Goal: Task Accomplishment & Management: Use online tool/utility

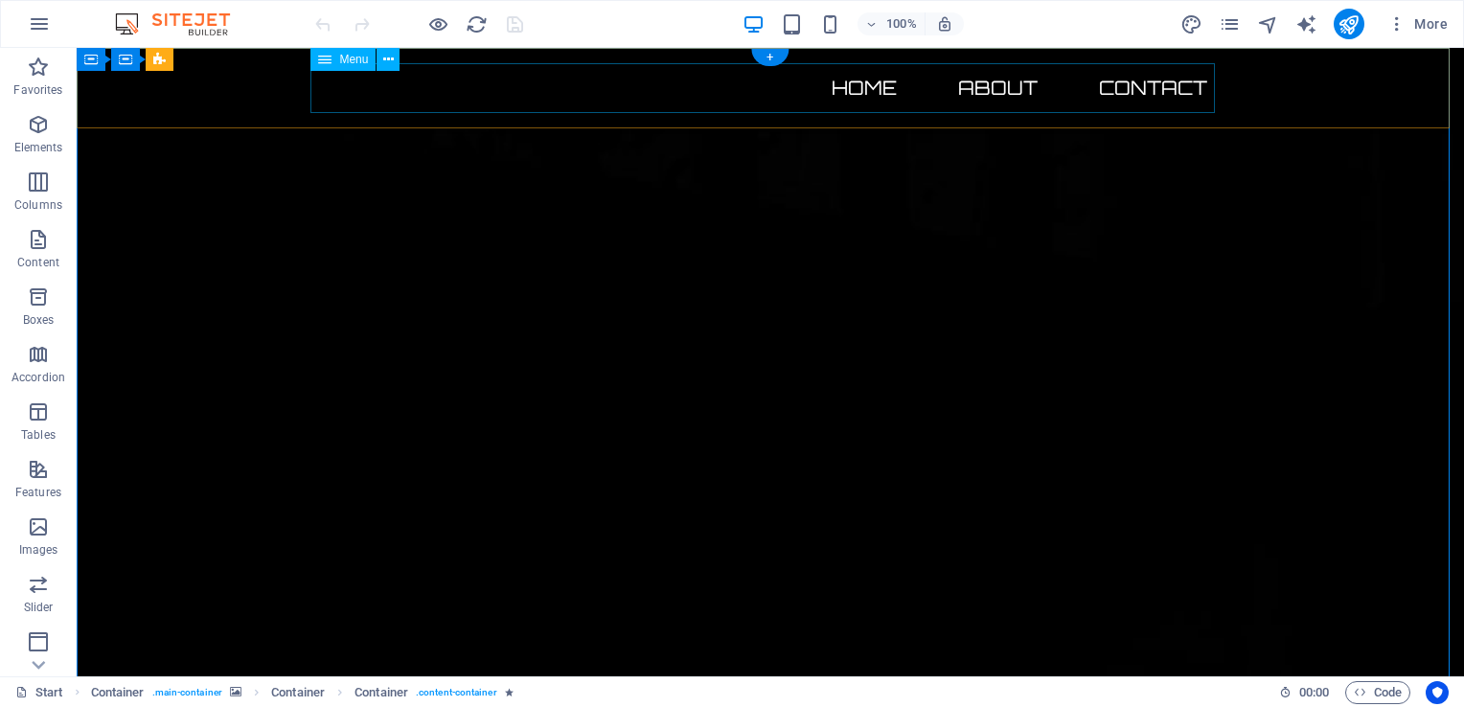
click at [848, 97] on nav "Home About Contact" at bounding box center [770, 88] width 905 height 50
click at [847, 93] on nav "Home About Contact" at bounding box center [770, 88] width 905 height 50
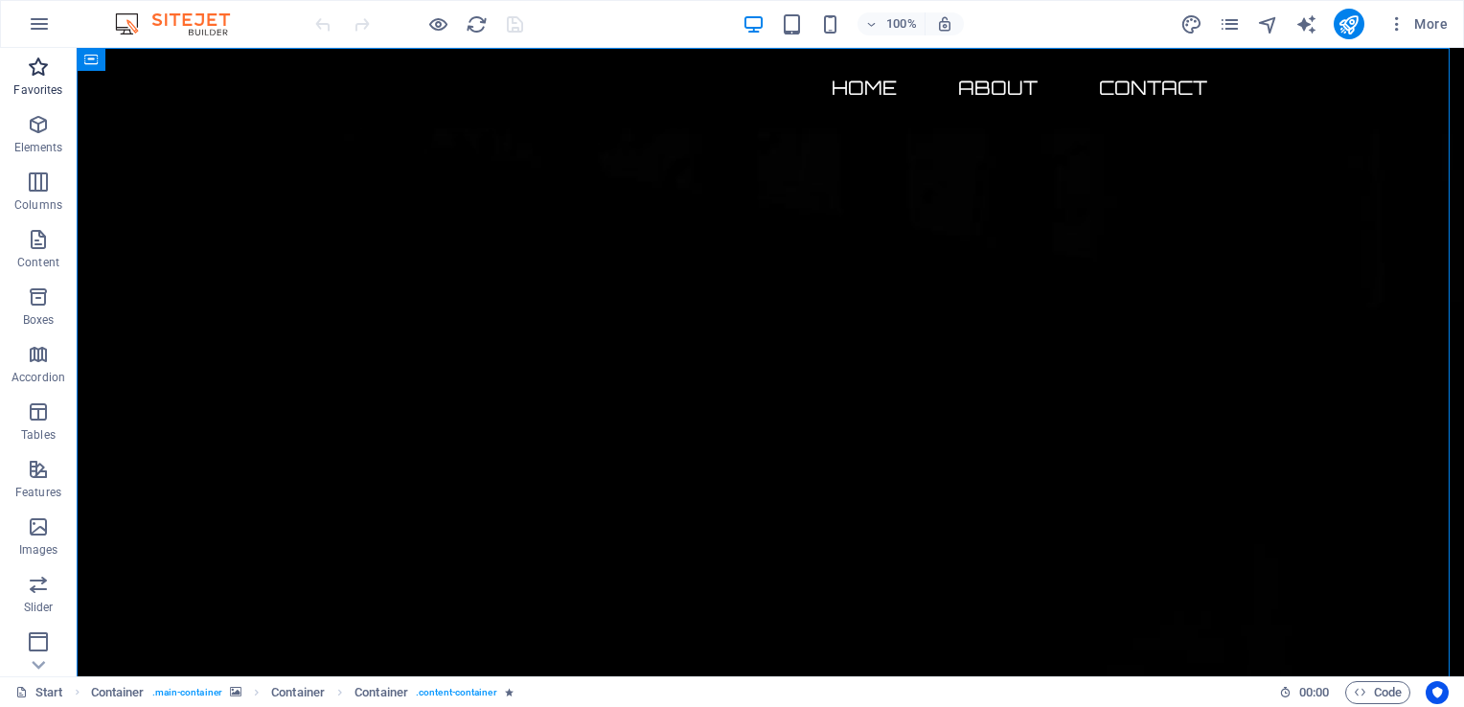
click at [26, 79] on span "Favorites" at bounding box center [38, 79] width 77 height 46
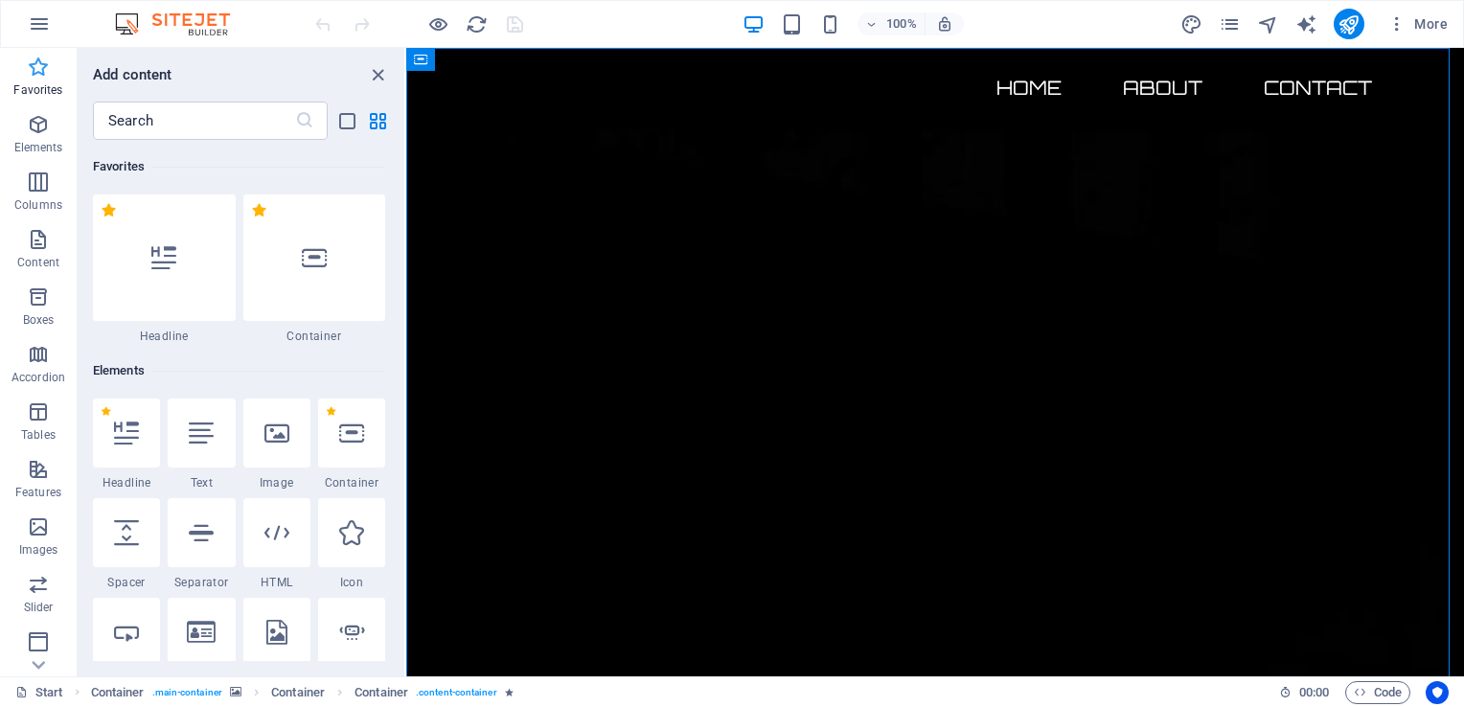
click at [36, 60] on icon "button" at bounding box center [38, 67] width 23 height 23
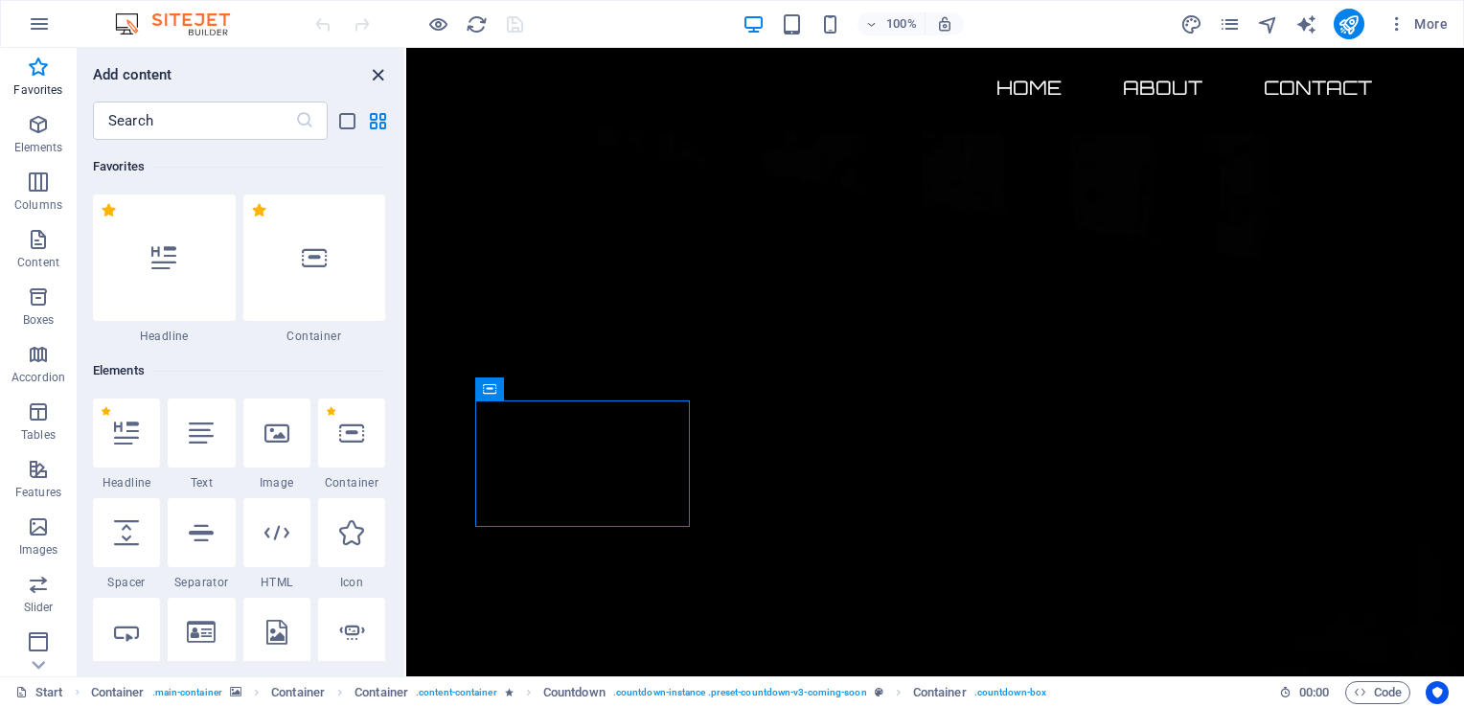
click at [378, 74] on icon "close panel" at bounding box center [378, 75] width 22 height 22
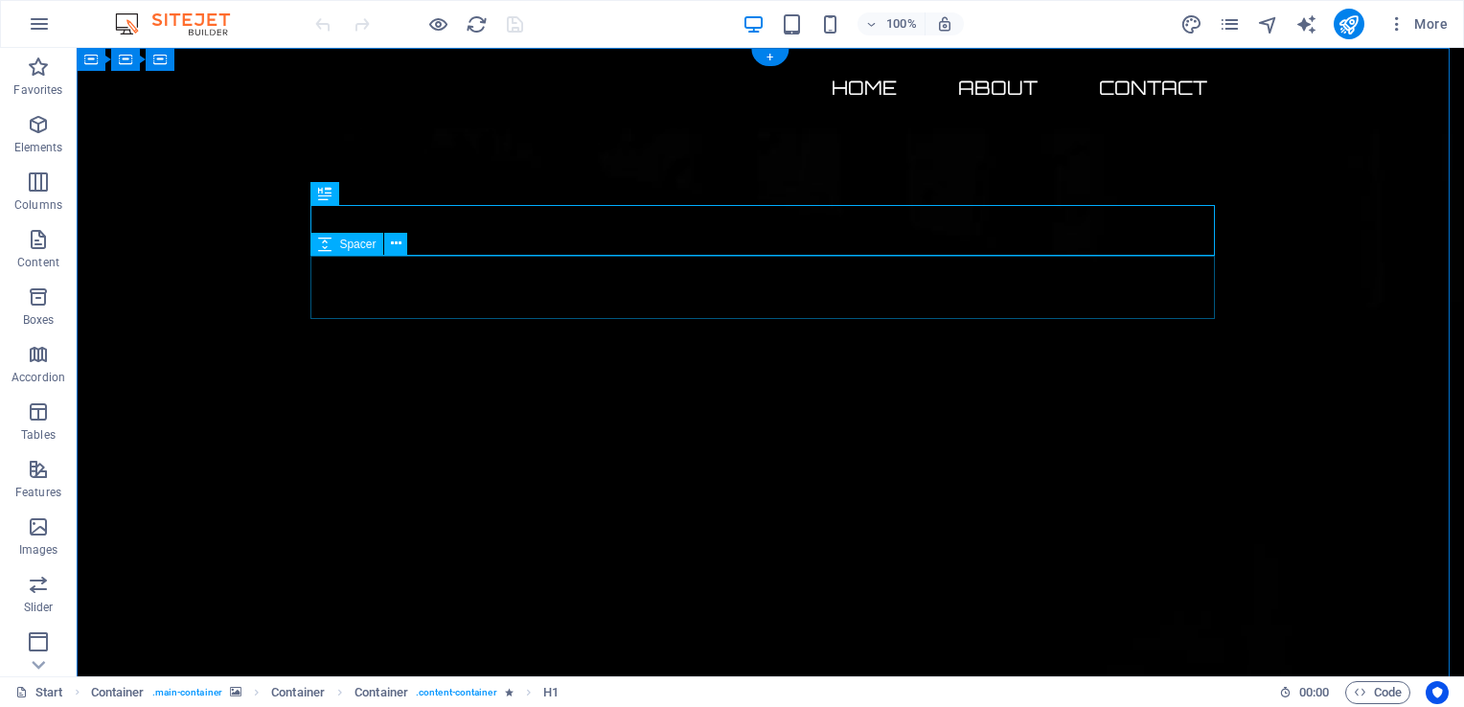
drag, startPoint x: 791, startPoint y: 286, endPoint x: 782, endPoint y: 281, distance: 9.9
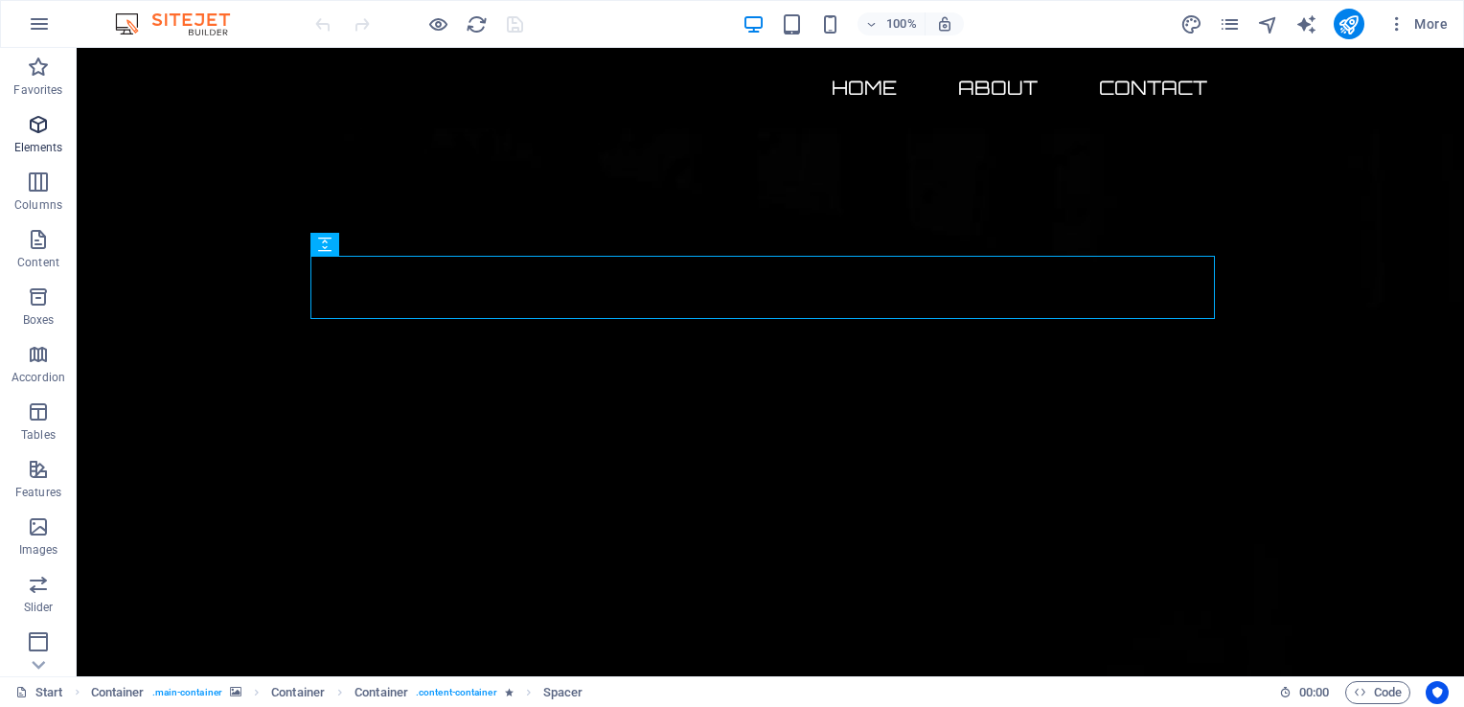
click at [37, 141] on p "Elements" at bounding box center [38, 147] width 49 height 15
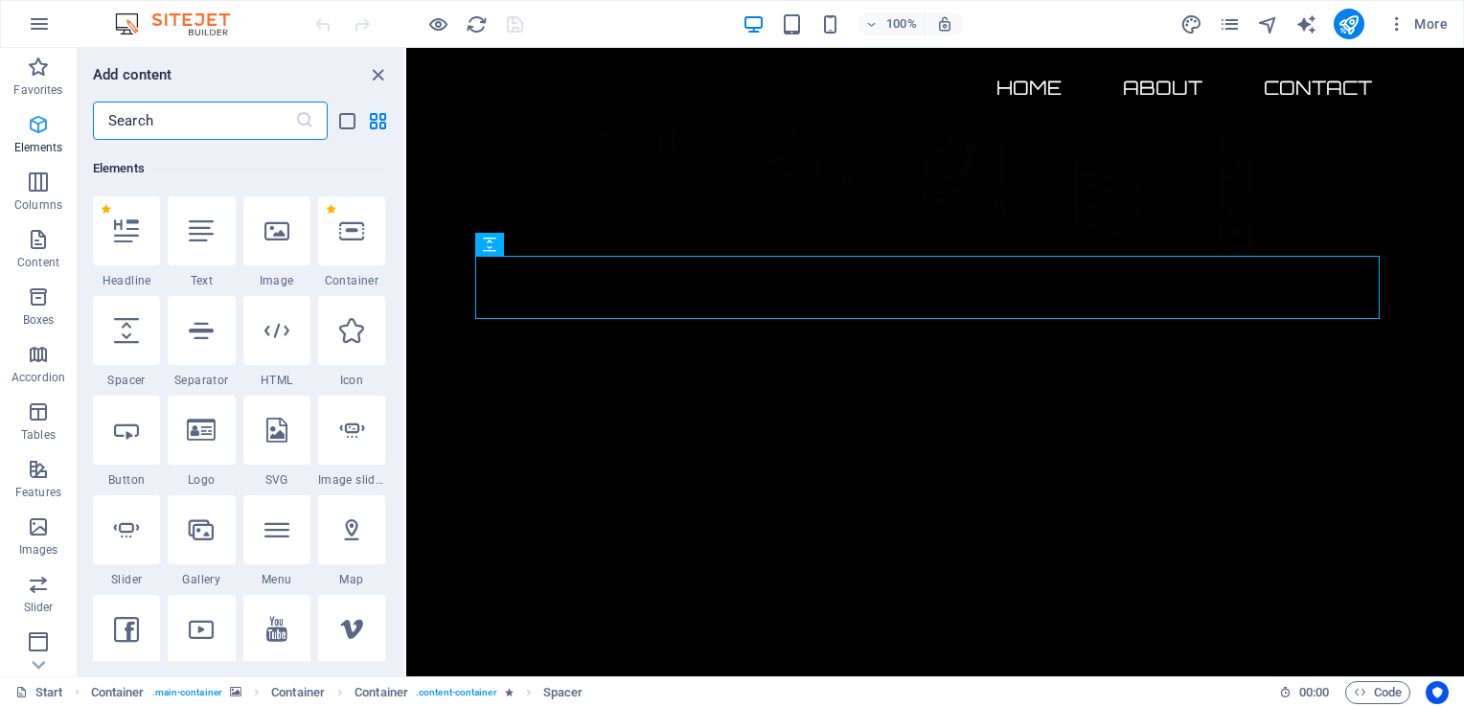
scroll to position [203, 0]
click at [290, 221] on div at bounding box center [276, 230] width 67 height 69
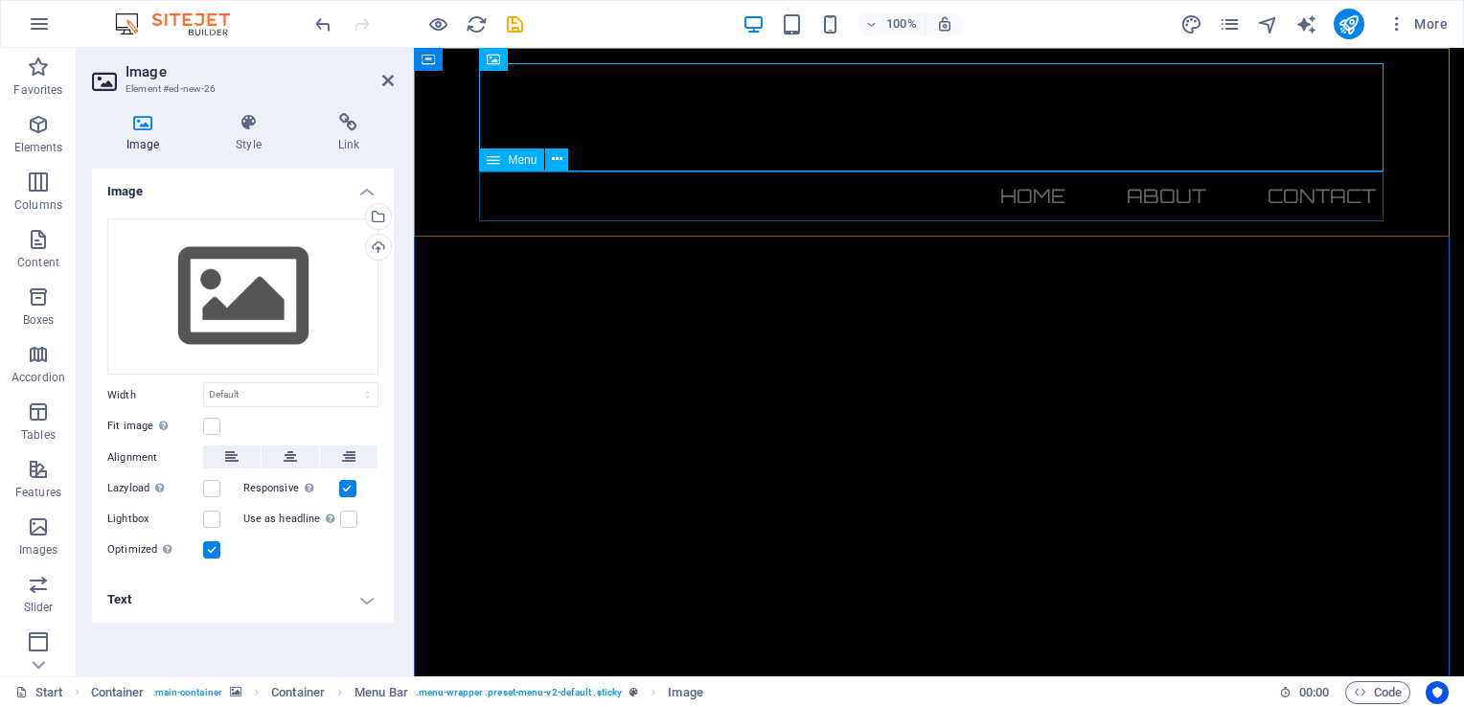
click at [514, 172] on nav "Home About Contact" at bounding box center [939, 197] width 905 height 50
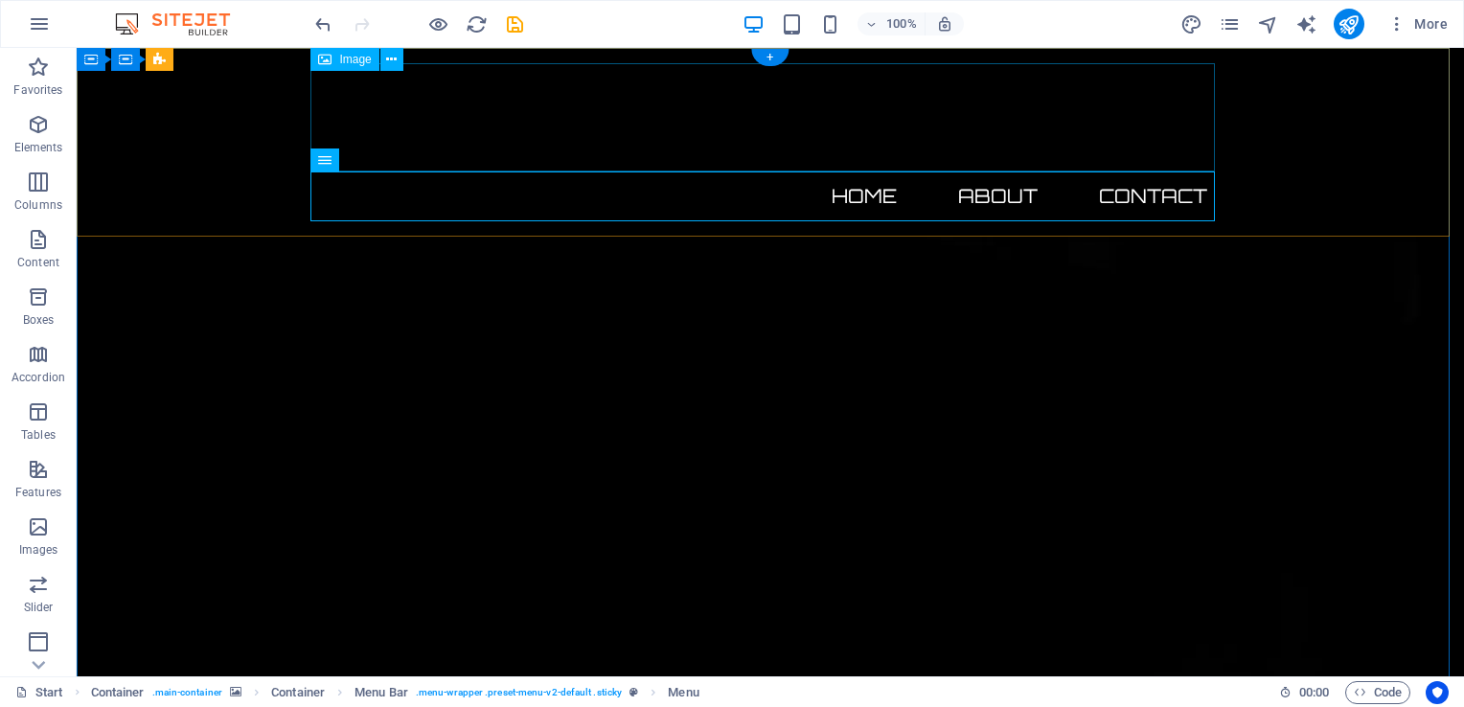
click at [732, 132] on figure at bounding box center [770, 117] width 905 height 108
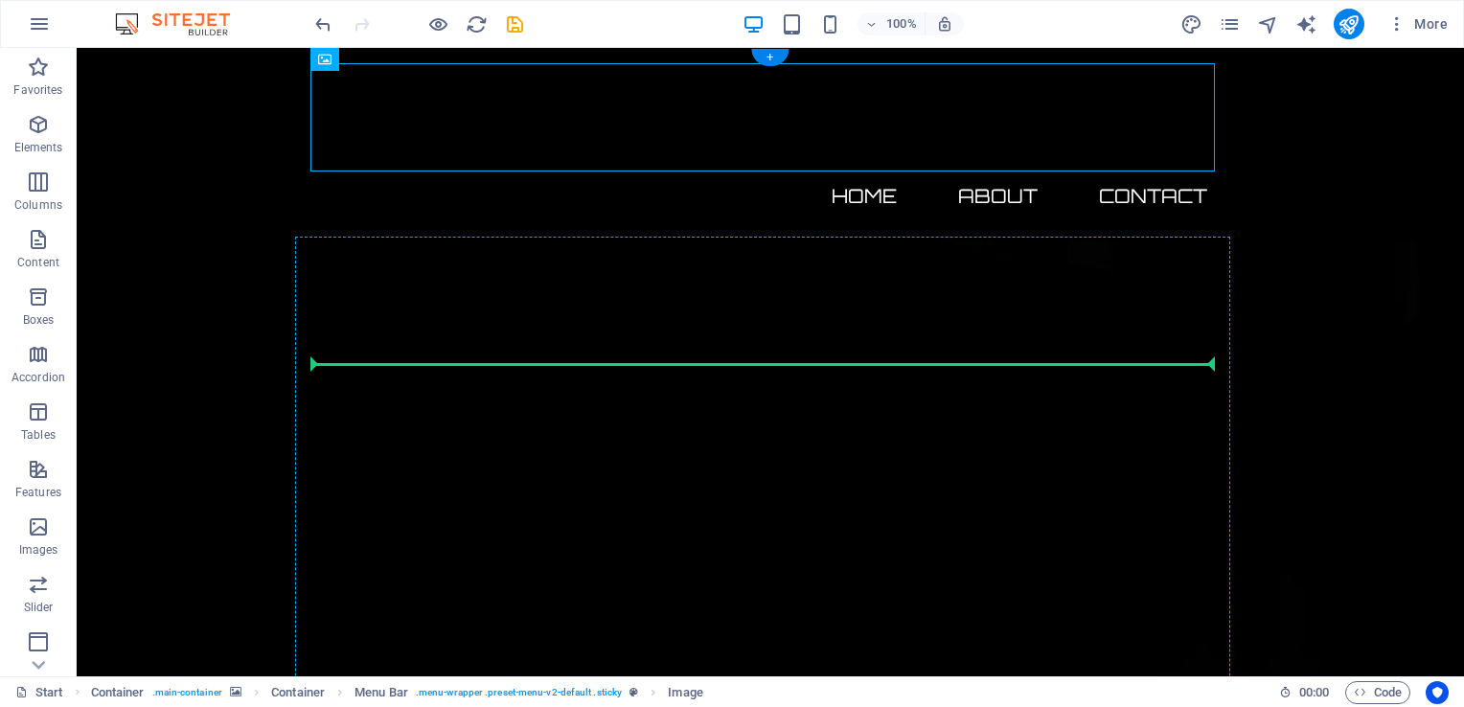
drag, startPoint x: 426, startPoint y: 111, endPoint x: 401, endPoint y: 370, distance: 260.0
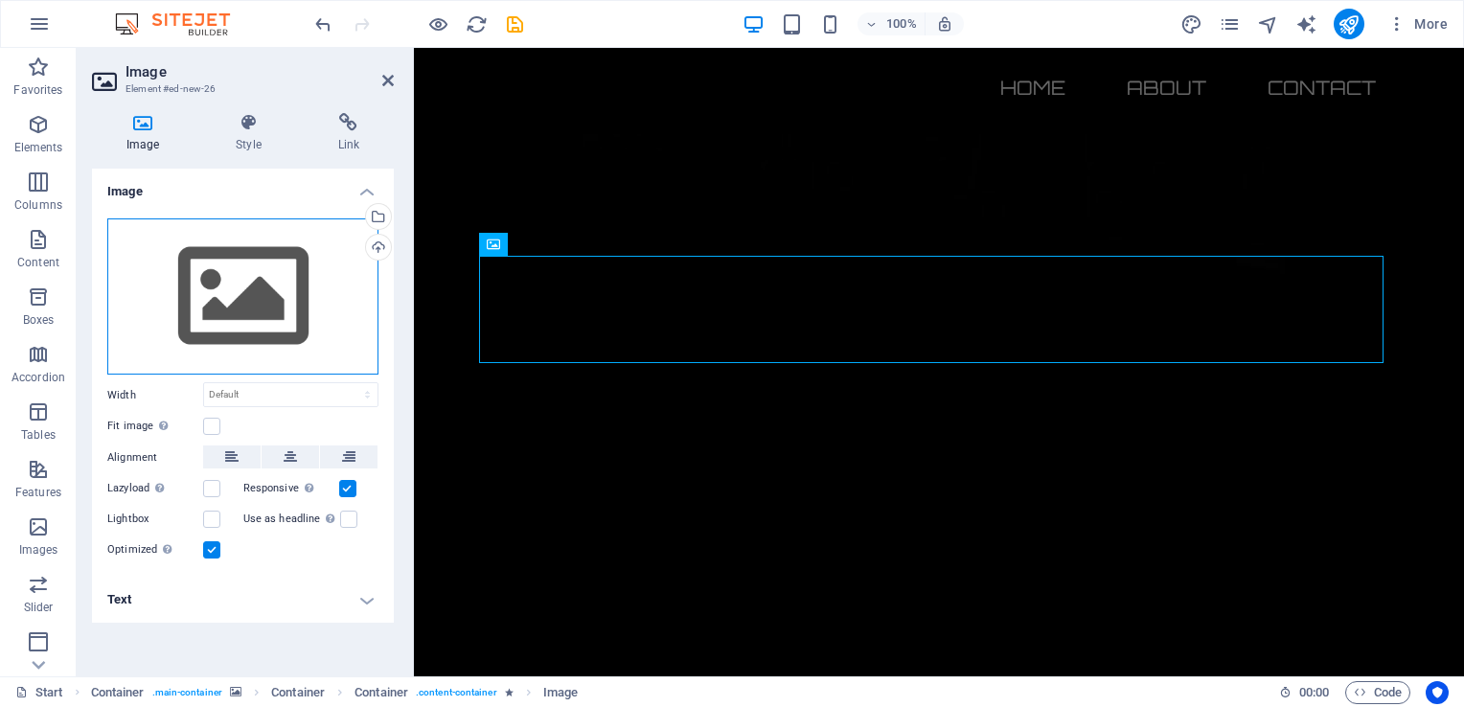
click at [276, 255] on div "Drag files here, click to choose files or select files from Files or our free s…" at bounding box center [242, 297] width 271 height 157
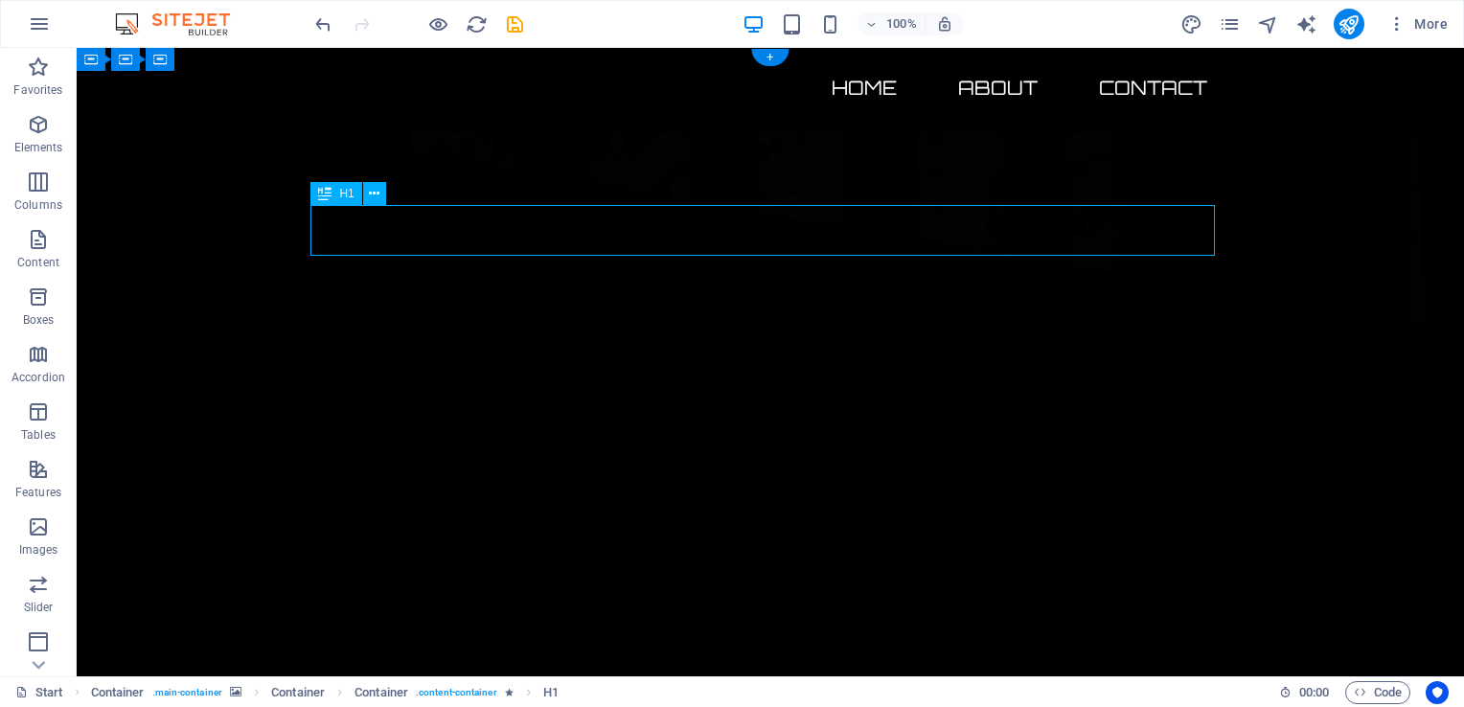
drag, startPoint x: 530, startPoint y: 240, endPoint x: 630, endPoint y: 243, distance: 99.7
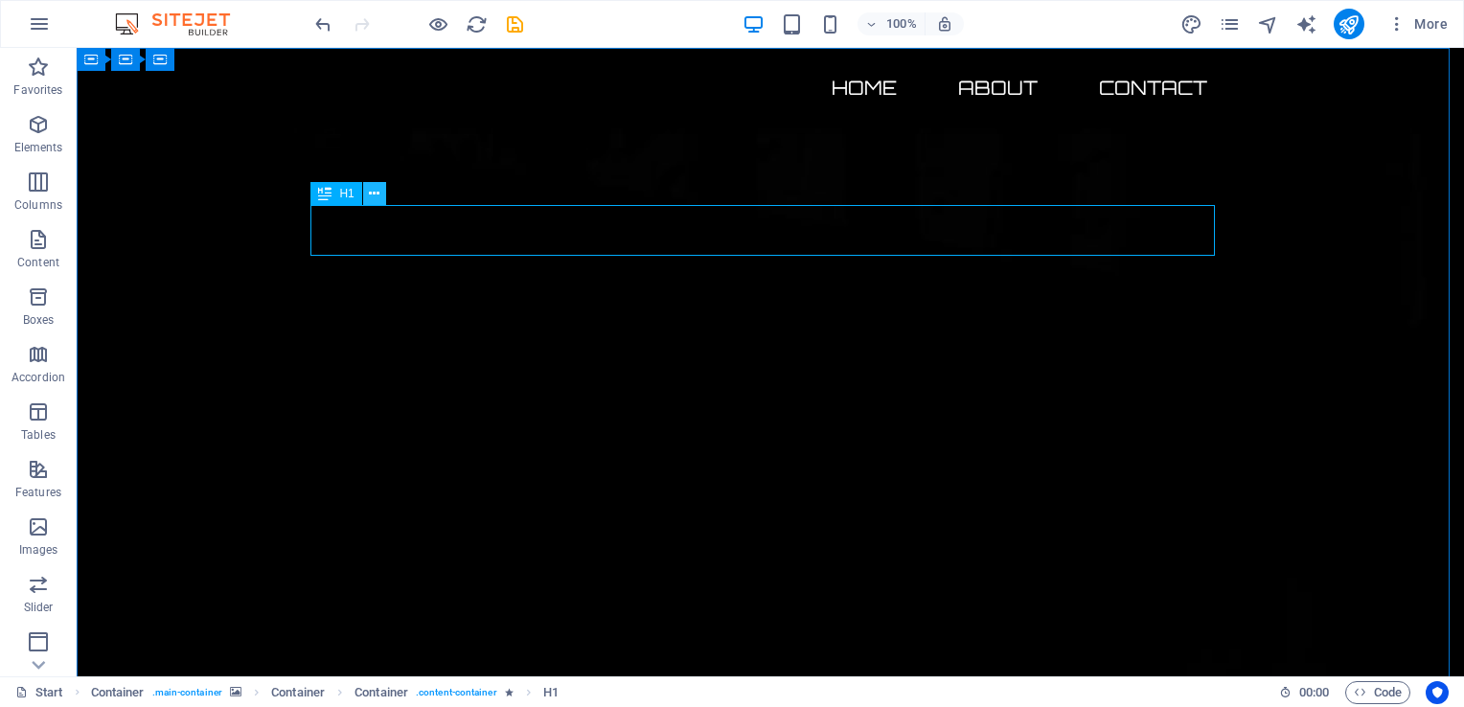
click at [374, 190] on icon at bounding box center [374, 194] width 11 height 20
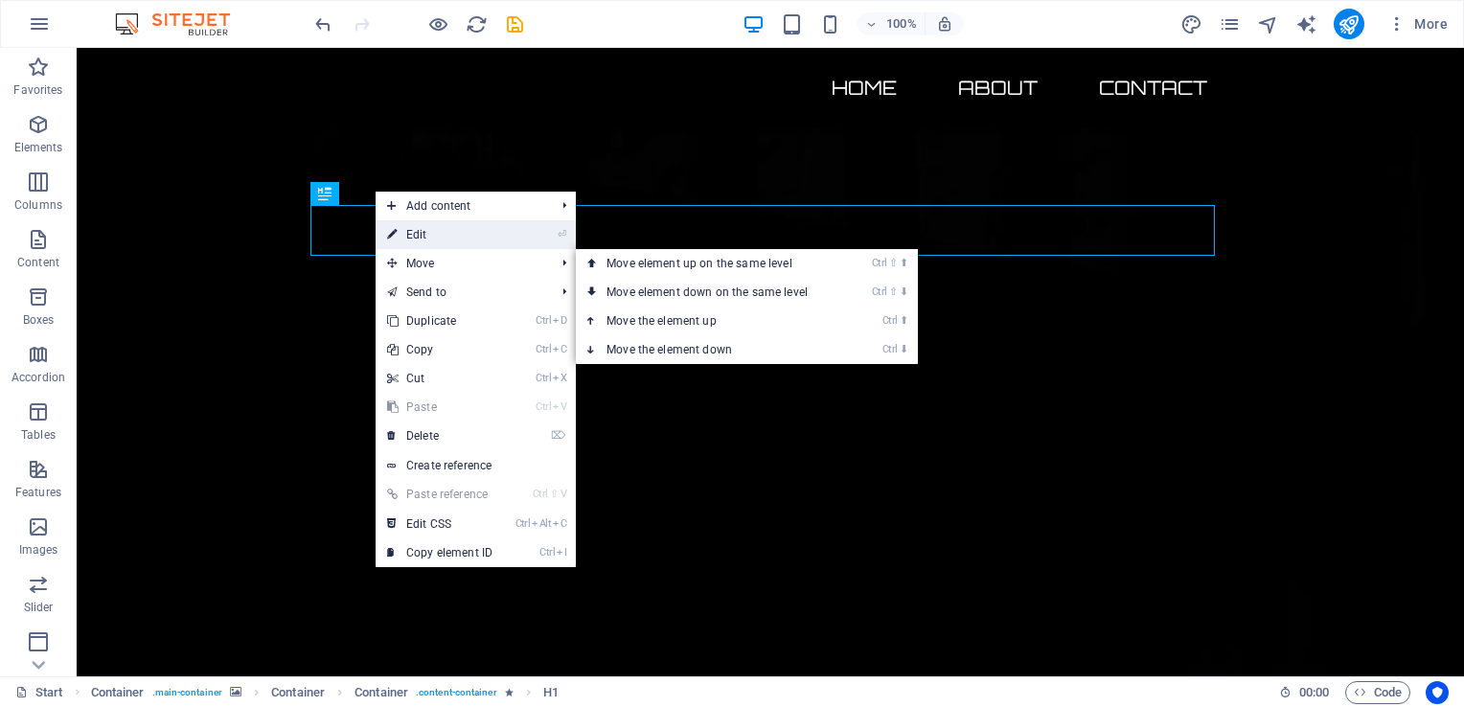
click at [449, 236] on link "⏎ Edit" at bounding box center [440, 234] width 128 height 29
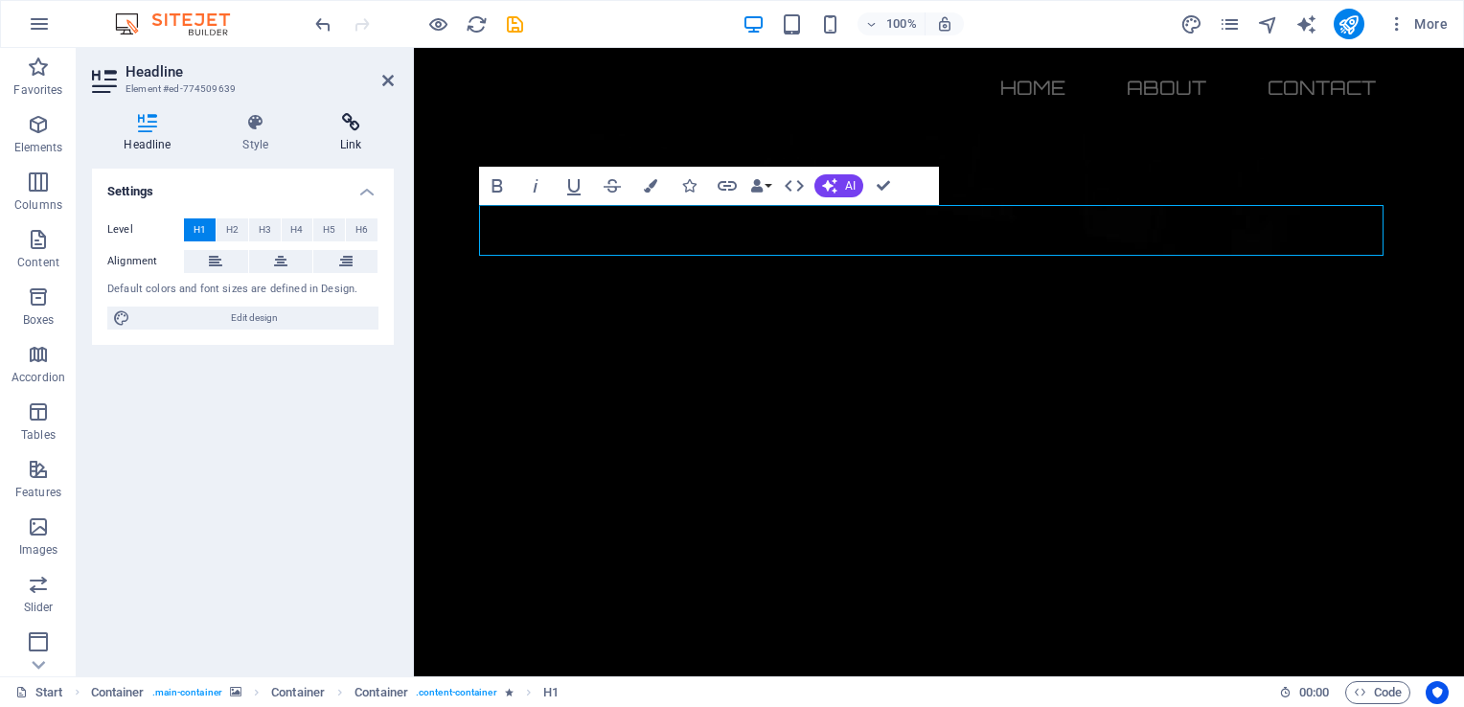
click at [349, 126] on icon at bounding box center [351, 122] width 85 height 19
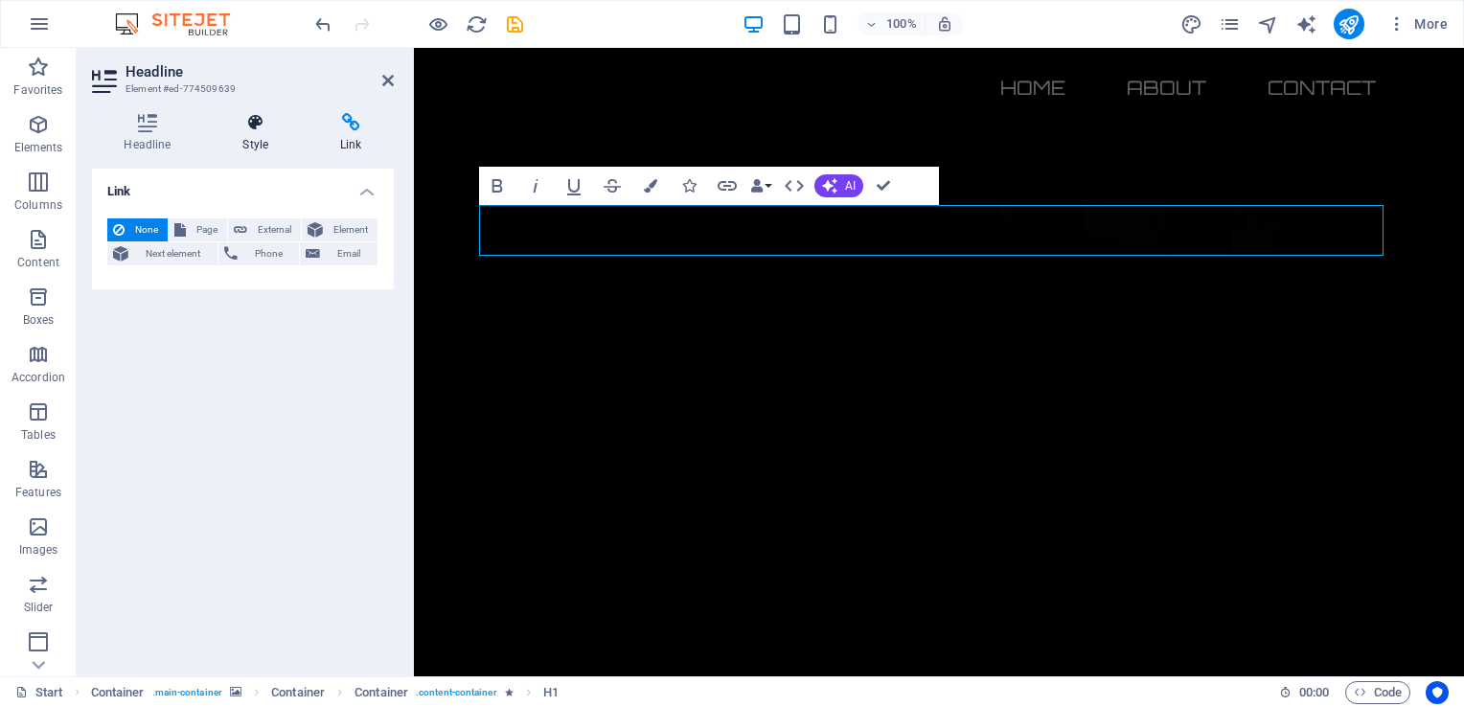
click at [262, 131] on icon at bounding box center [256, 122] width 90 height 19
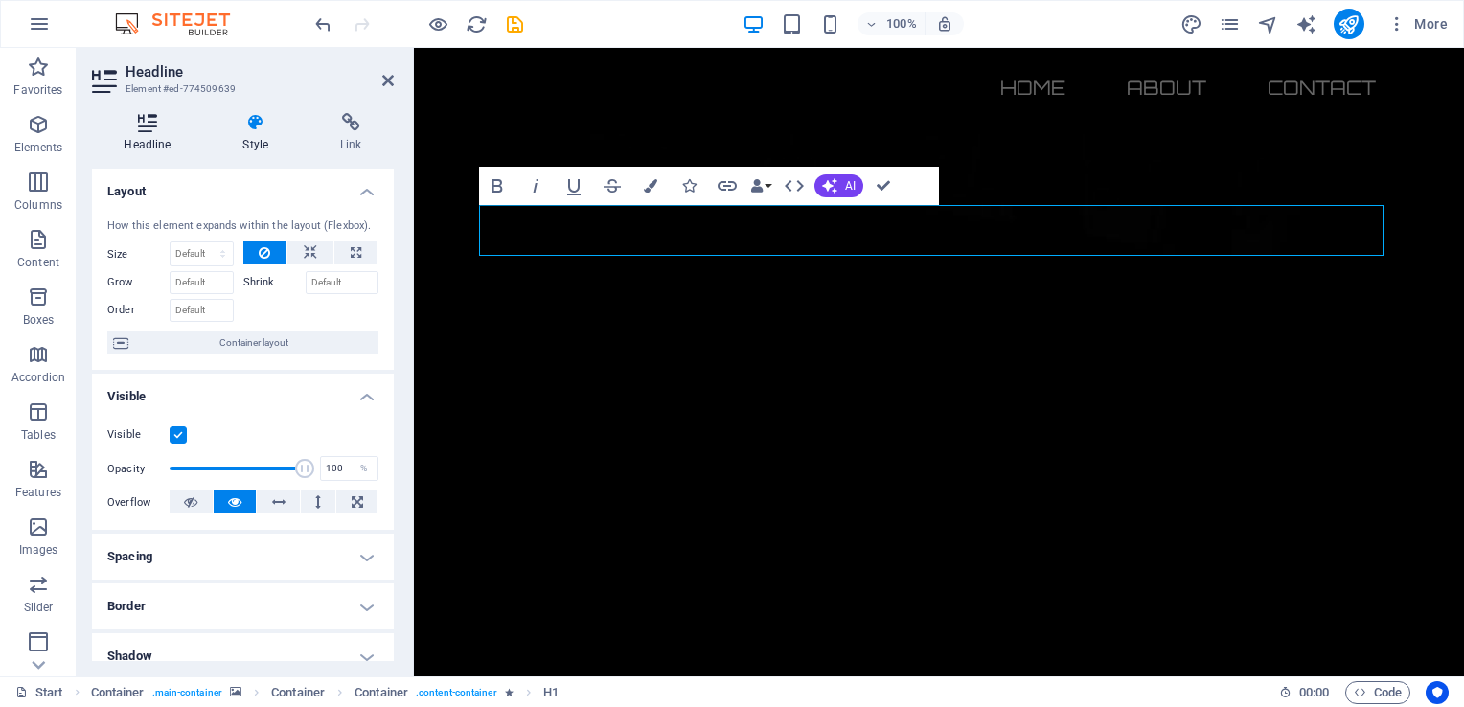
click at [157, 127] on icon at bounding box center [147, 122] width 111 height 19
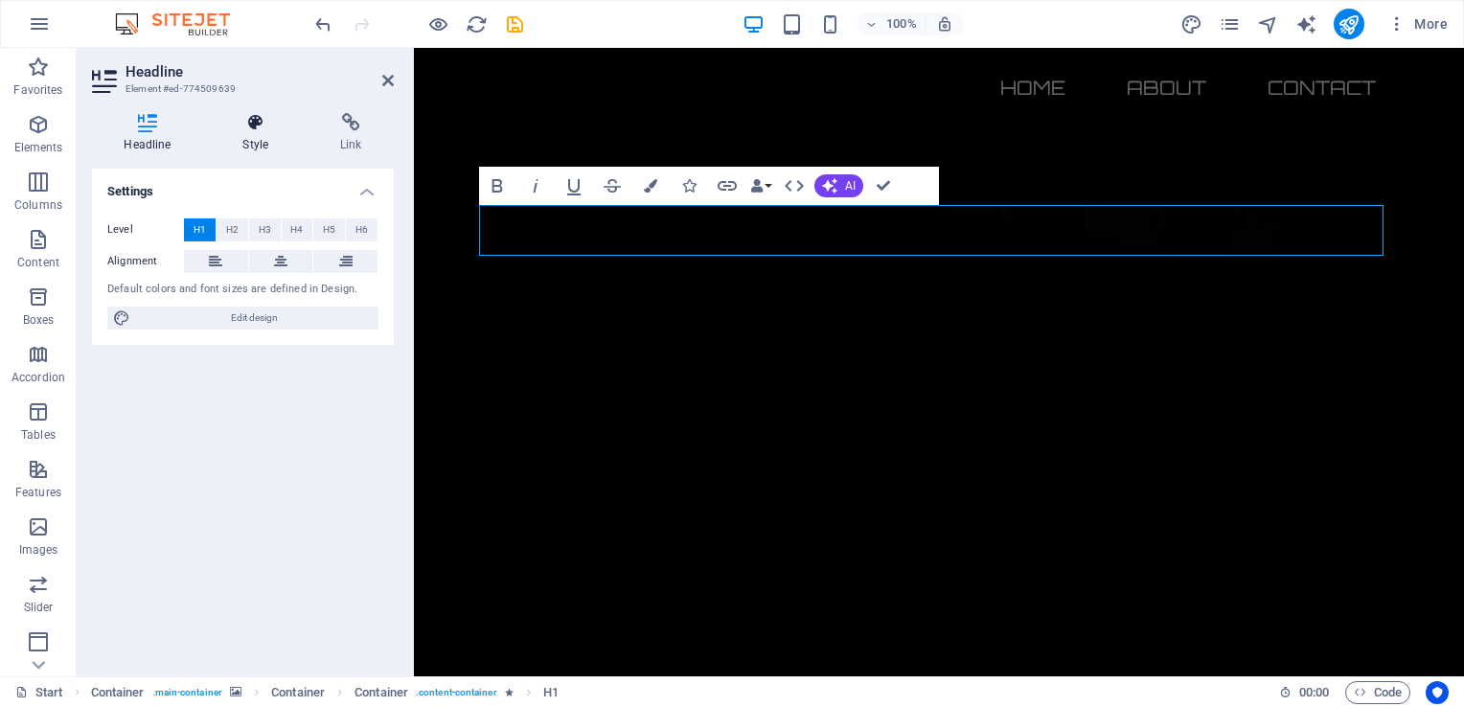
click at [257, 136] on h4 "Style" at bounding box center [260, 133] width 98 height 40
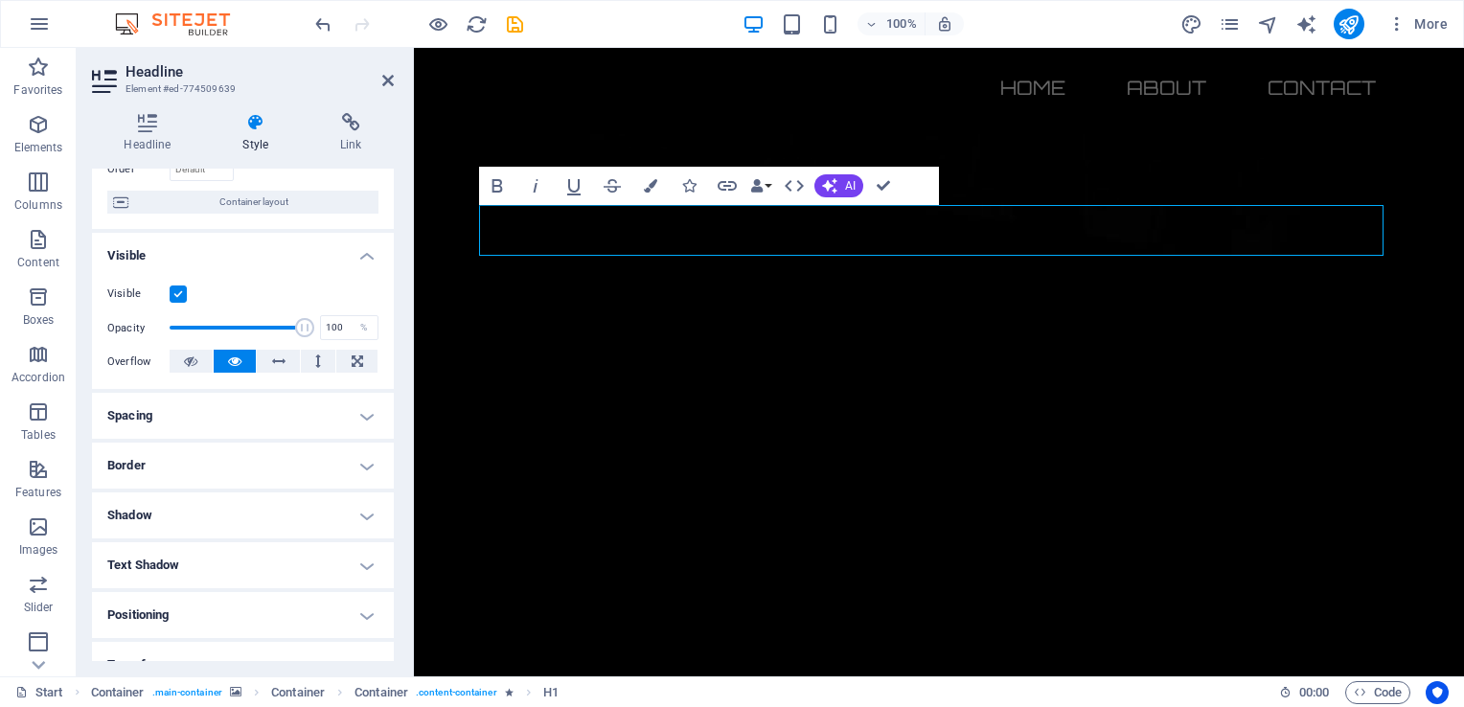
scroll to position [0, 0]
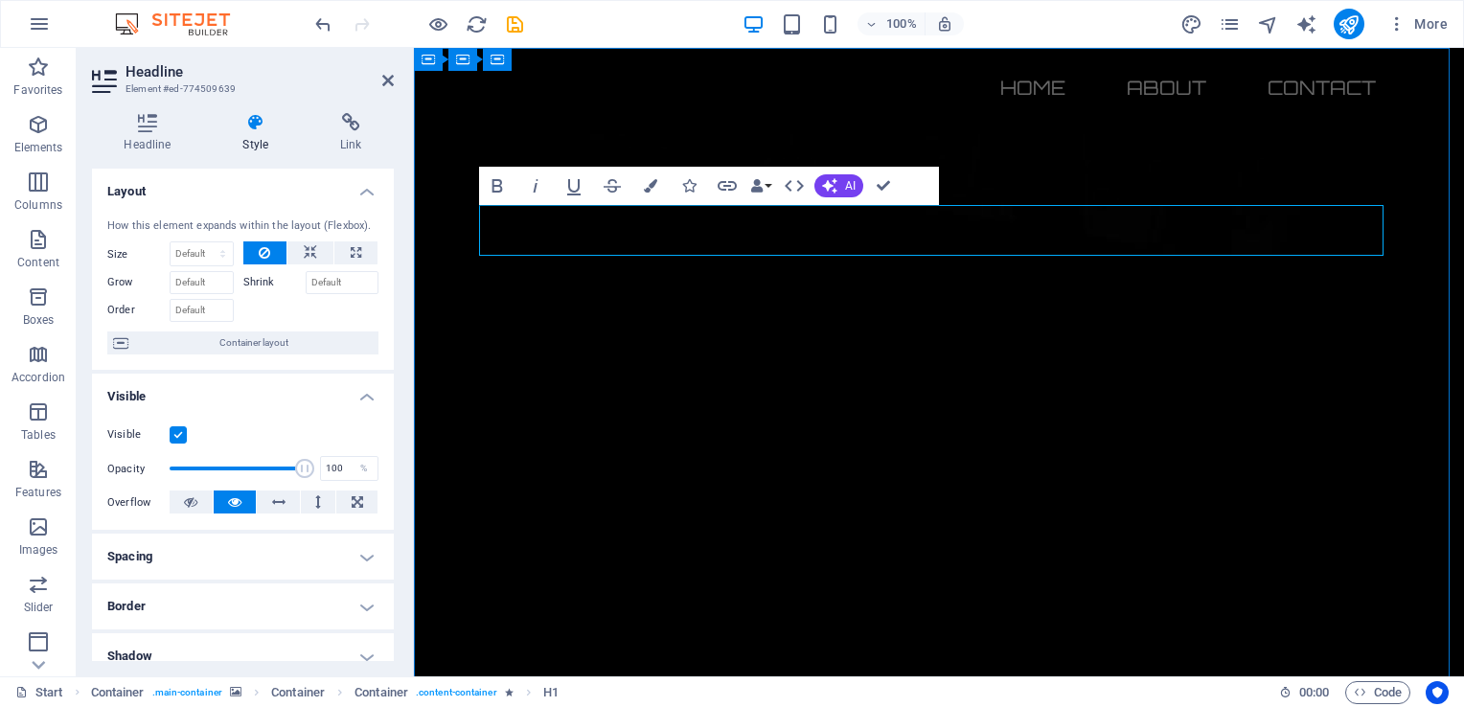
drag, startPoint x: 687, startPoint y: 219, endPoint x: 1175, endPoint y: 237, distance: 488.1
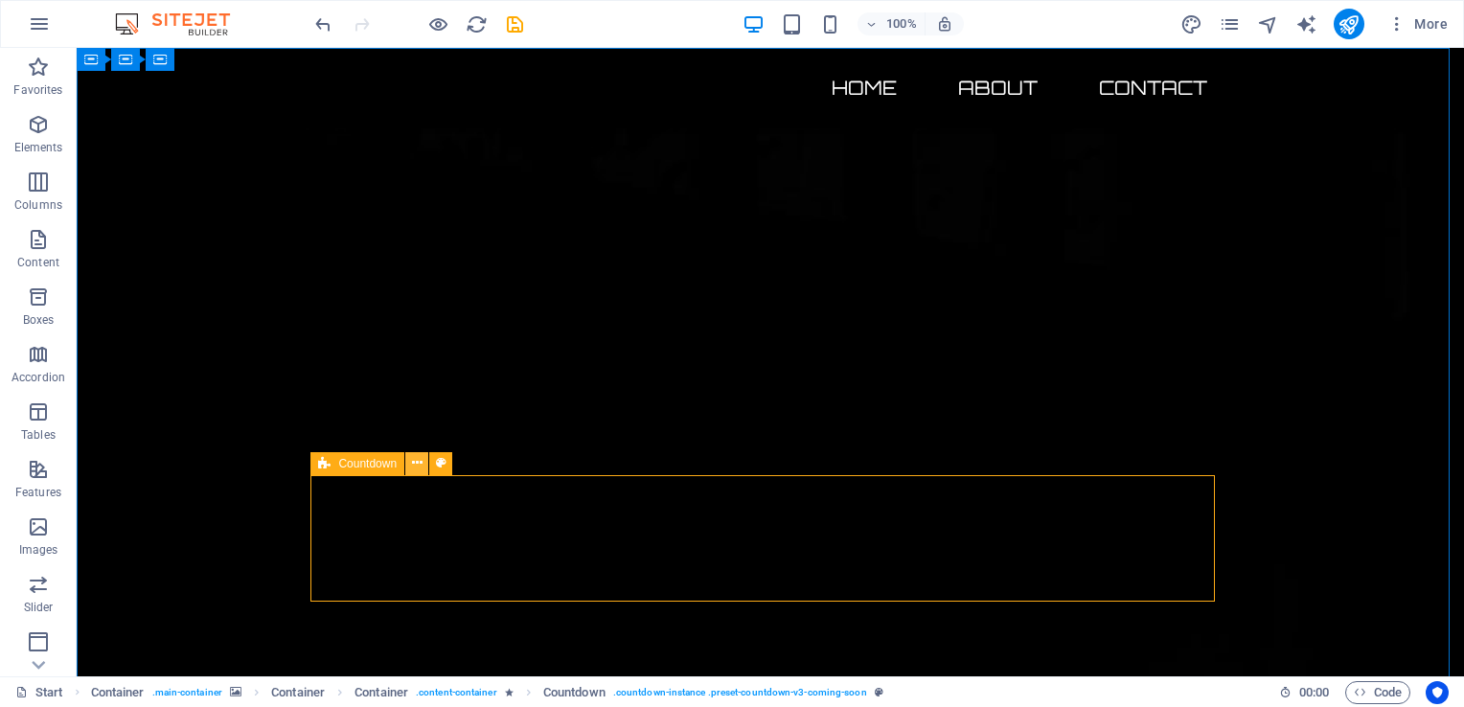
click at [422, 461] on icon at bounding box center [417, 463] width 11 height 20
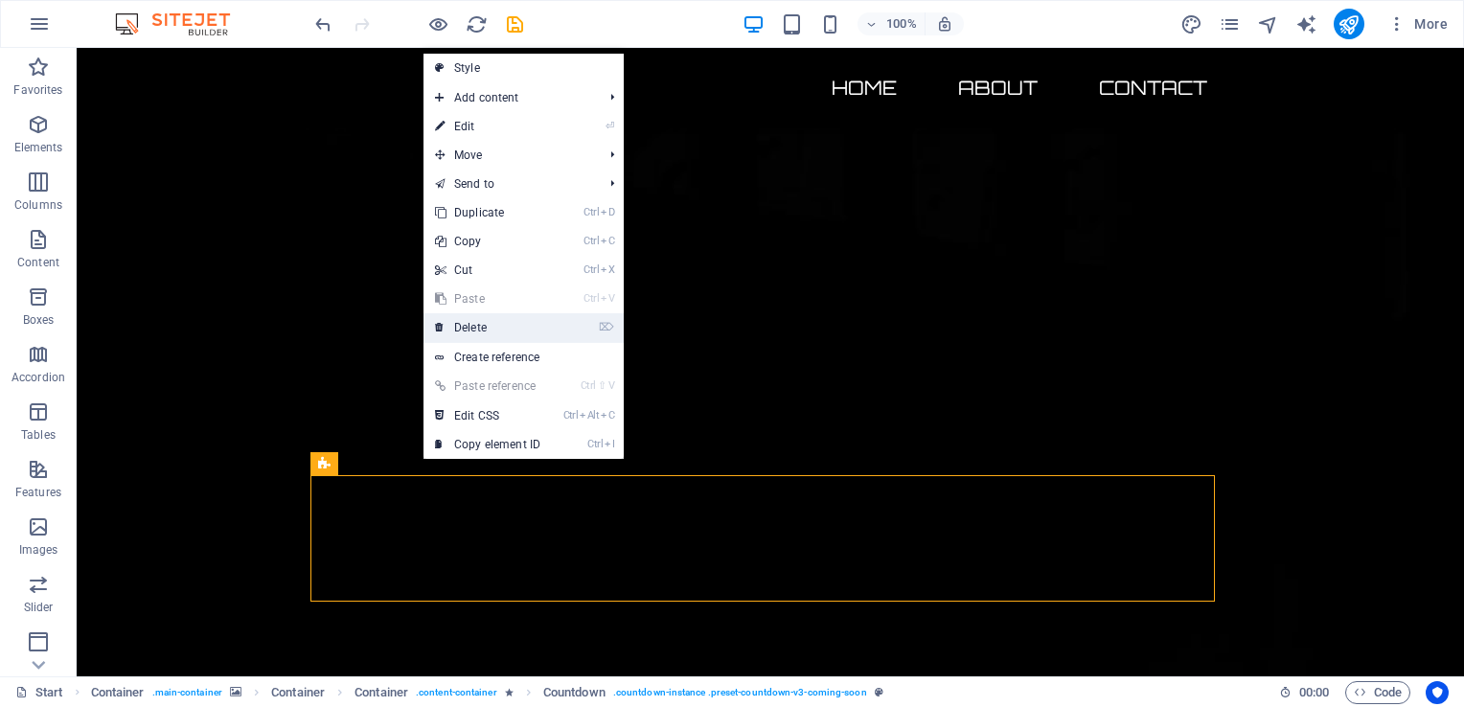
click at [491, 327] on link "⌦ Delete" at bounding box center [488, 327] width 128 height 29
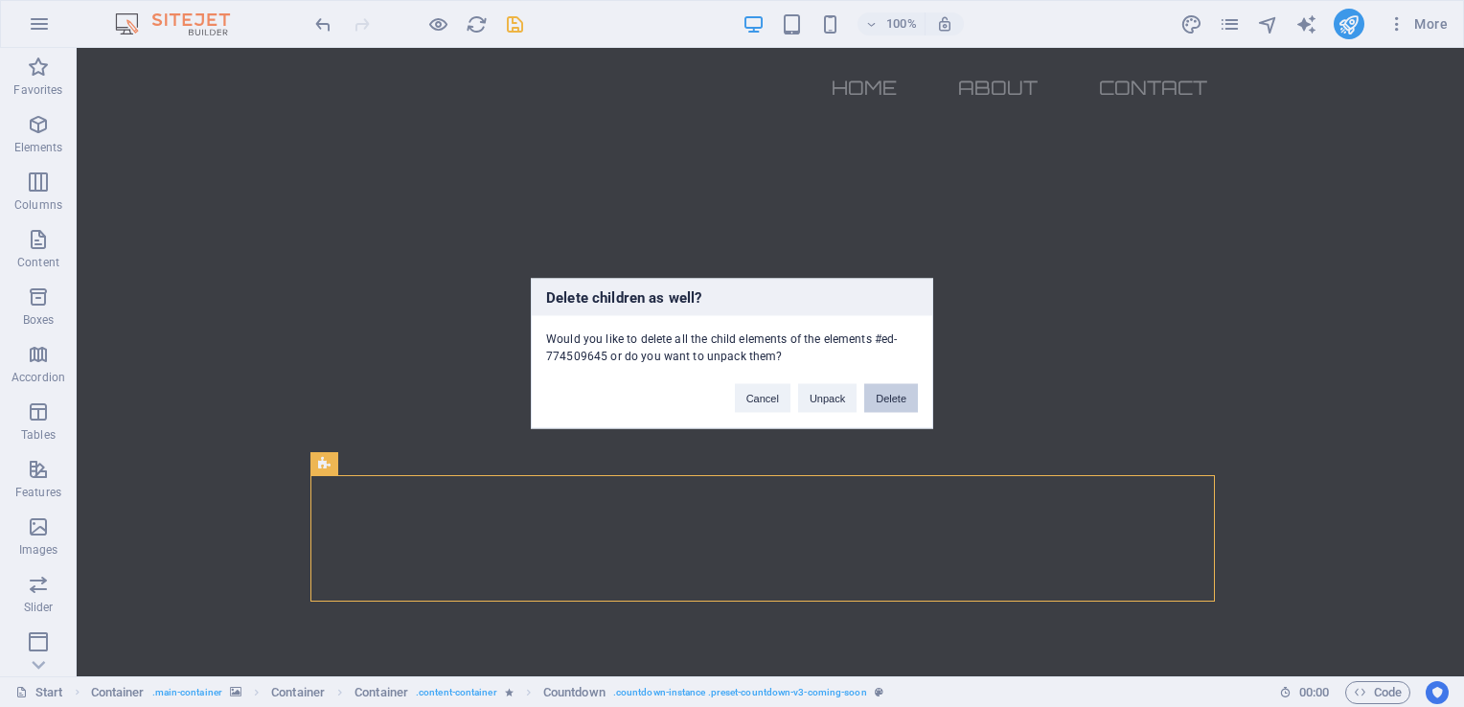
click at [890, 396] on button "Delete" at bounding box center [891, 398] width 54 height 29
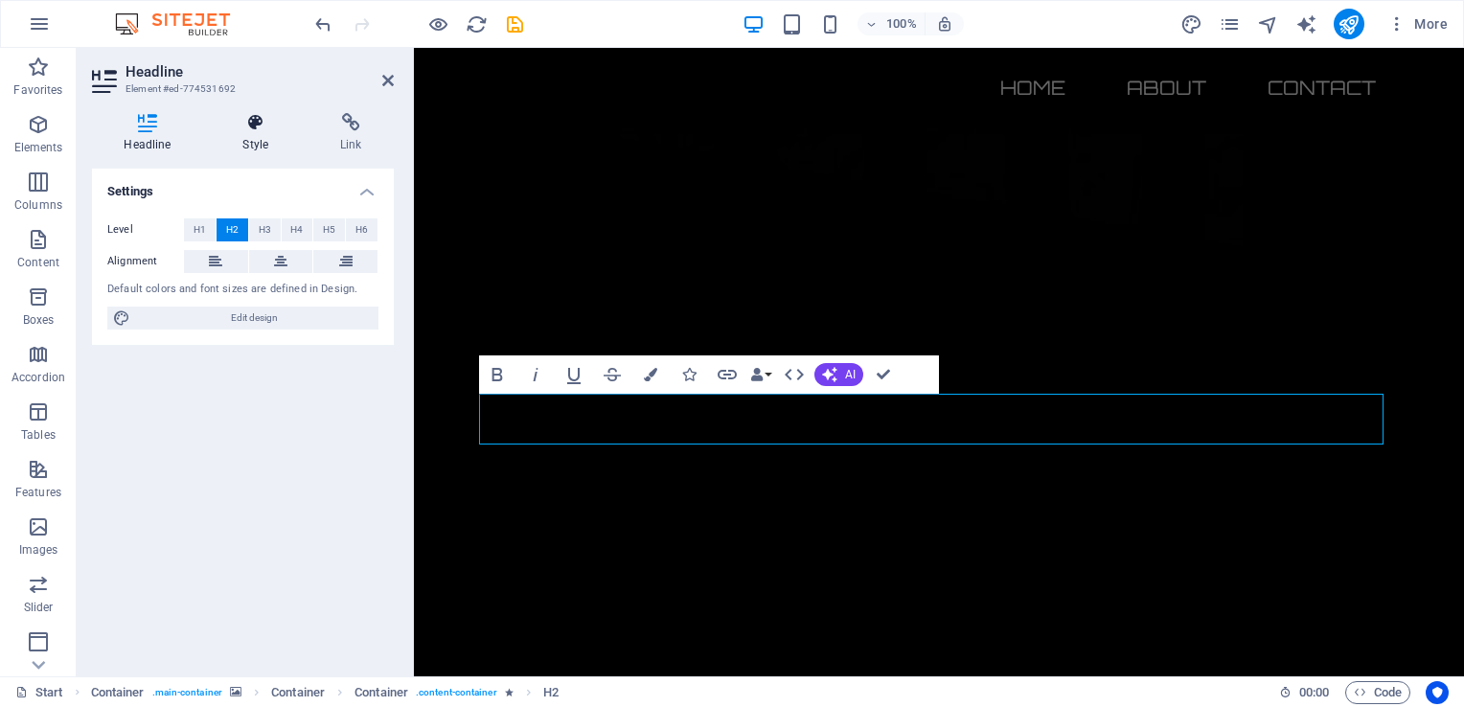
click at [250, 130] on icon at bounding box center [256, 122] width 90 height 19
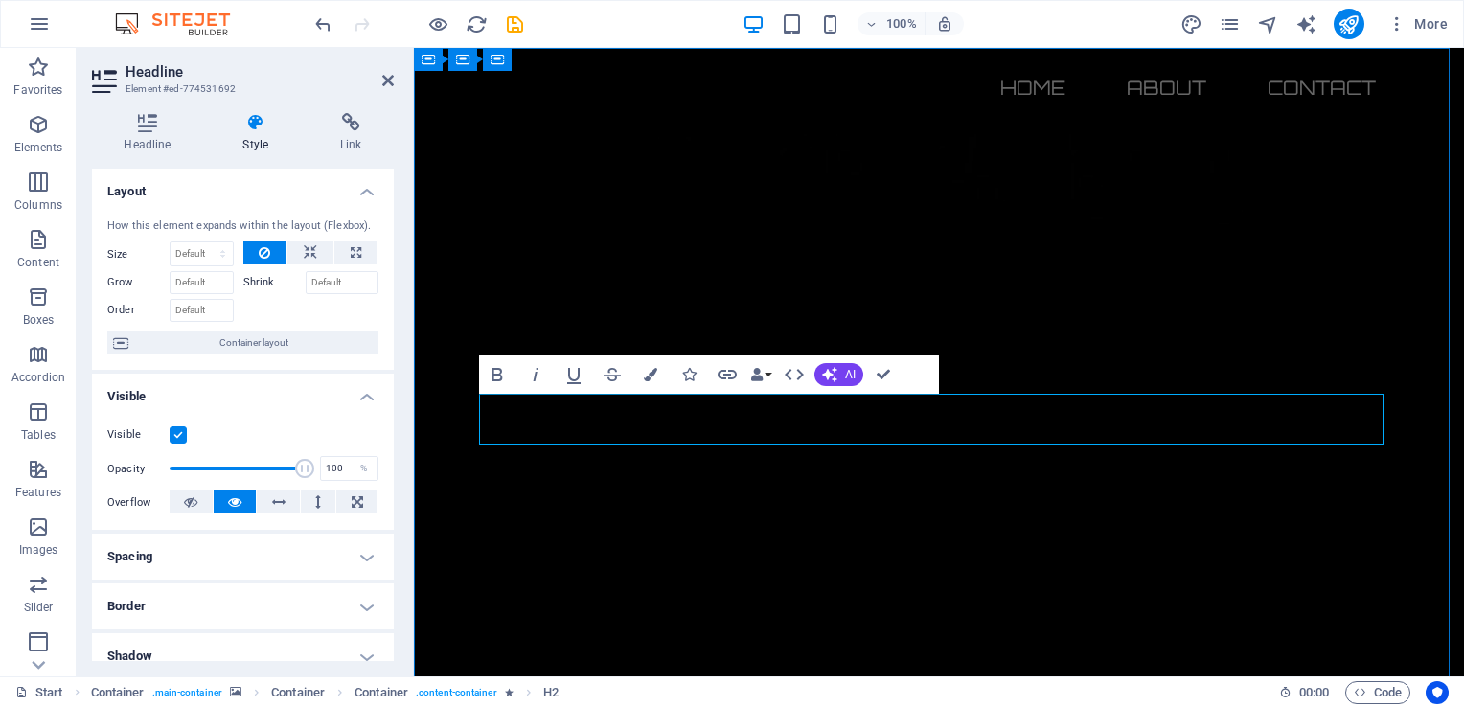
drag, startPoint x: 528, startPoint y: 414, endPoint x: 1356, endPoint y: 430, distance: 828.2
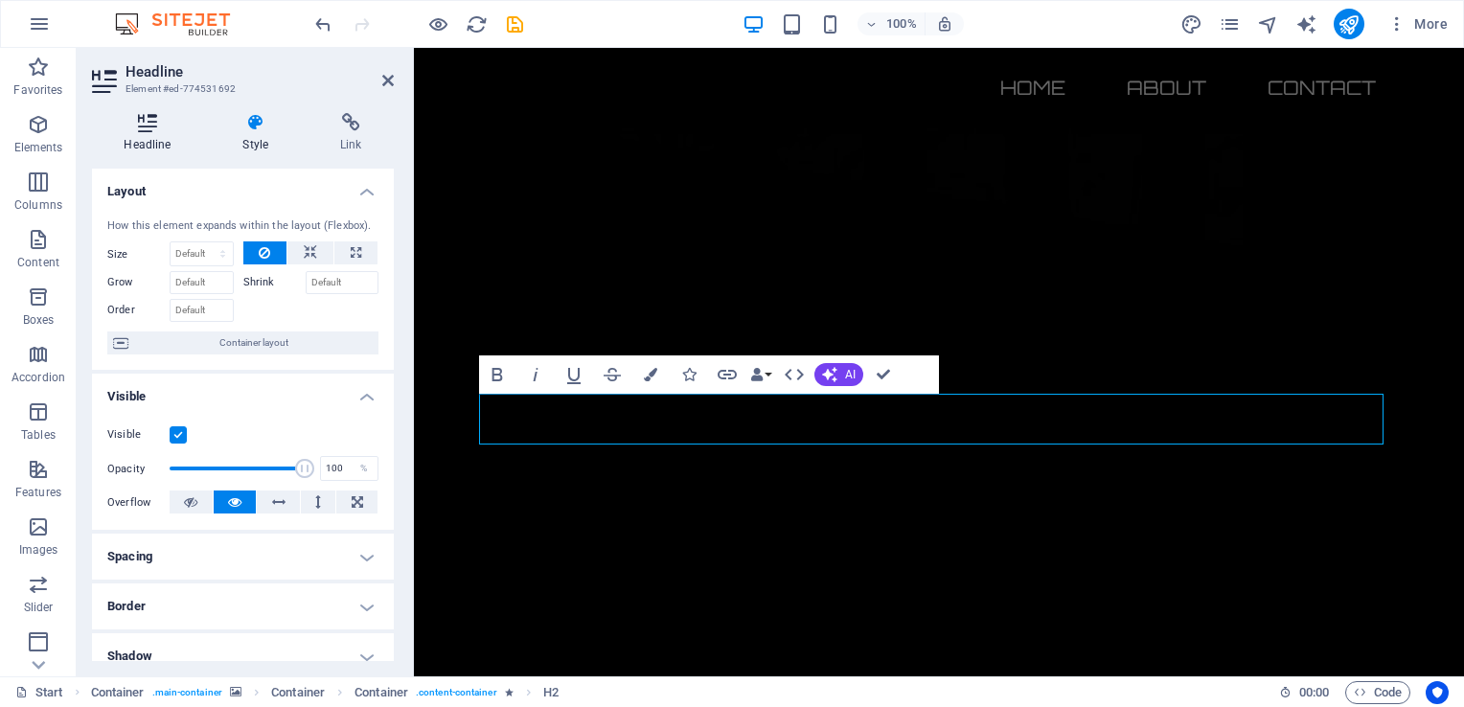
click at [157, 139] on h4 "Headline" at bounding box center [151, 133] width 119 height 40
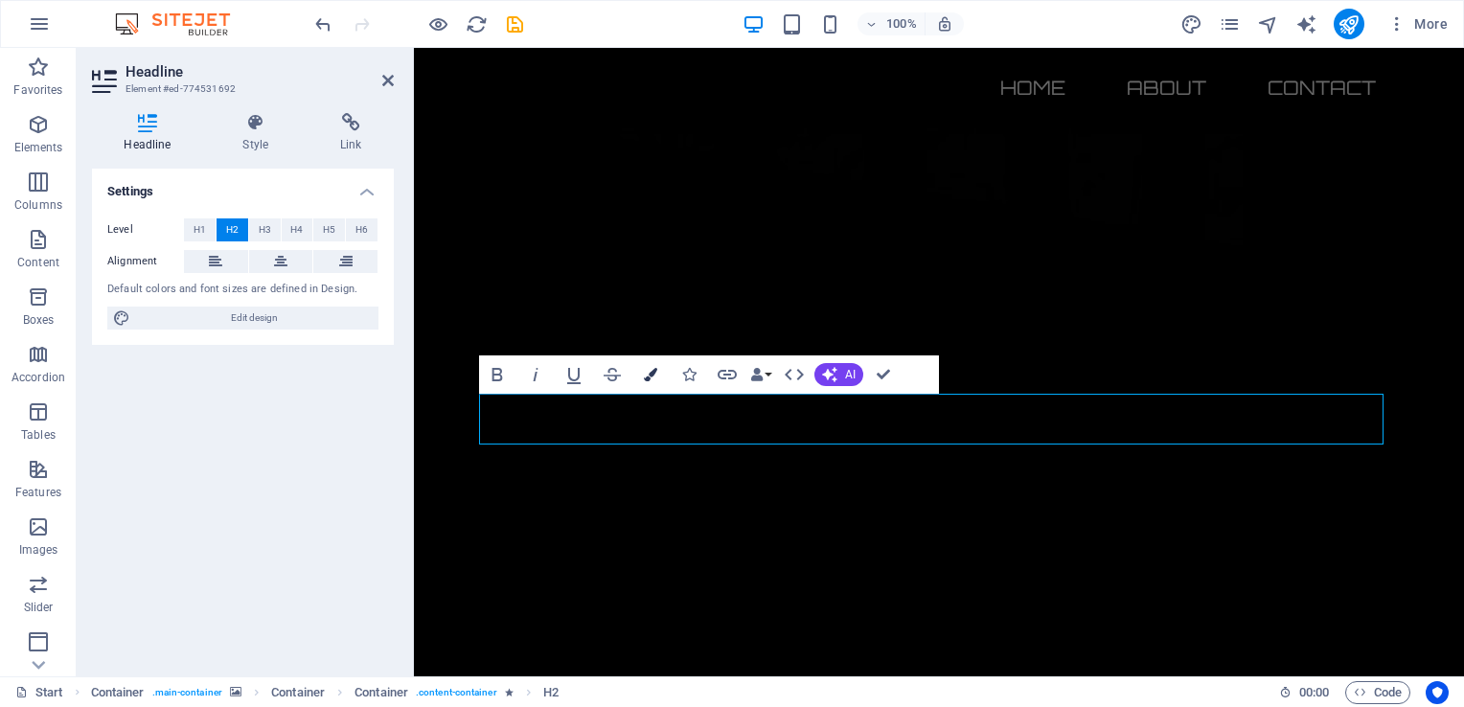
click at [648, 377] on icon "button" at bounding box center [650, 374] width 13 height 13
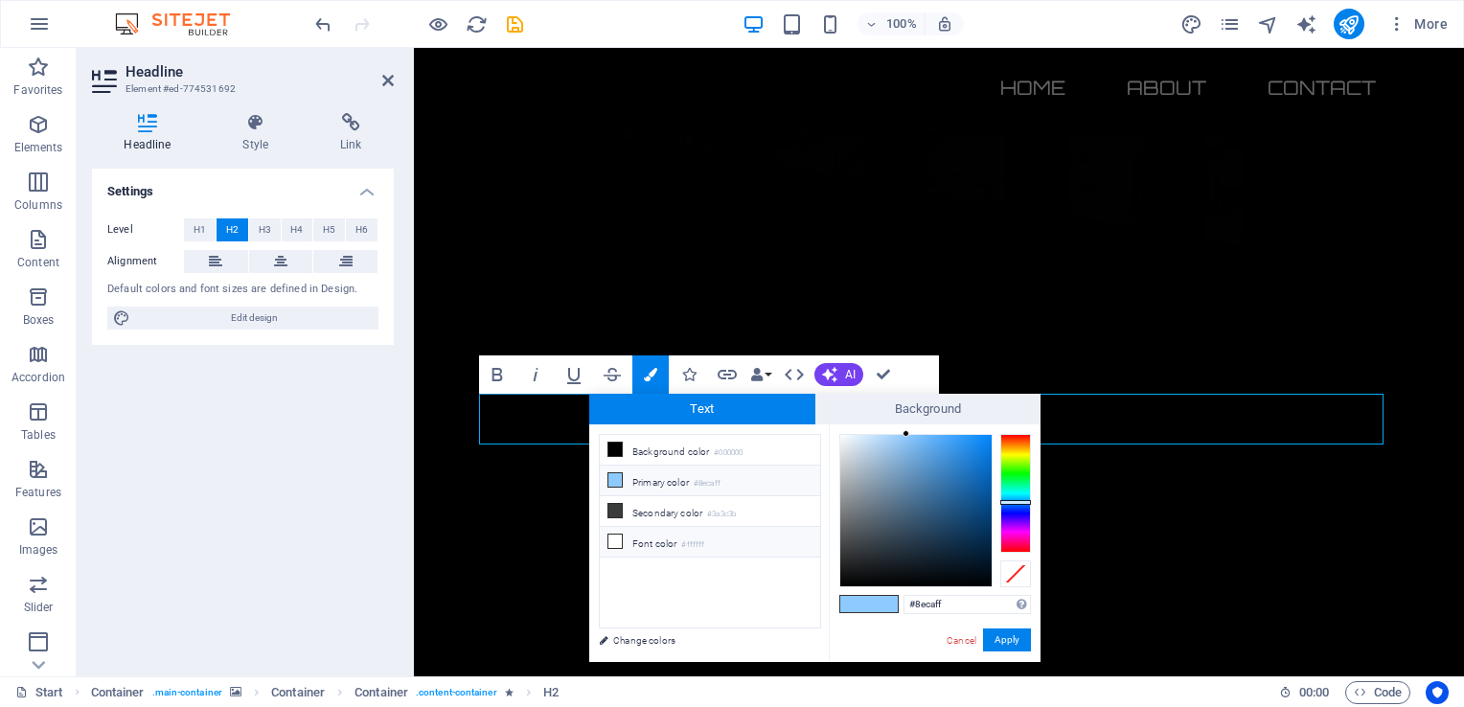
click at [617, 539] on icon at bounding box center [615, 541] width 13 height 13
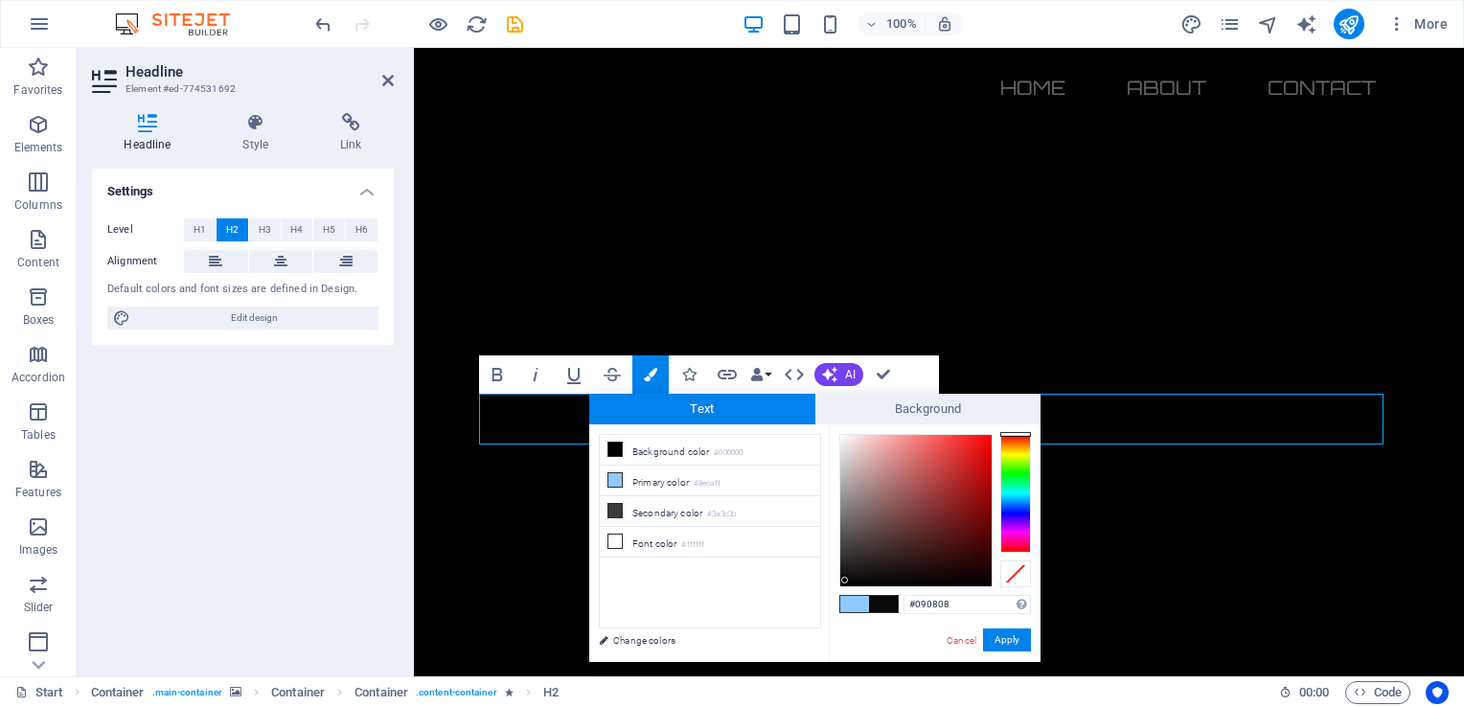
click at [845, 581] on div at bounding box center [915, 510] width 151 height 151
click at [879, 610] on span at bounding box center [883, 604] width 29 height 16
type input "#050000"
click at [986, 583] on div at bounding box center [915, 510] width 151 height 151
click at [993, 644] on button "Apply" at bounding box center [1007, 640] width 48 height 23
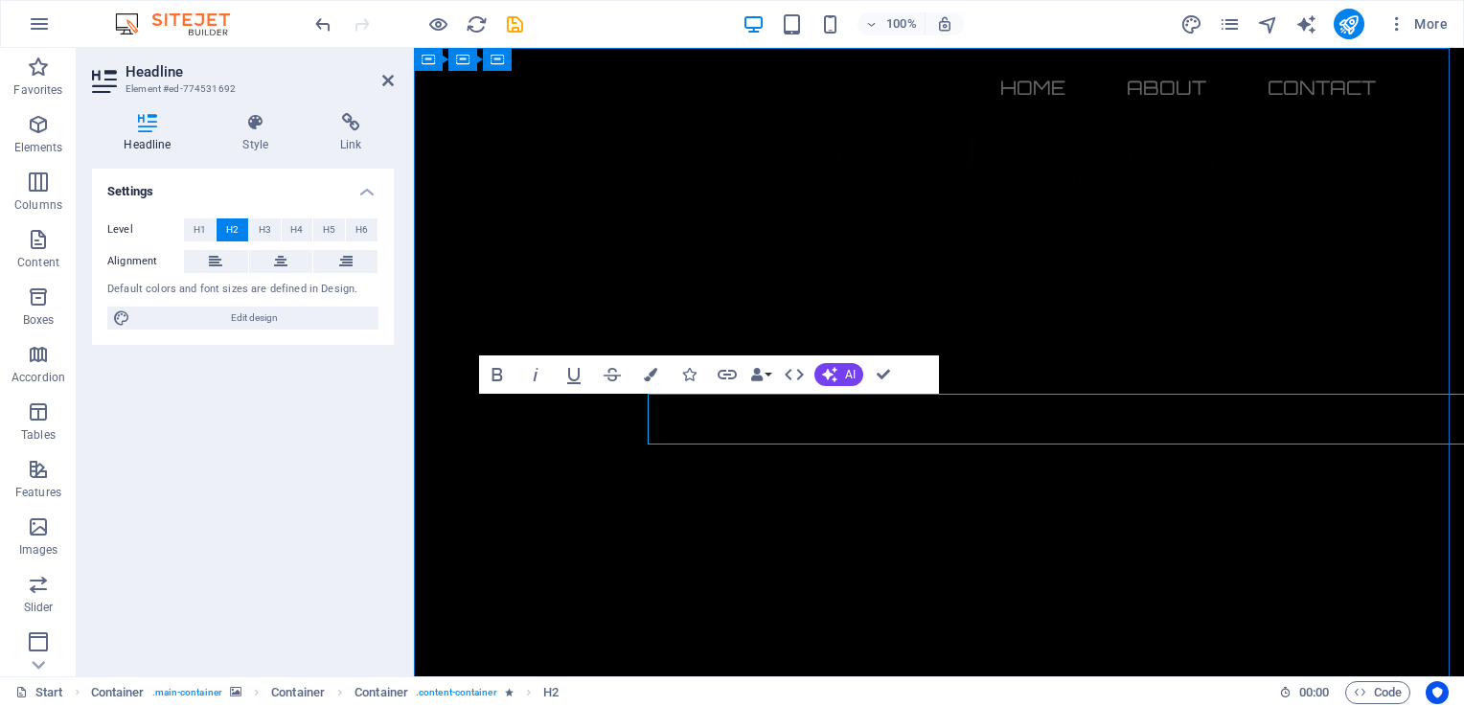
drag, startPoint x: 729, startPoint y: 425, endPoint x: 606, endPoint y: 403, distance: 125.6
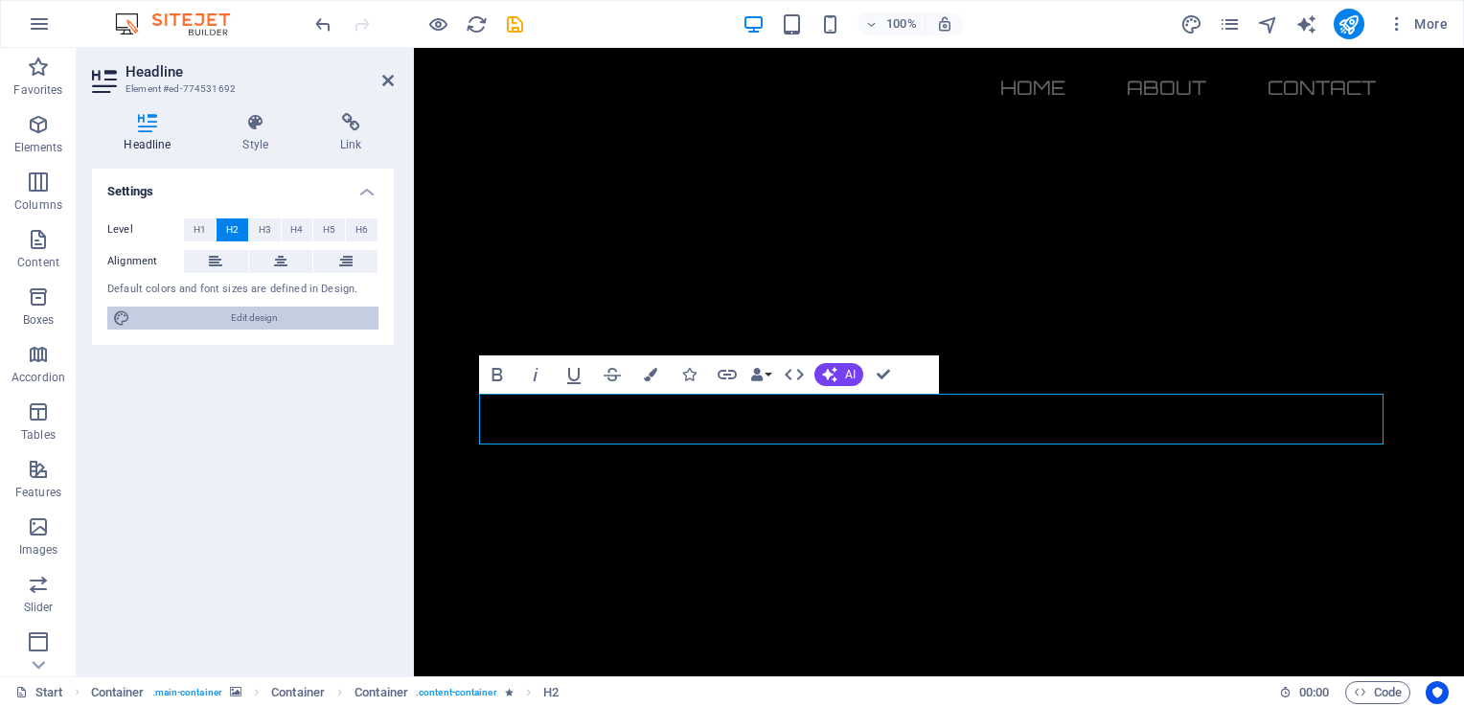
click at [251, 316] on span "Edit design" at bounding box center [254, 318] width 237 height 23
select select "px"
select select "300"
select select "px"
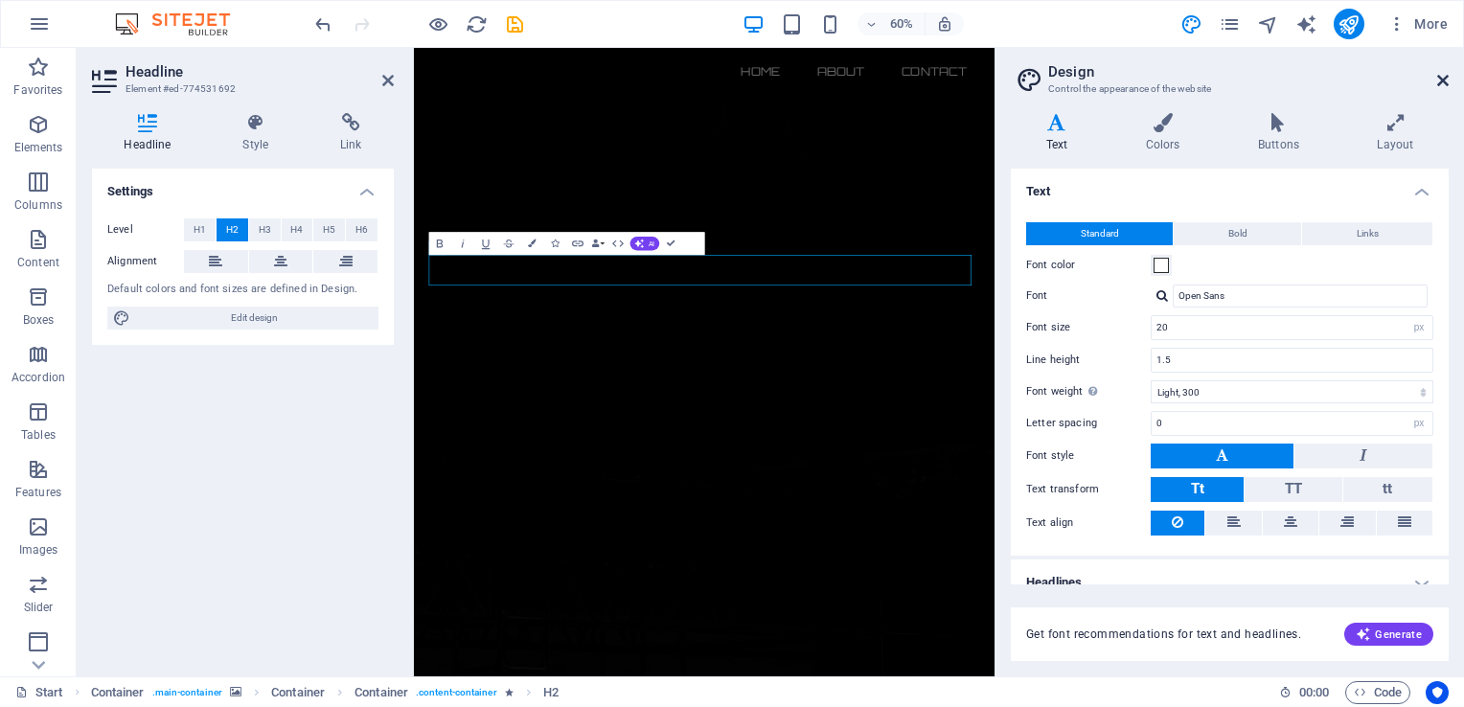
click at [1444, 78] on icon at bounding box center [1444, 80] width 12 height 15
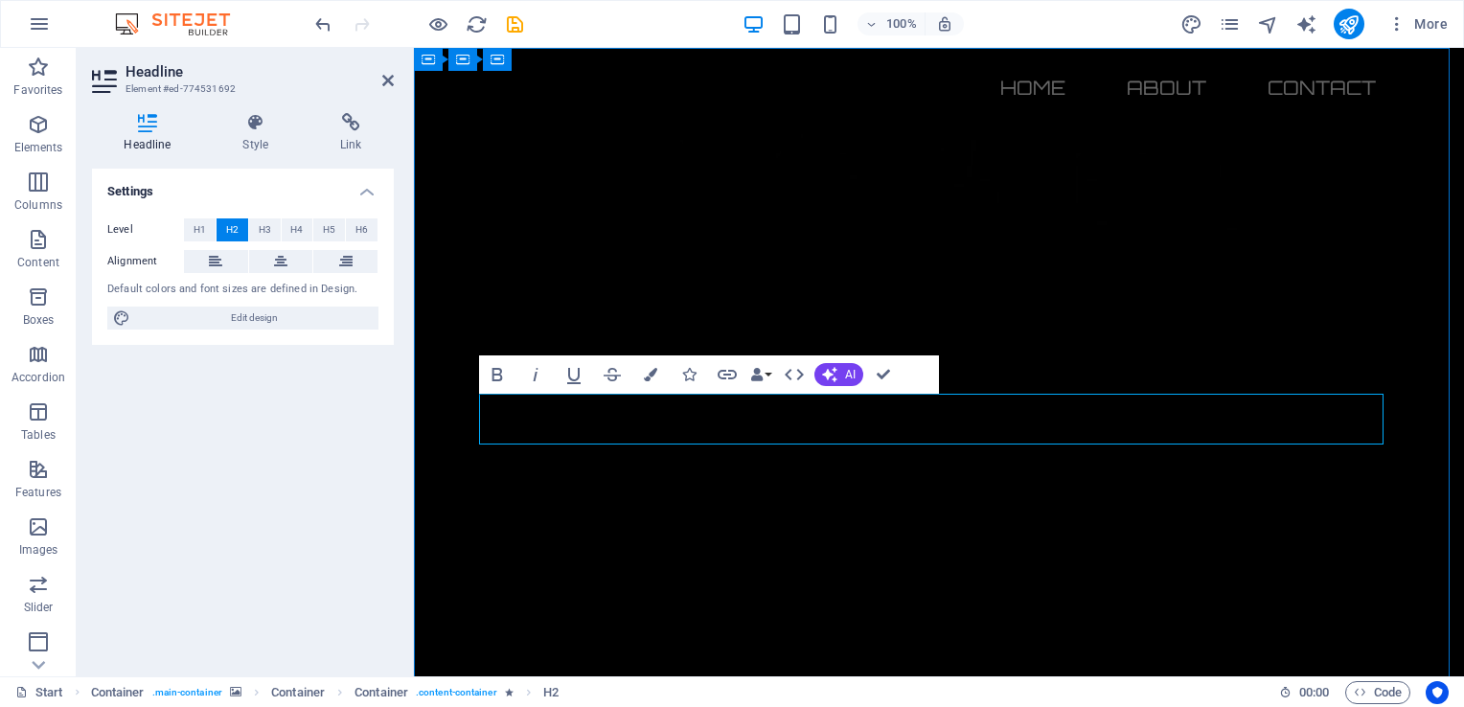
drag, startPoint x: 896, startPoint y: 432, endPoint x: 814, endPoint y: 425, distance: 82.8
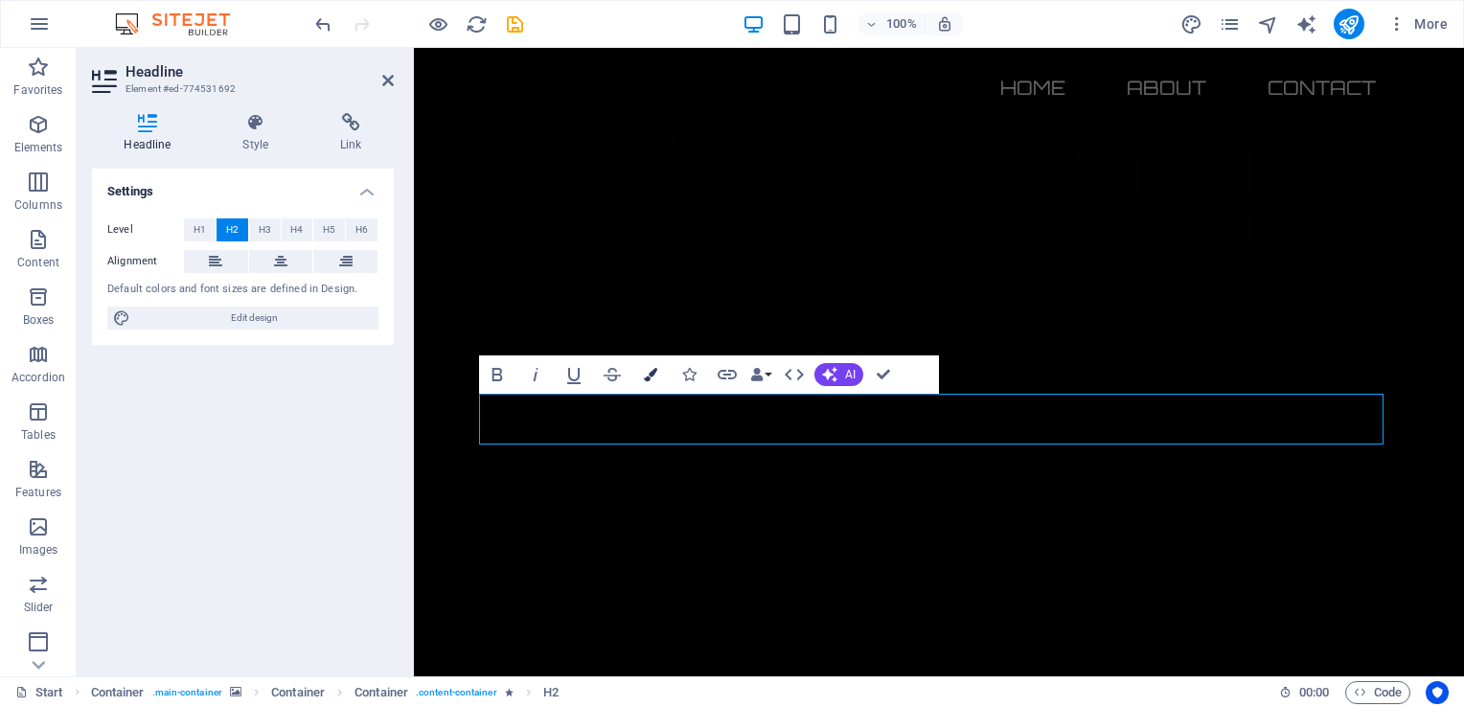
click at [652, 369] on icon "button" at bounding box center [650, 374] width 13 height 13
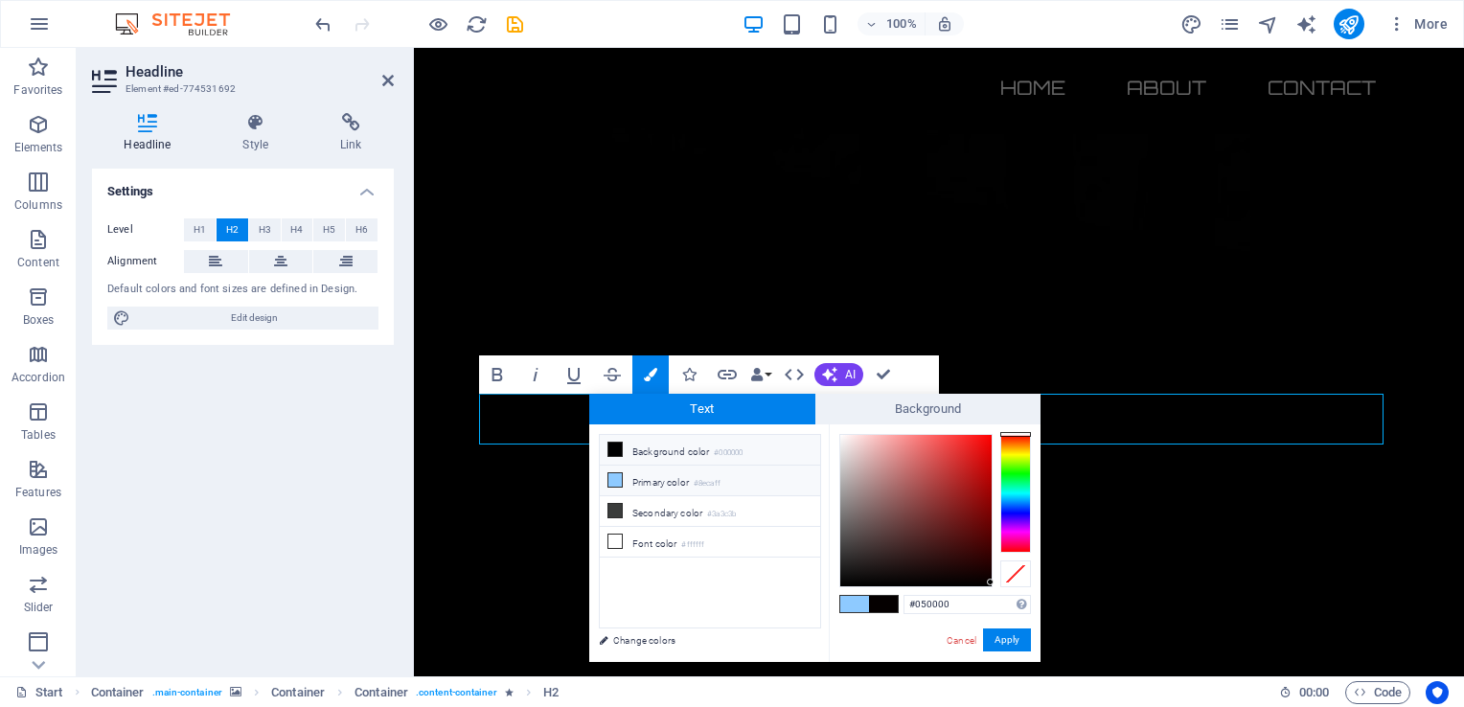
click at [621, 448] on icon at bounding box center [615, 449] width 13 height 13
click at [840, 438] on div at bounding box center [915, 510] width 151 height 151
click at [841, 432] on div at bounding box center [842, 433] width 7 height 7
type input "#fffbfb"
click at [1001, 635] on button "Apply" at bounding box center [1007, 640] width 48 height 23
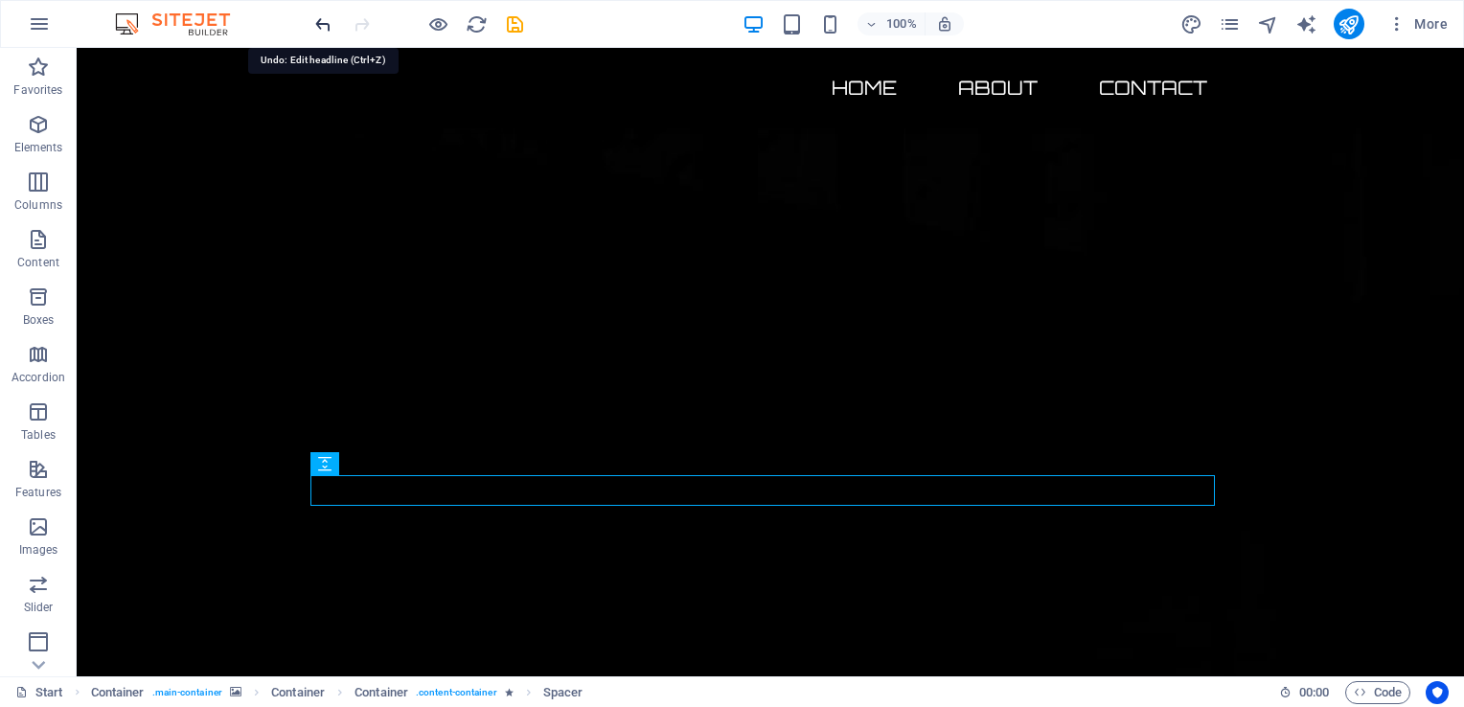
click at [321, 27] on icon "undo" at bounding box center [323, 24] width 22 height 22
click at [324, 33] on icon "undo" at bounding box center [323, 24] width 22 height 22
click at [326, 36] on div at bounding box center [418, 24] width 215 height 31
drag, startPoint x: 312, startPoint y: 14, endPoint x: 320, endPoint y: 26, distance: 13.8
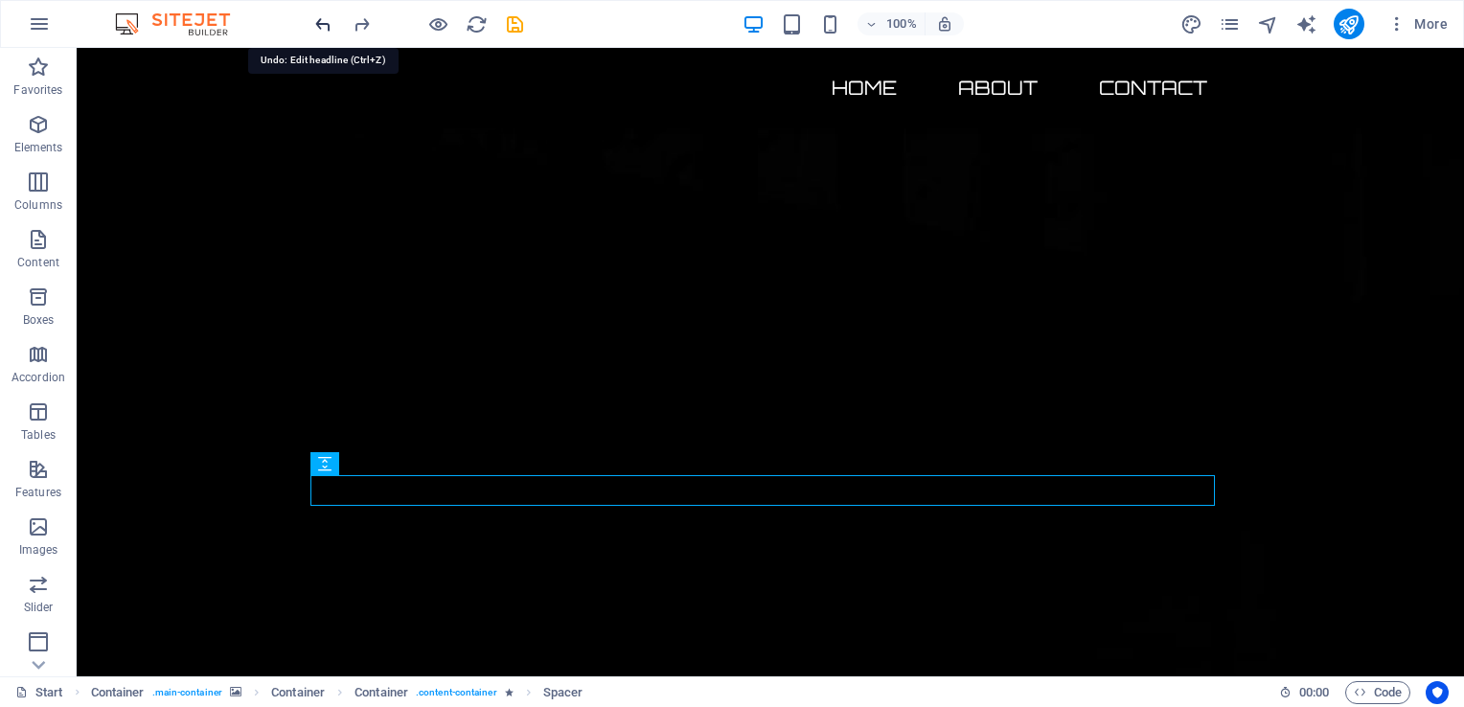
click at [312, 17] on icon "undo" at bounding box center [323, 24] width 22 height 22
click at [321, 29] on icon "undo" at bounding box center [323, 24] width 22 height 22
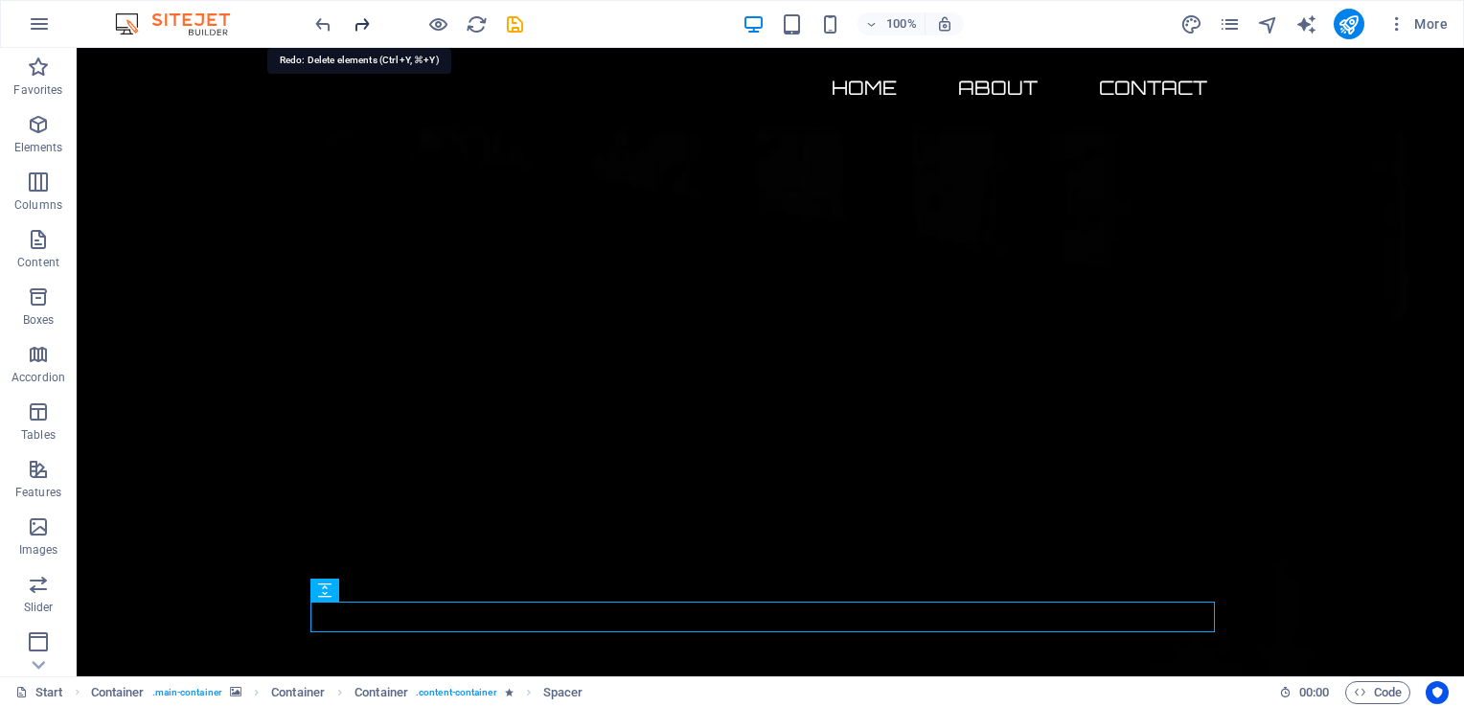
click at [358, 26] on icon "redo" at bounding box center [362, 24] width 22 height 22
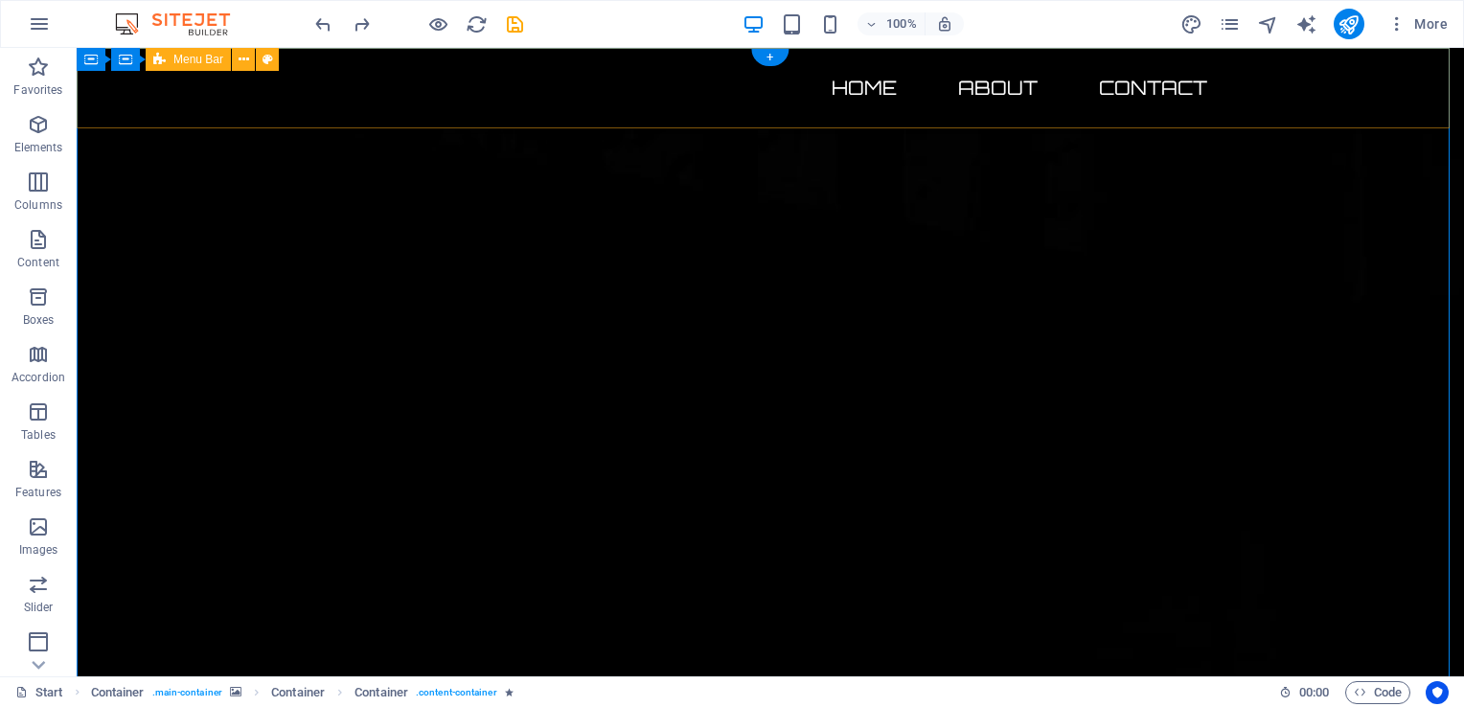
click at [169, 94] on div "Home About Contact" at bounding box center [771, 88] width 1388 height 81
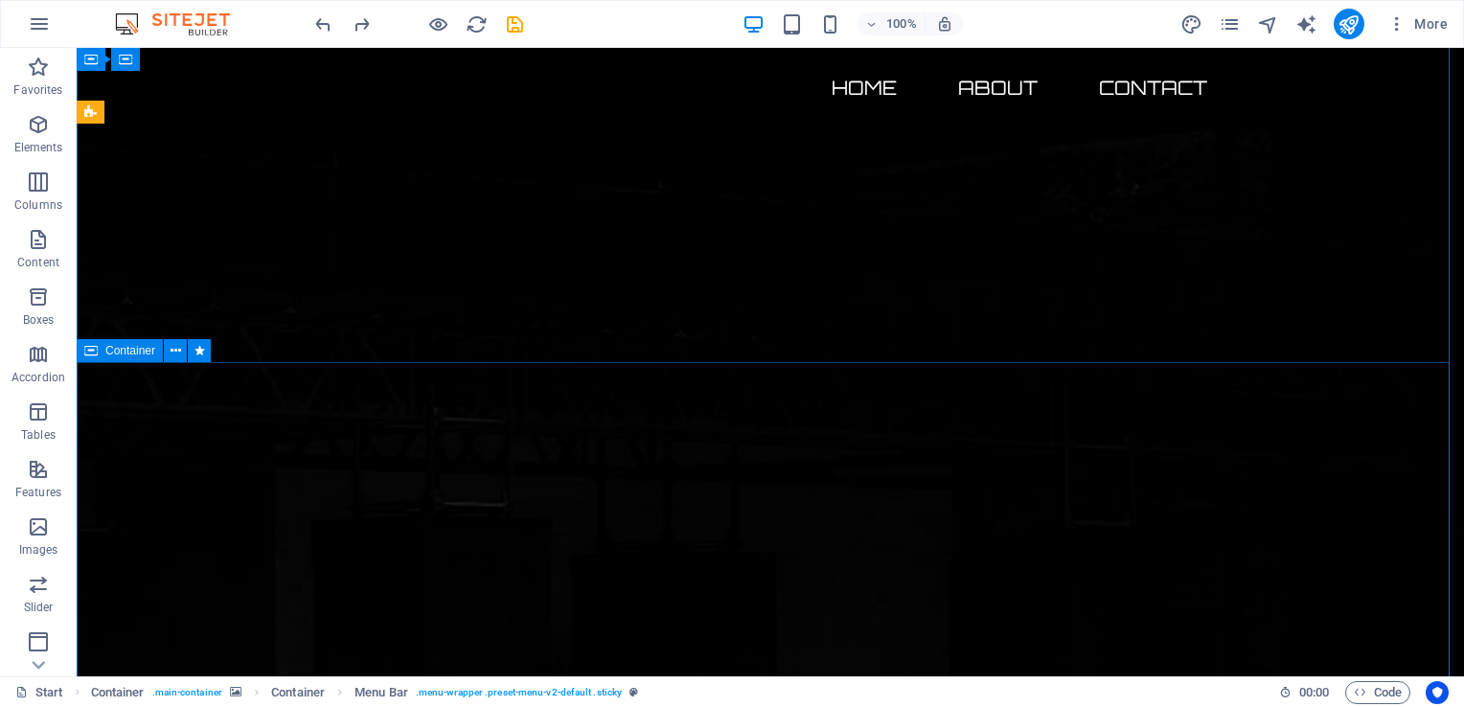
scroll to position [575, 0]
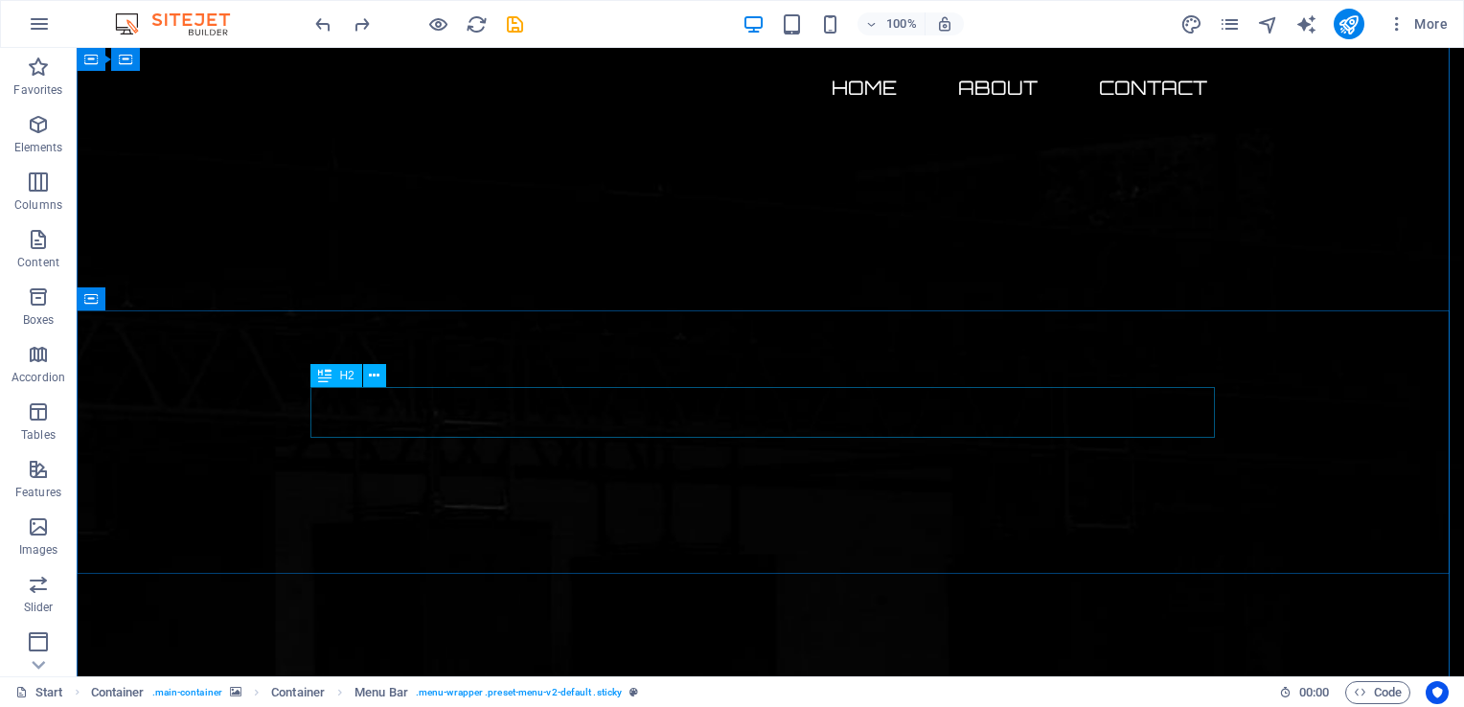
drag, startPoint x: 535, startPoint y: 415, endPoint x: 521, endPoint y: 395, distance: 24.2
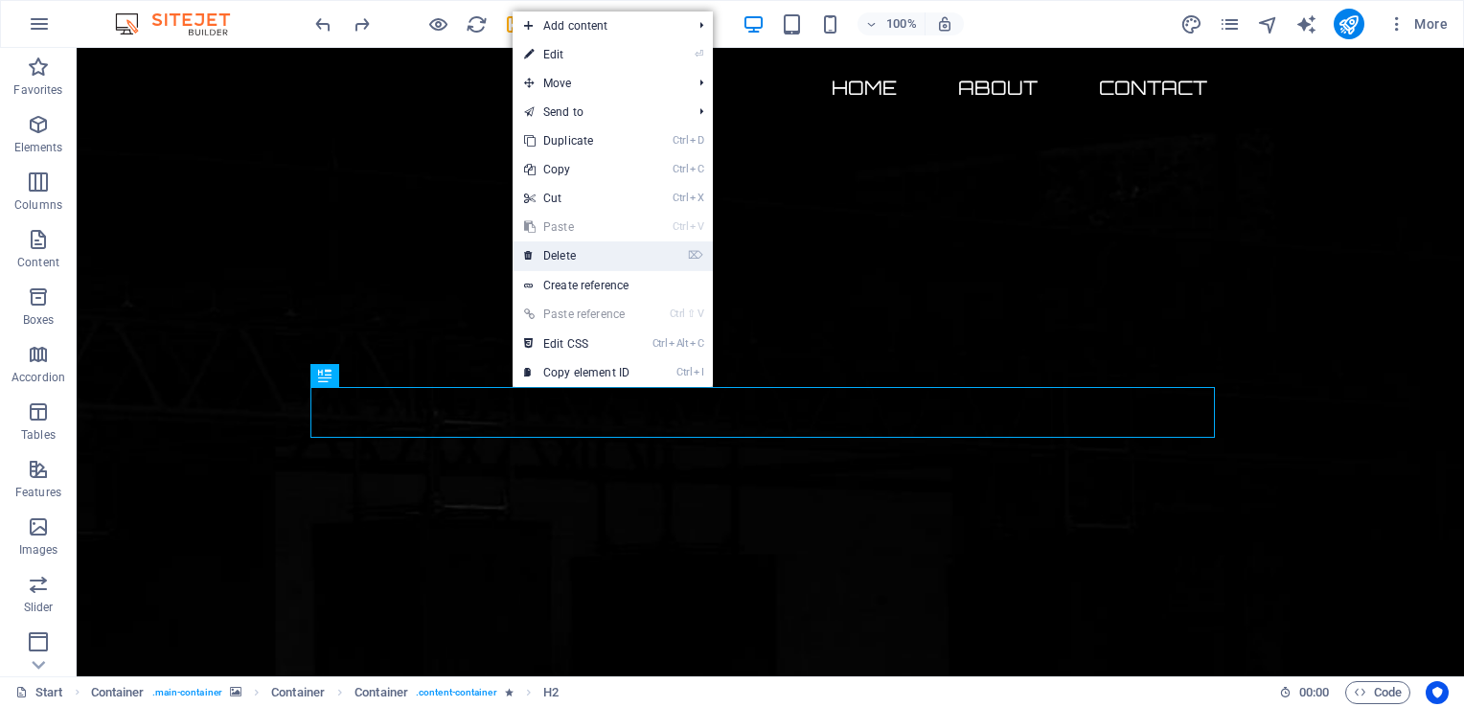
click at [587, 249] on link "⌦ Delete" at bounding box center [577, 256] width 128 height 29
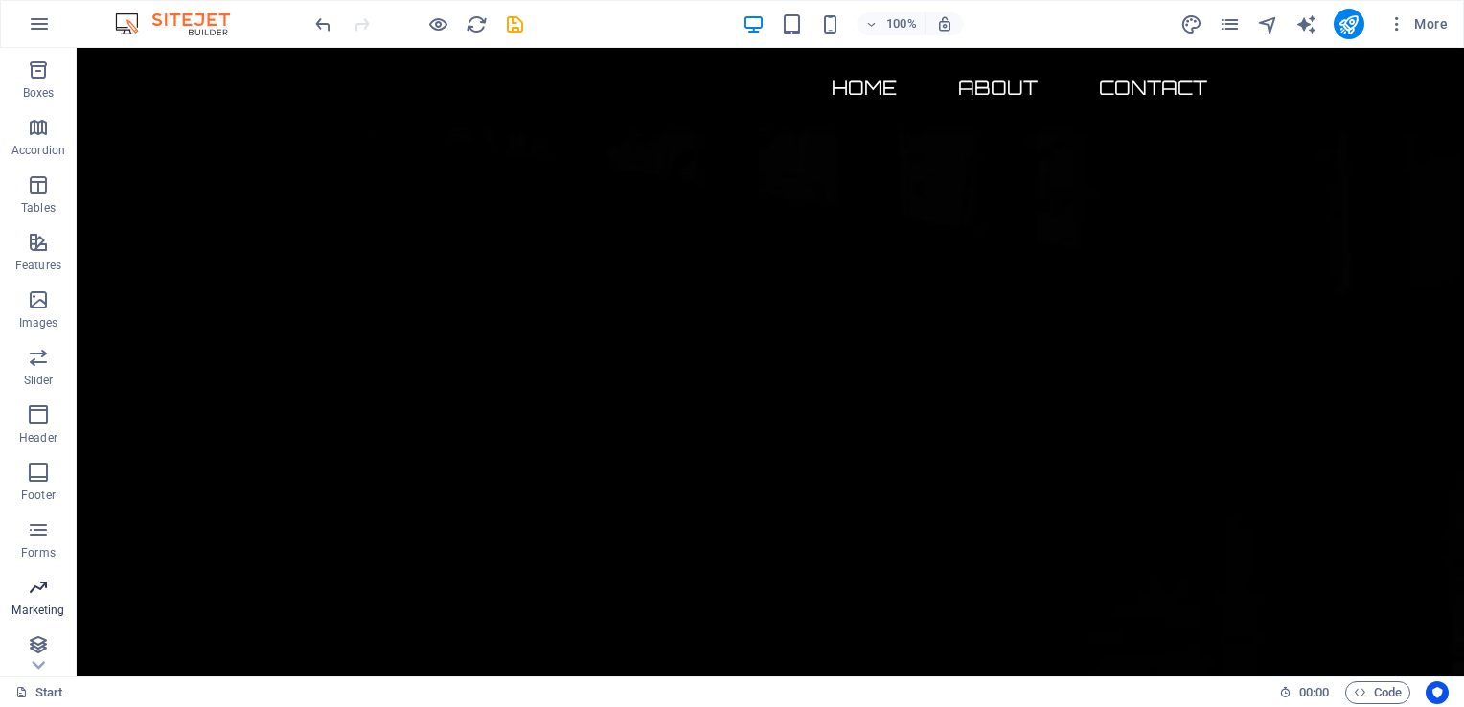
scroll to position [233, 0]
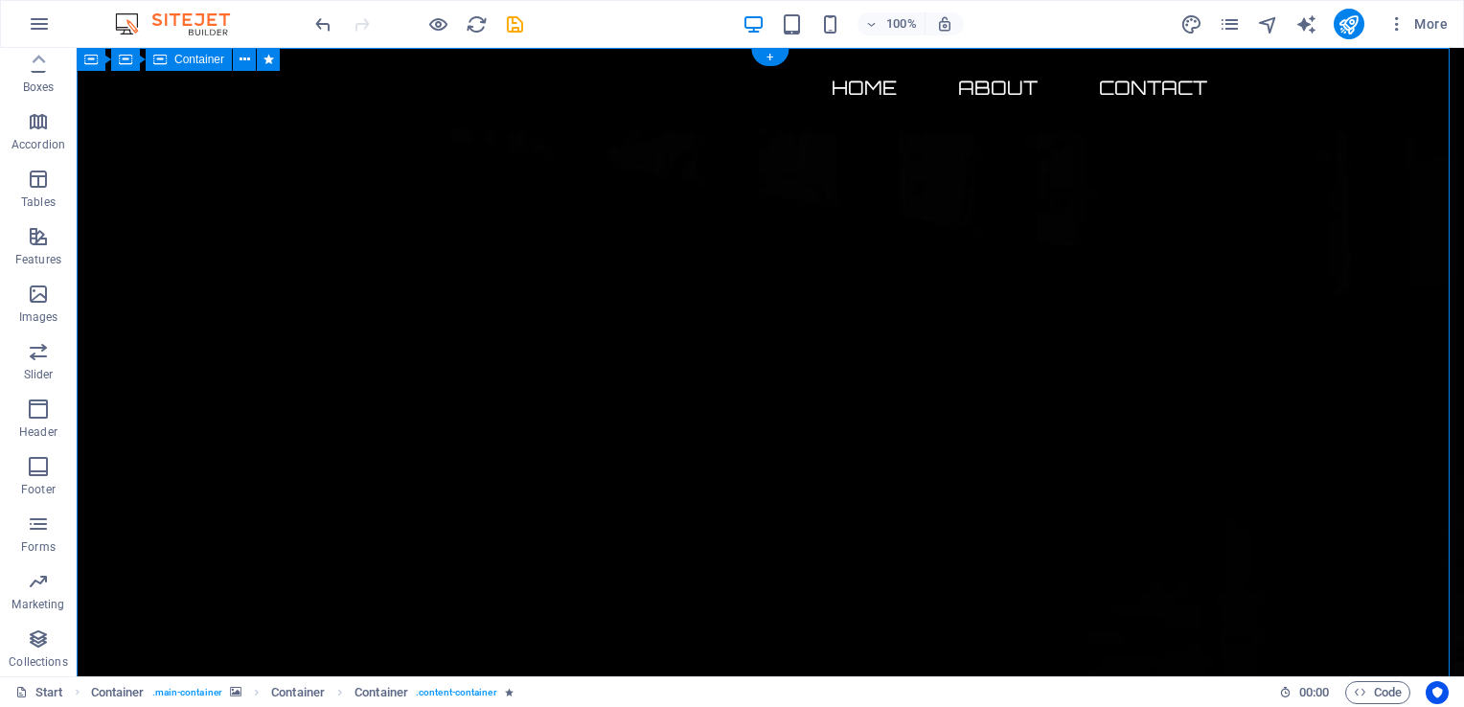
click at [1420, 28] on span "More" at bounding box center [1418, 23] width 60 height 19
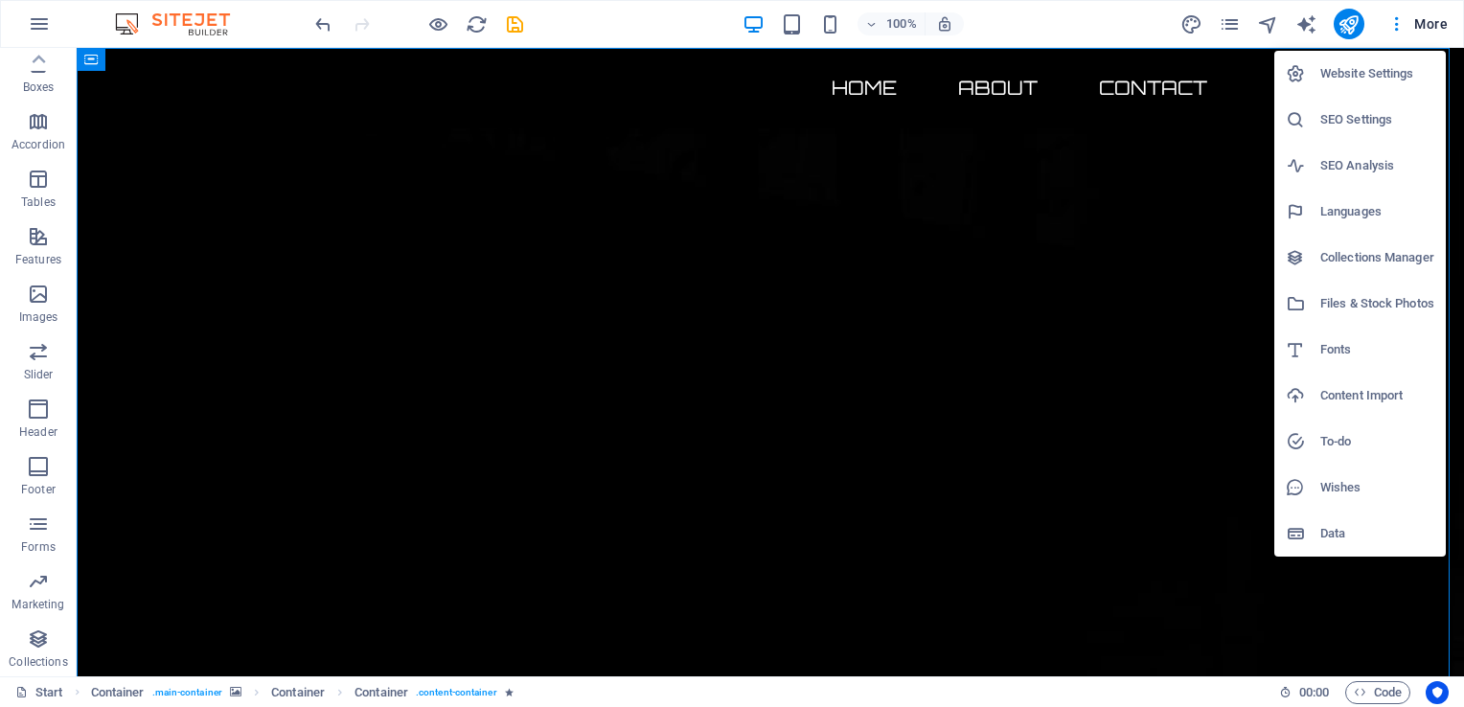
click at [534, 112] on div at bounding box center [732, 353] width 1464 height 707
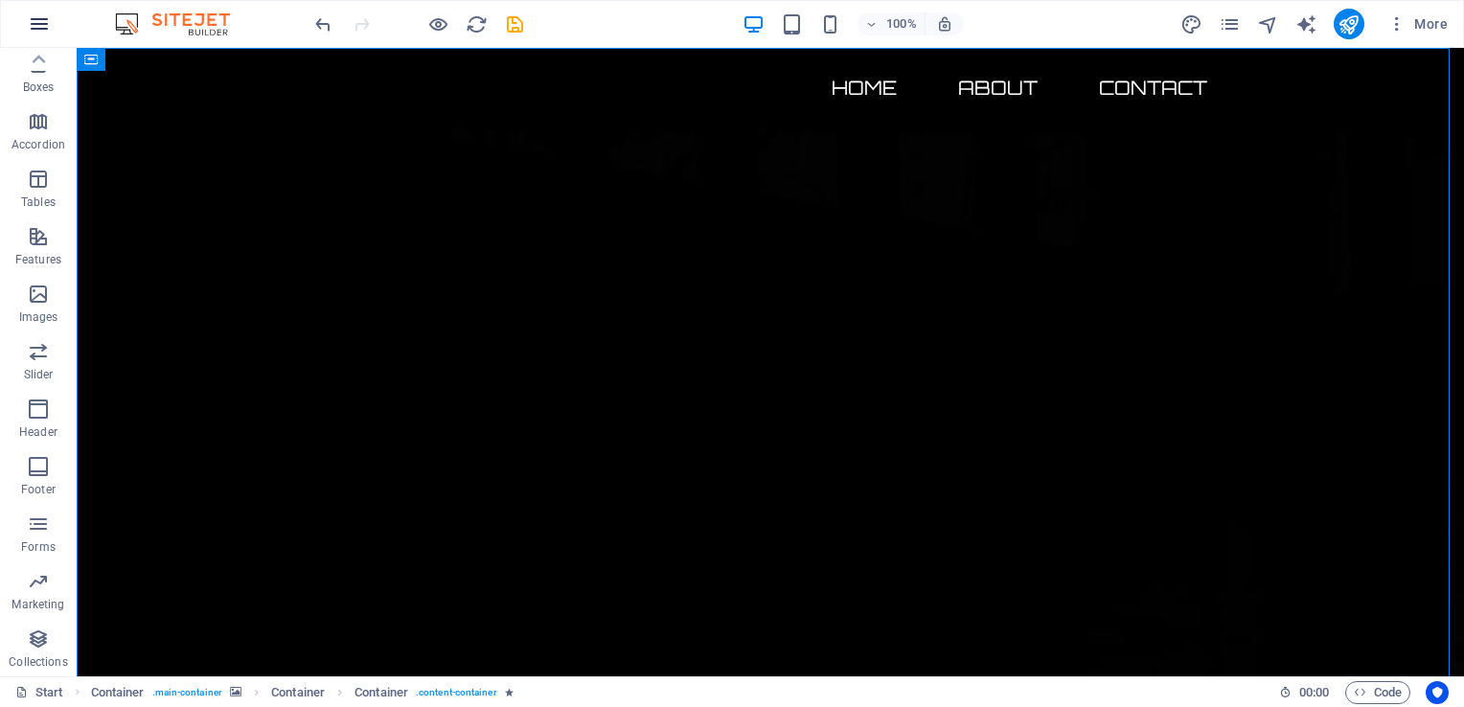
click at [41, 23] on icon "button" at bounding box center [39, 23] width 23 height 23
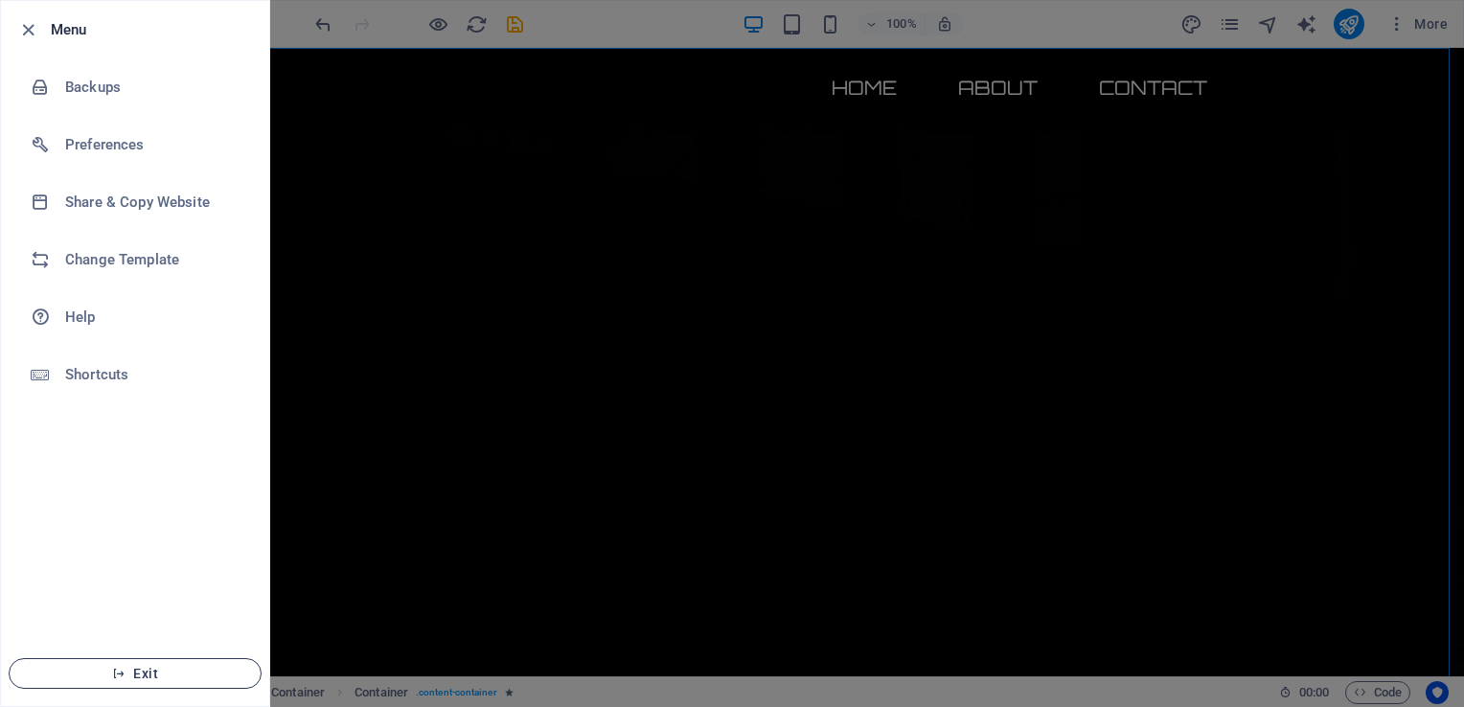
click at [147, 677] on span "Exit" at bounding box center [135, 673] width 220 height 15
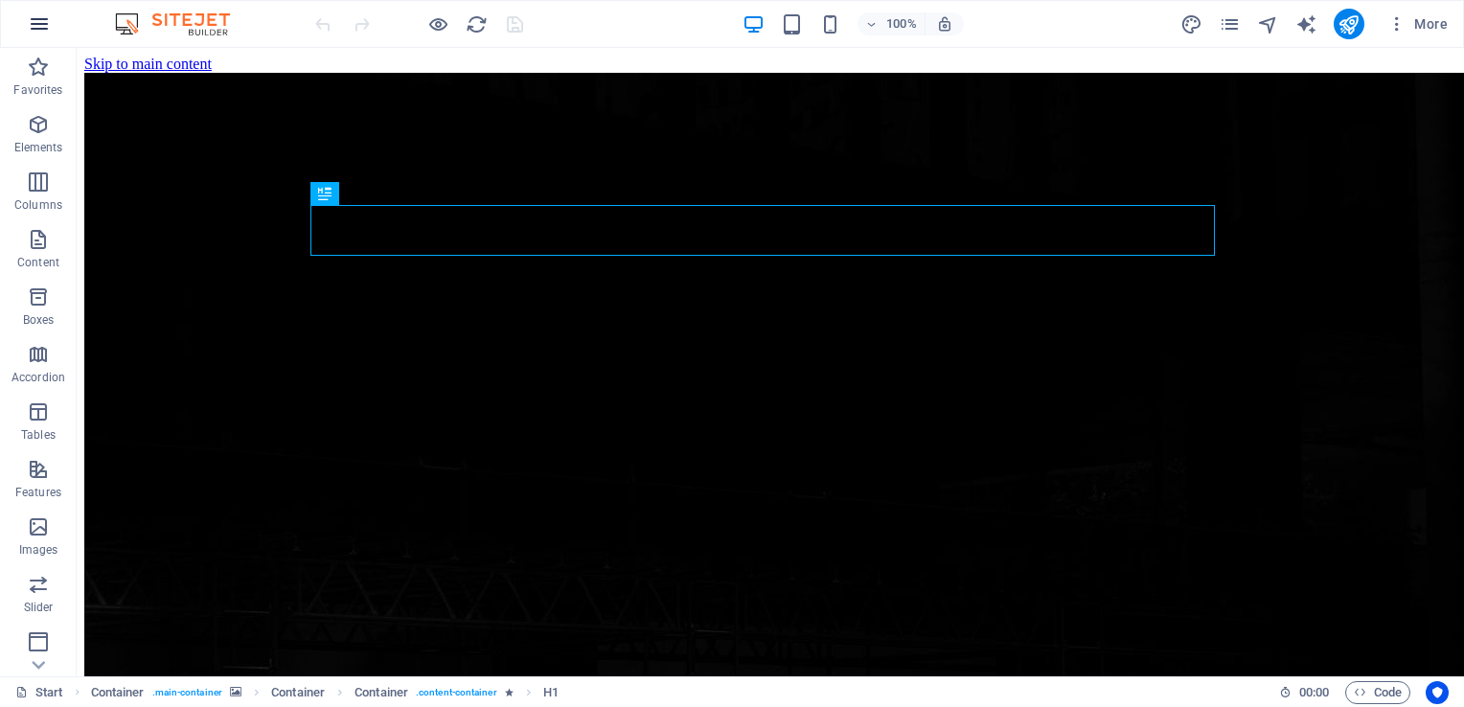
click at [35, 25] on icon "button" at bounding box center [39, 23] width 23 height 23
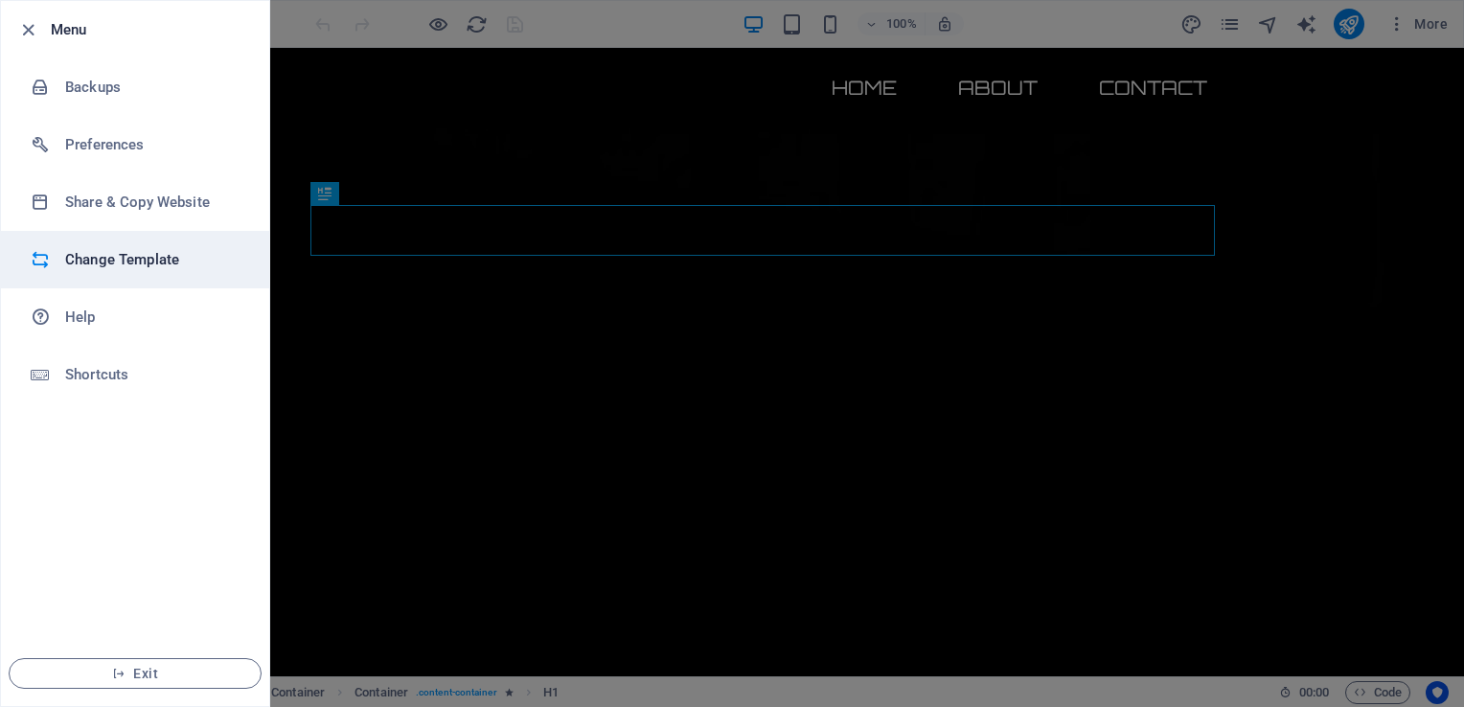
click at [118, 265] on h6 "Change Template" at bounding box center [153, 259] width 177 height 23
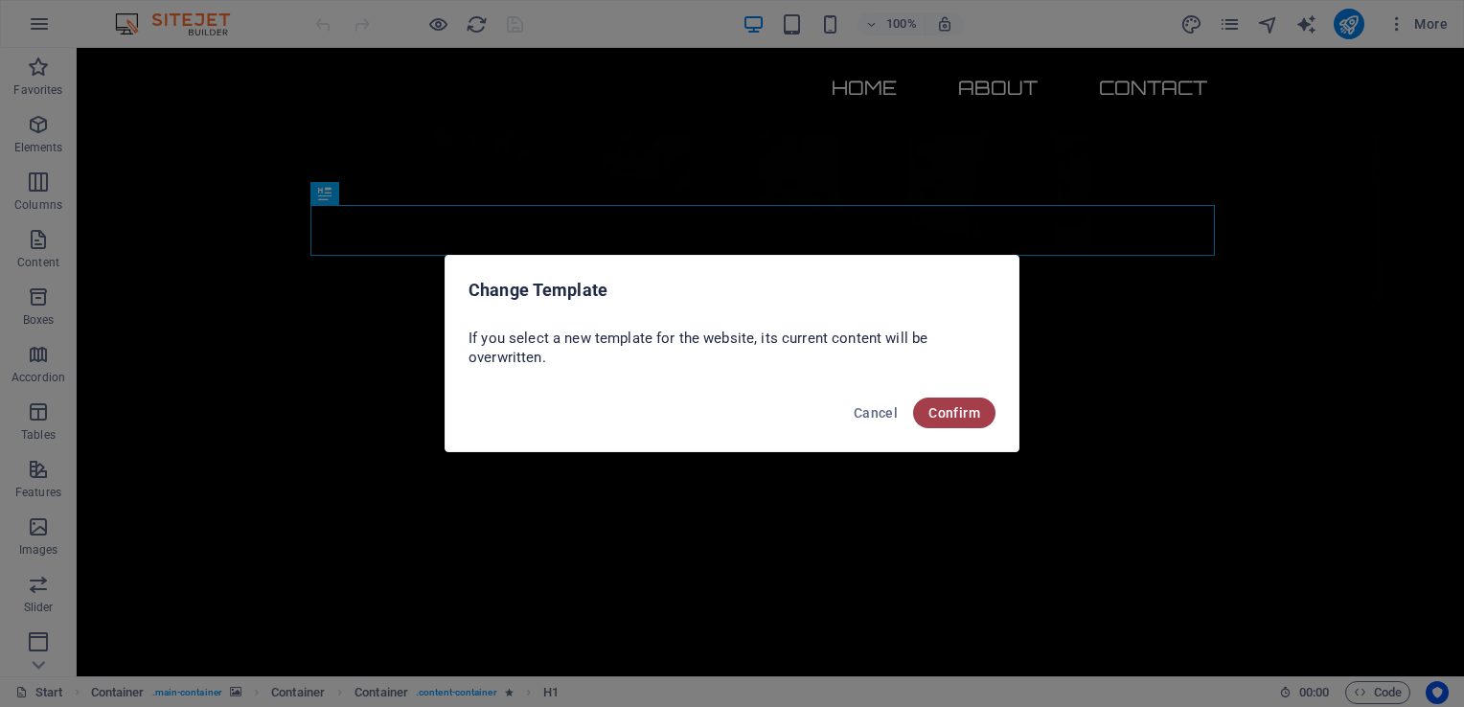
click at [951, 409] on span "Confirm" at bounding box center [955, 412] width 52 height 15
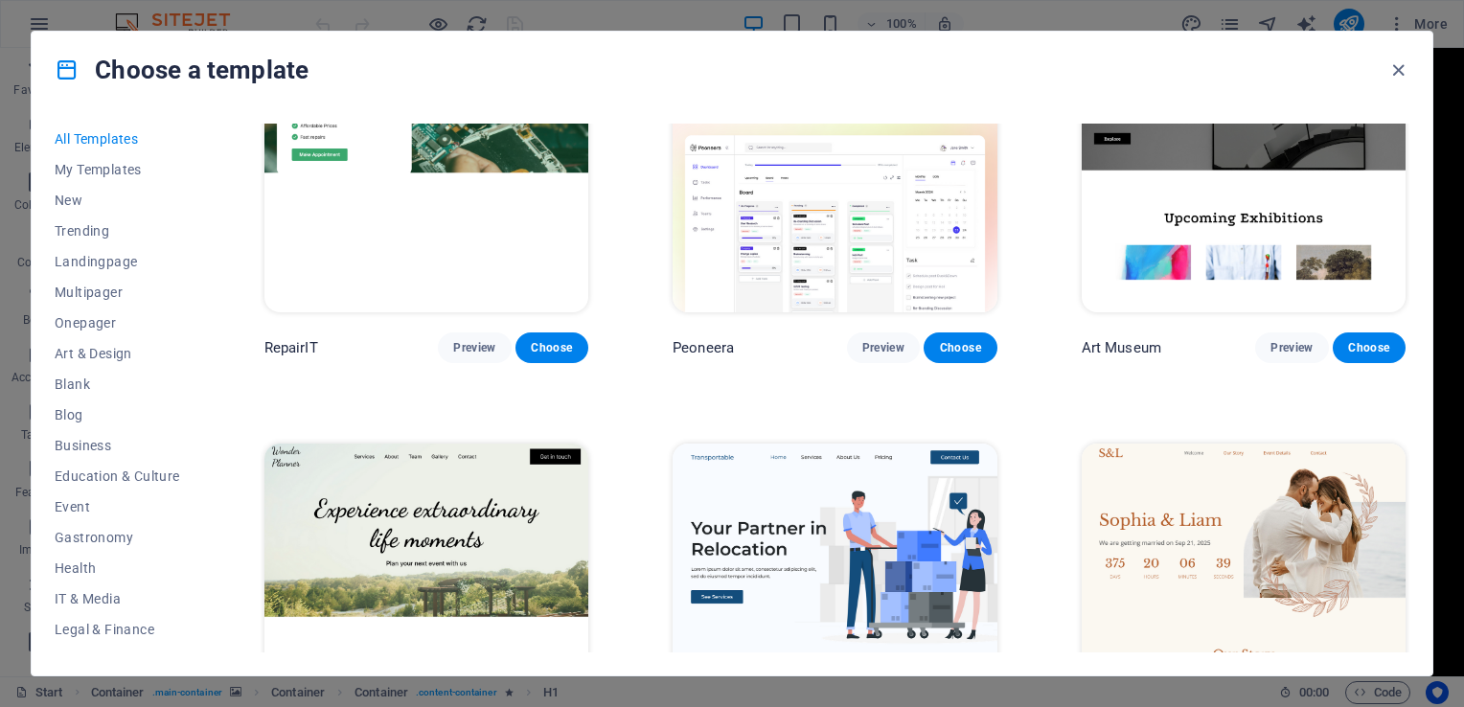
scroll to position [575, 0]
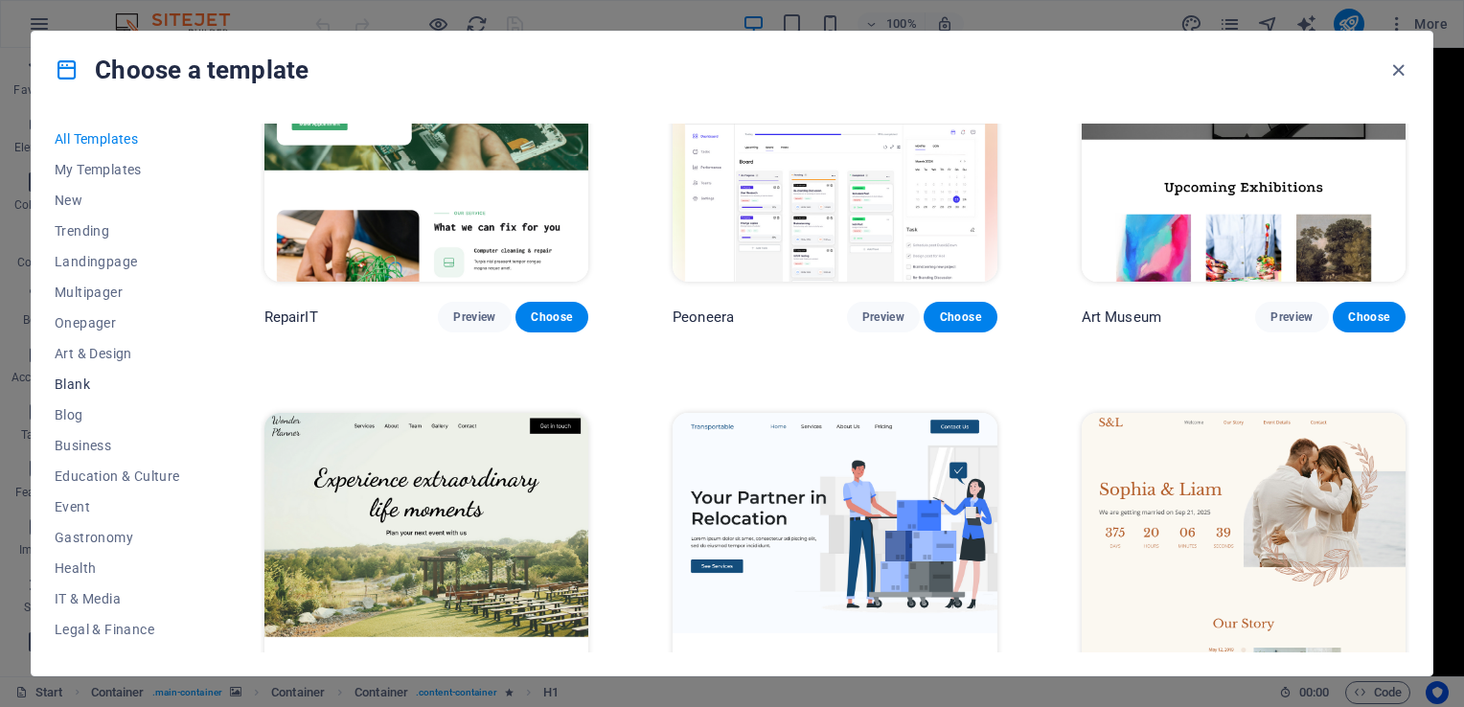
click at [113, 387] on span "Blank" at bounding box center [118, 384] width 126 height 15
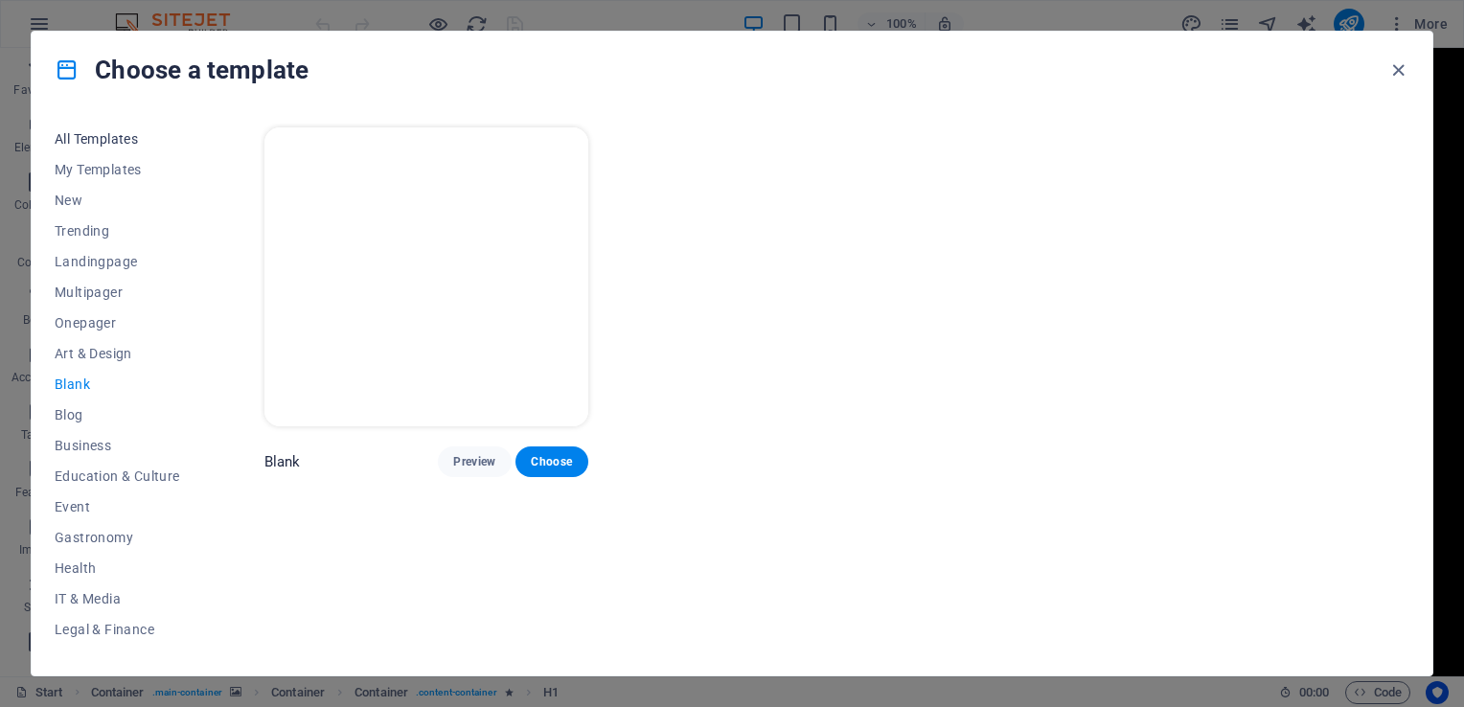
click at [64, 136] on span "All Templates" at bounding box center [118, 138] width 126 height 15
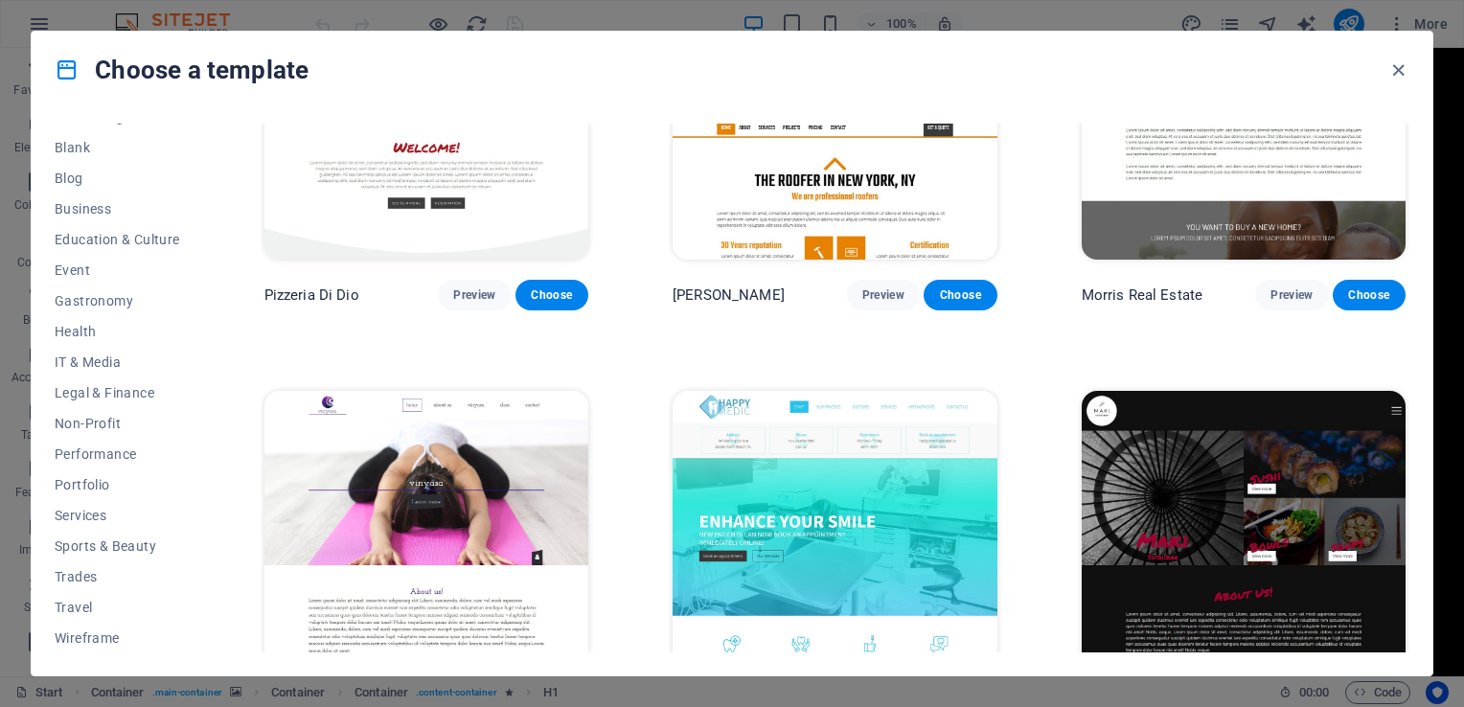
scroll to position [9200, 0]
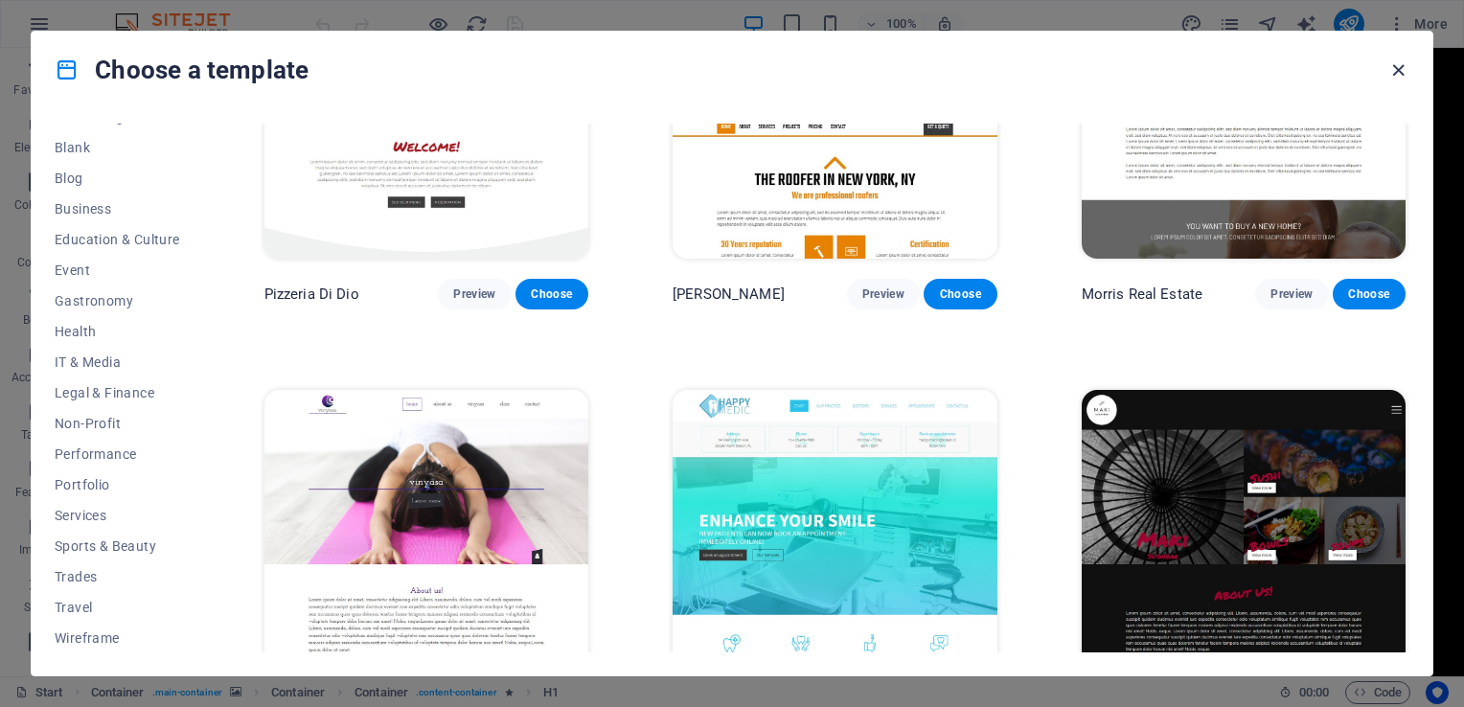
click at [1401, 71] on icon "button" at bounding box center [1399, 70] width 22 height 22
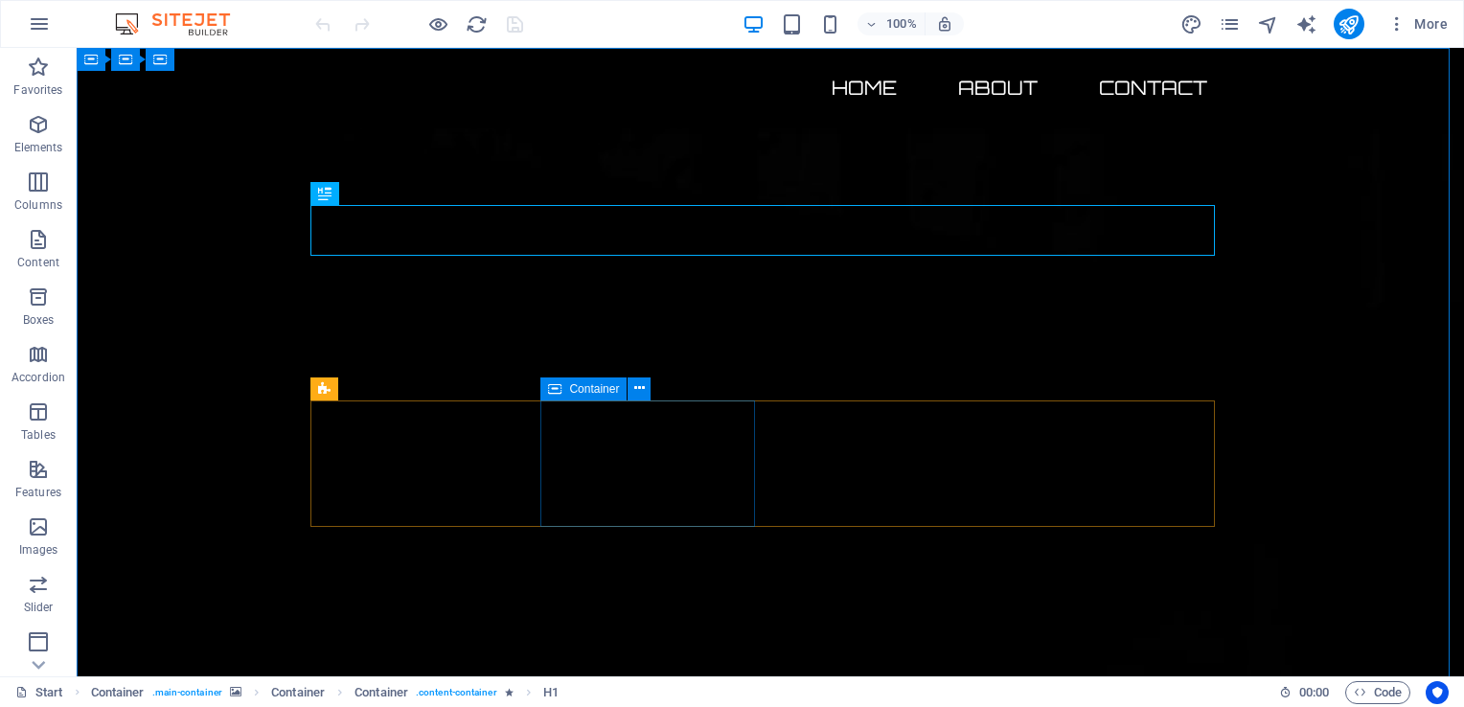
click at [598, 392] on span "Container" at bounding box center [594, 389] width 50 height 12
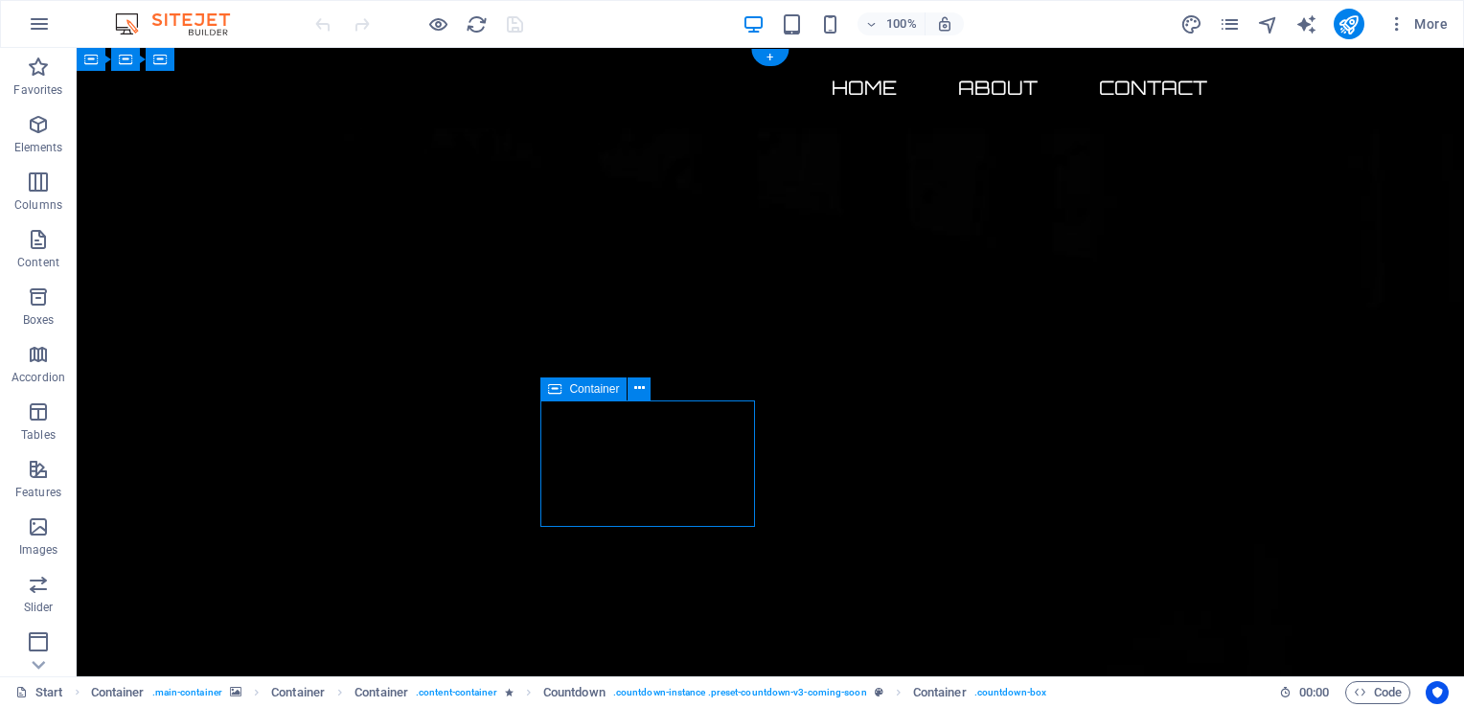
drag, startPoint x: 547, startPoint y: 442, endPoint x: 483, endPoint y: 458, distance: 66.2
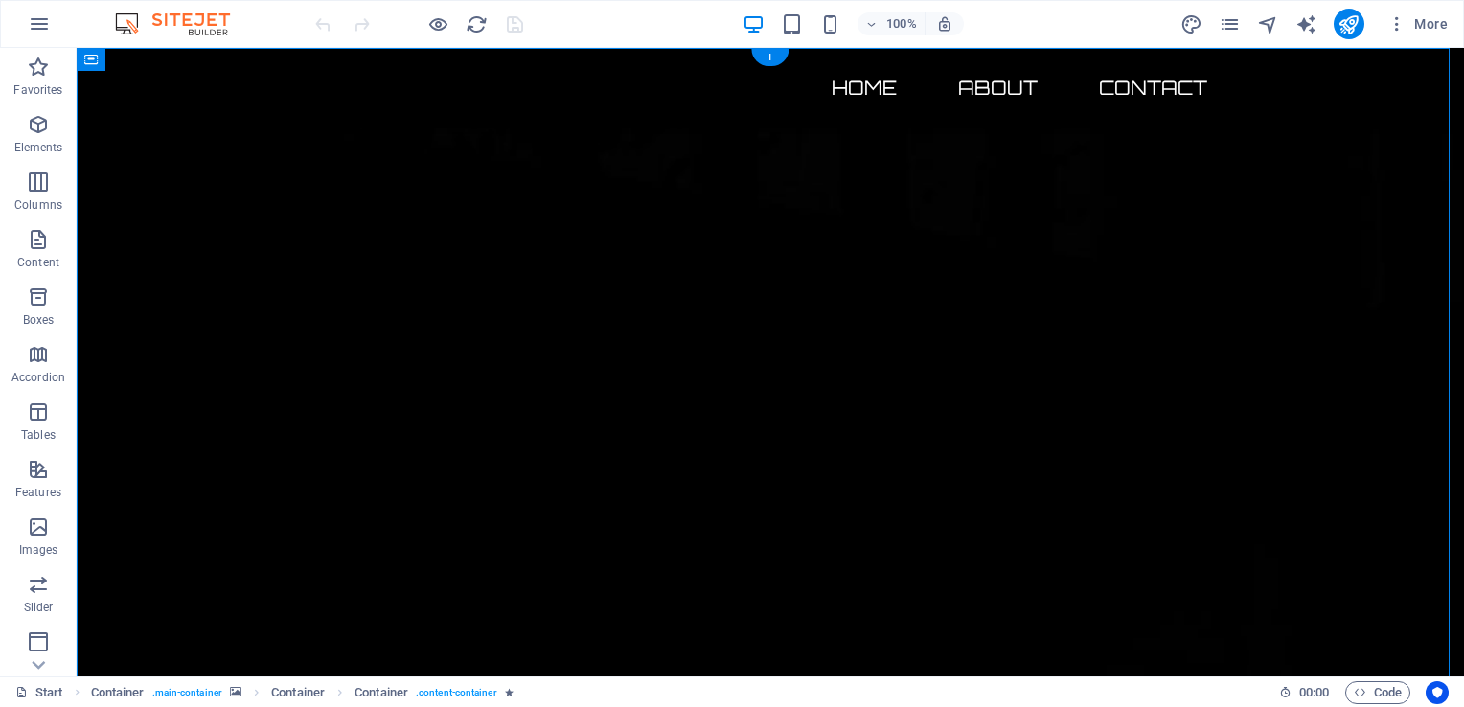
drag, startPoint x: 1247, startPoint y: 519, endPoint x: 689, endPoint y: 434, distance: 564.3
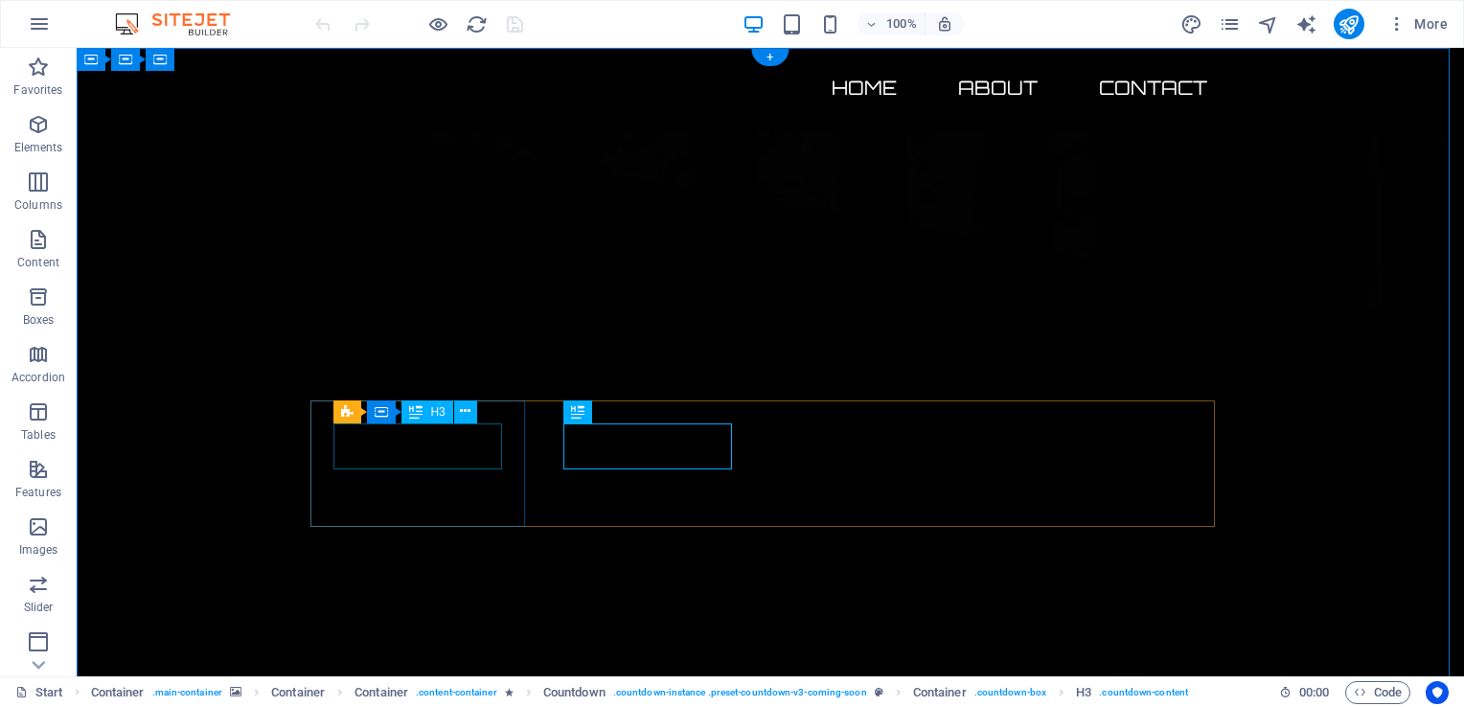
click at [472, 412] on button at bounding box center [465, 412] width 23 height 23
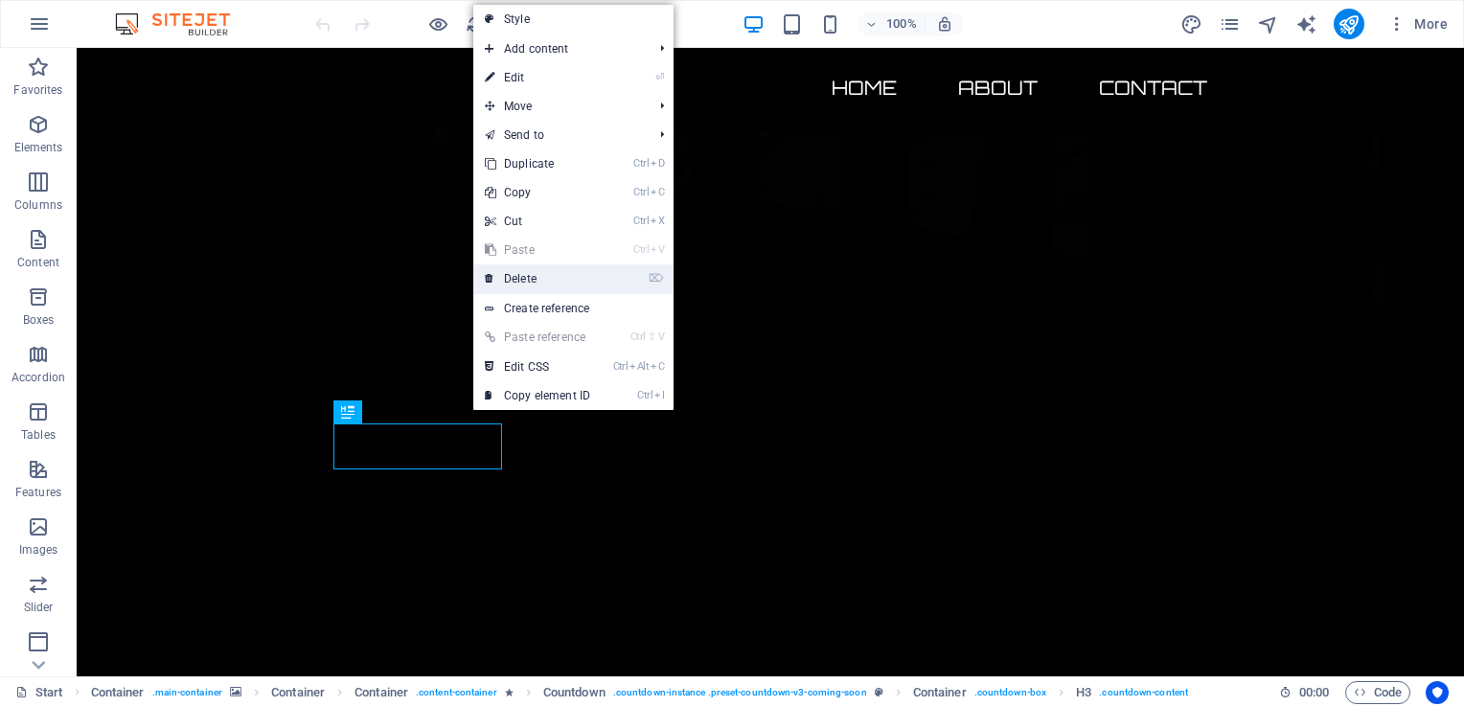
click at [537, 282] on link "⌦ Delete" at bounding box center [537, 279] width 128 height 29
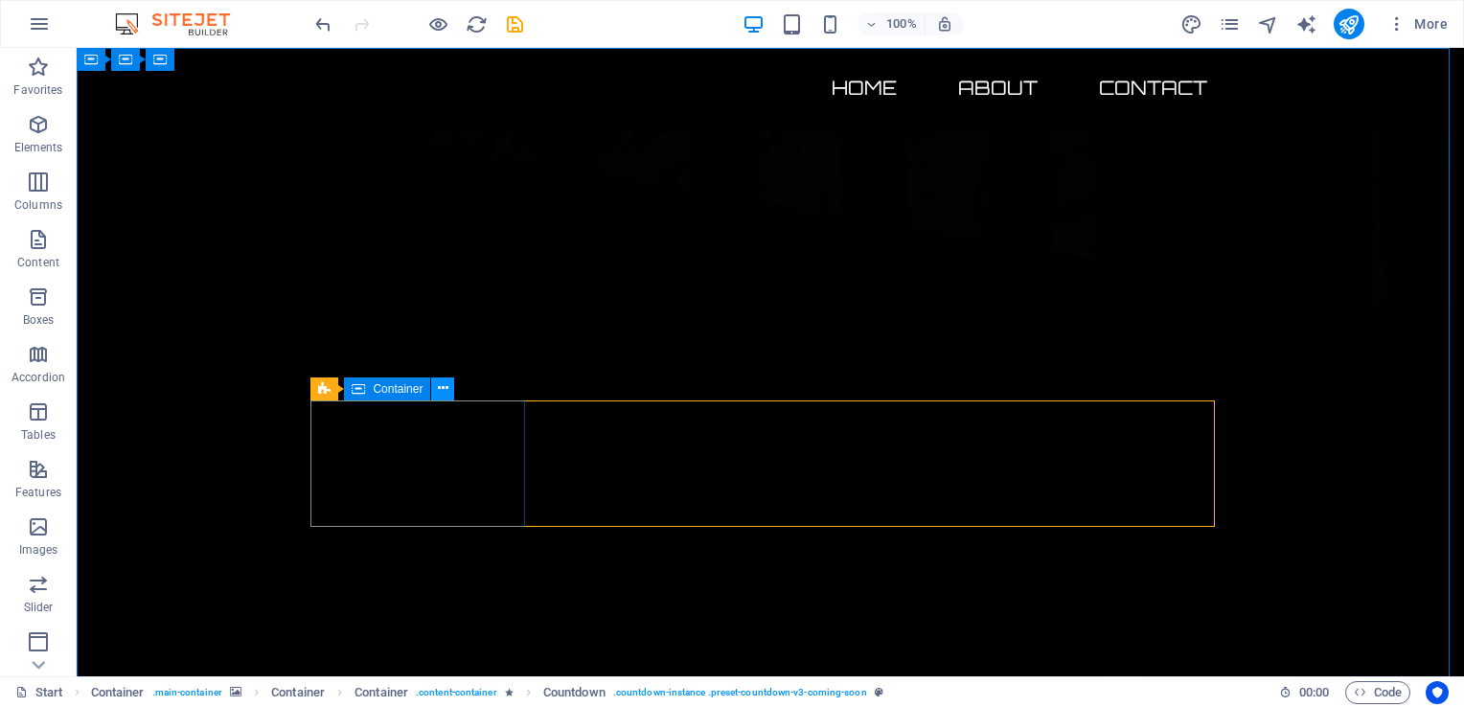
click at [445, 392] on icon at bounding box center [443, 389] width 11 height 20
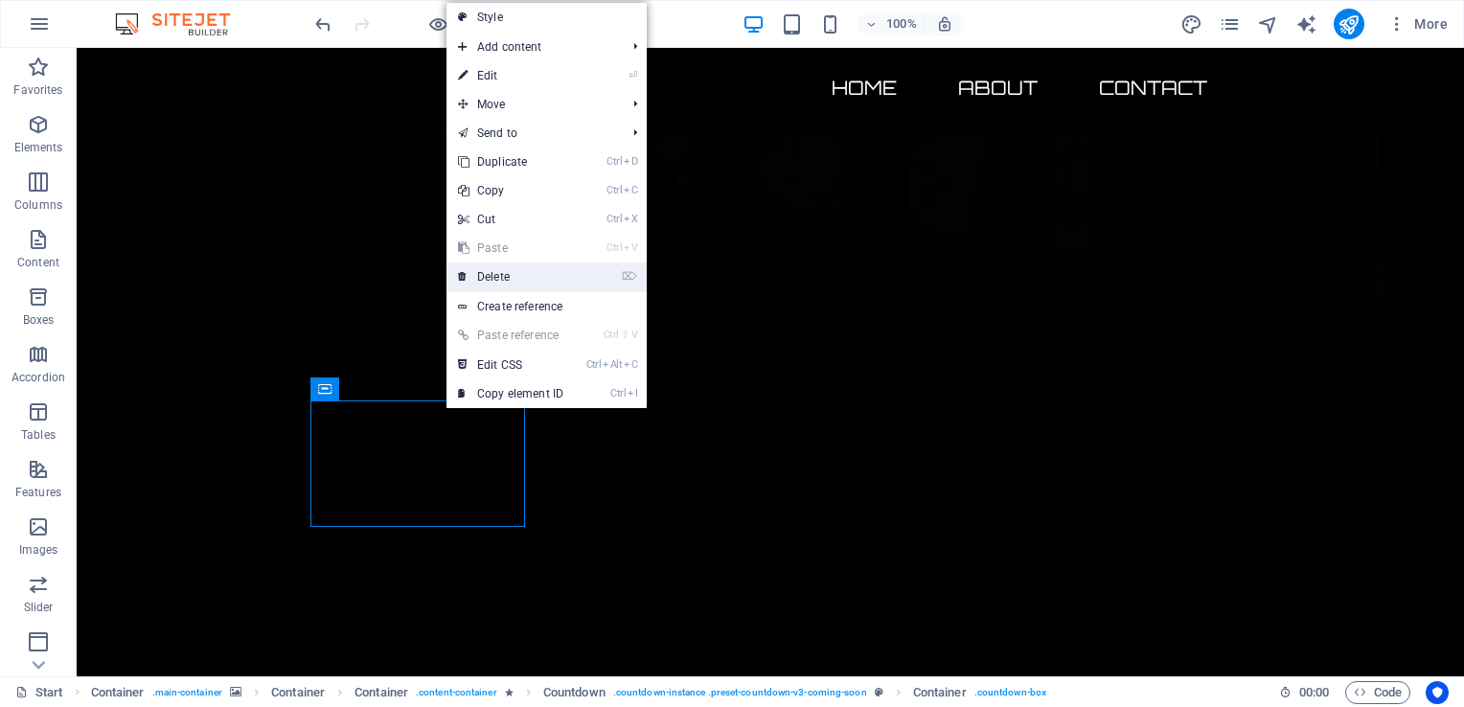
click at [571, 275] on link "⌦ Delete" at bounding box center [511, 277] width 128 height 29
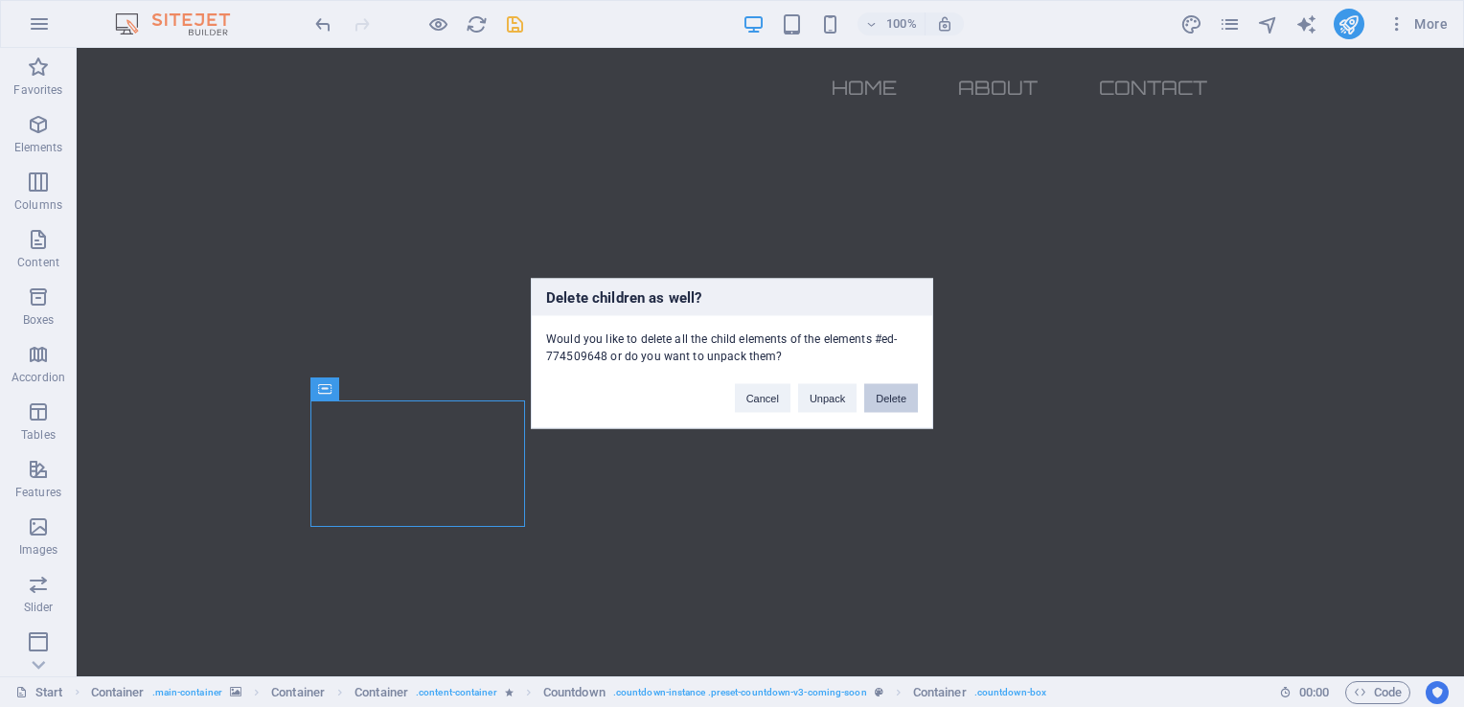
drag, startPoint x: 884, startPoint y: 400, endPoint x: 813, endPoint y: 357, distance: 83.0
click at [884, 400] on button "Delete" at bounding box center [891, 398] width 54 height 29
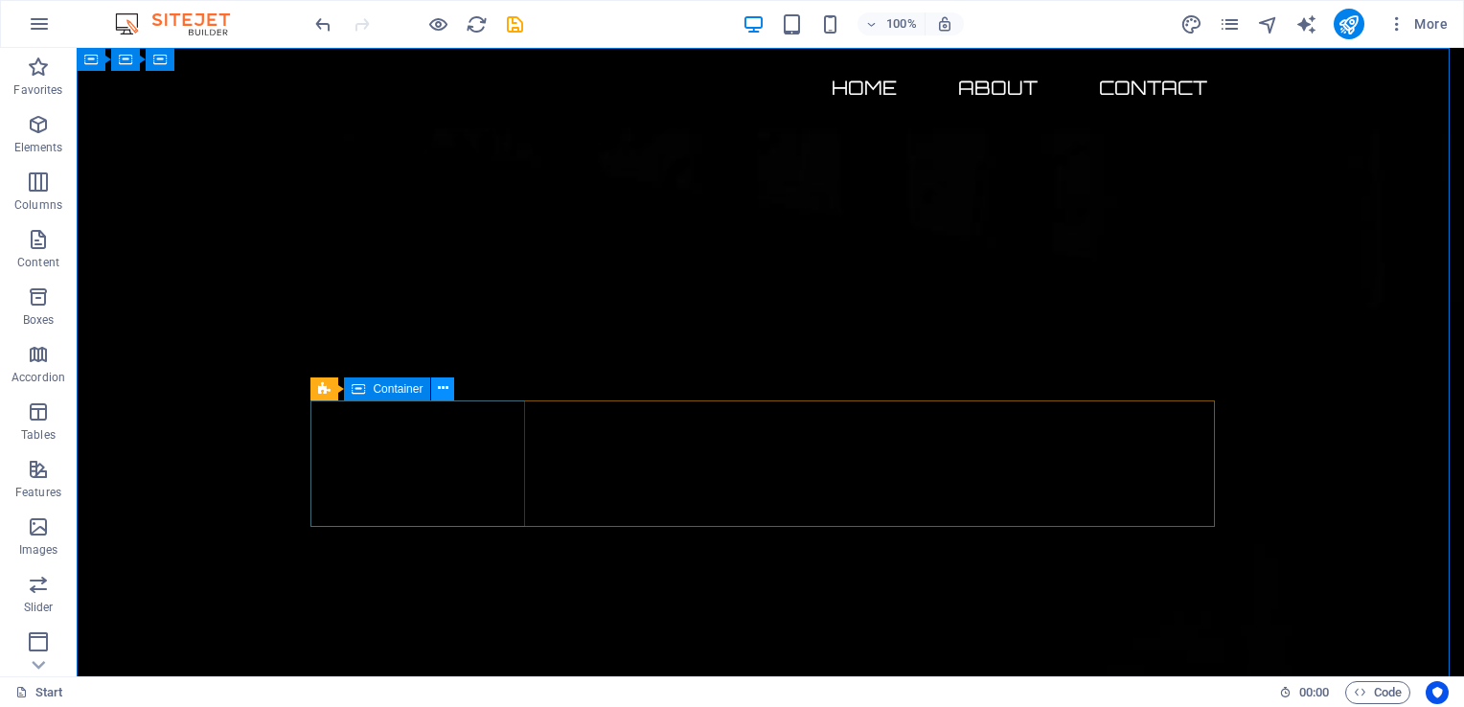
click at [444, 393] on icon at bounding box center [443, 389] width 11 height 20
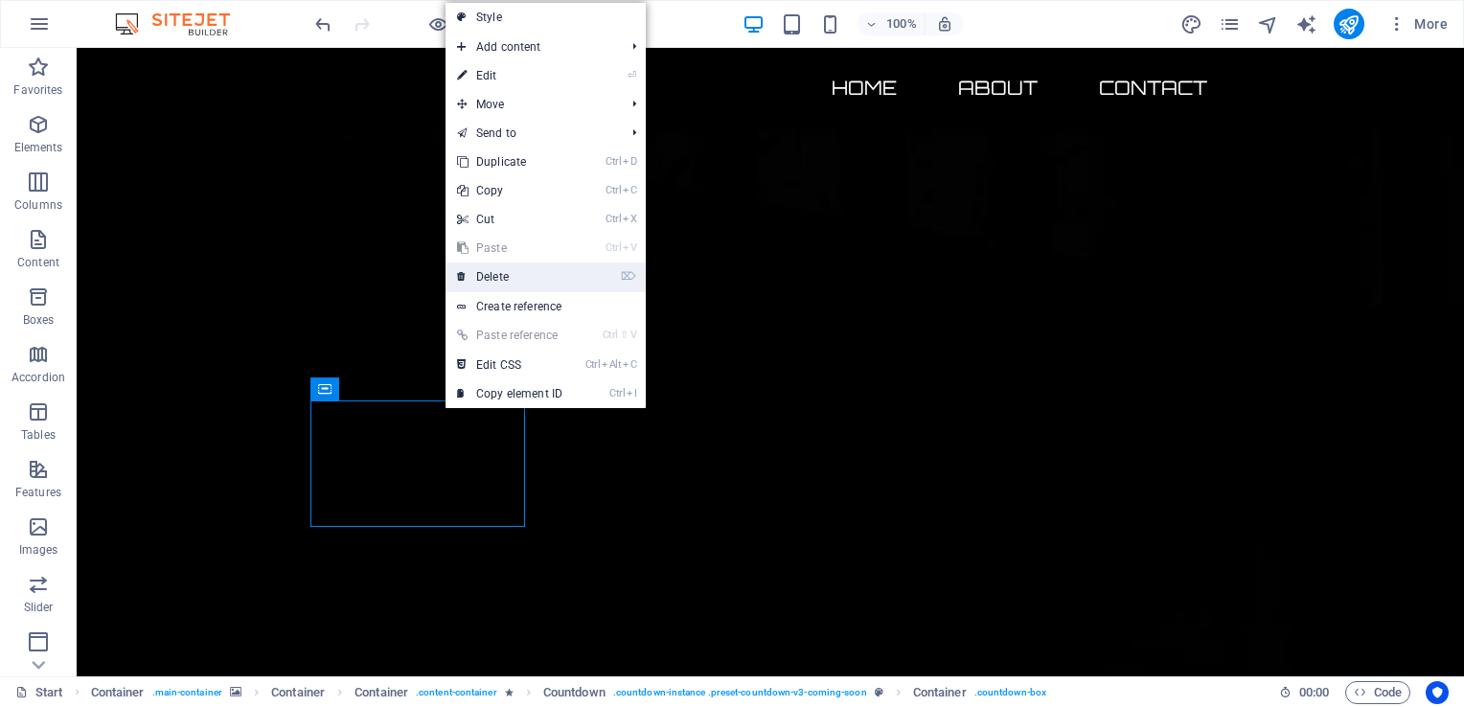
click at [571, 283] on link "⌦ Delete" at bounding box center [510, 277] width 128 height 29
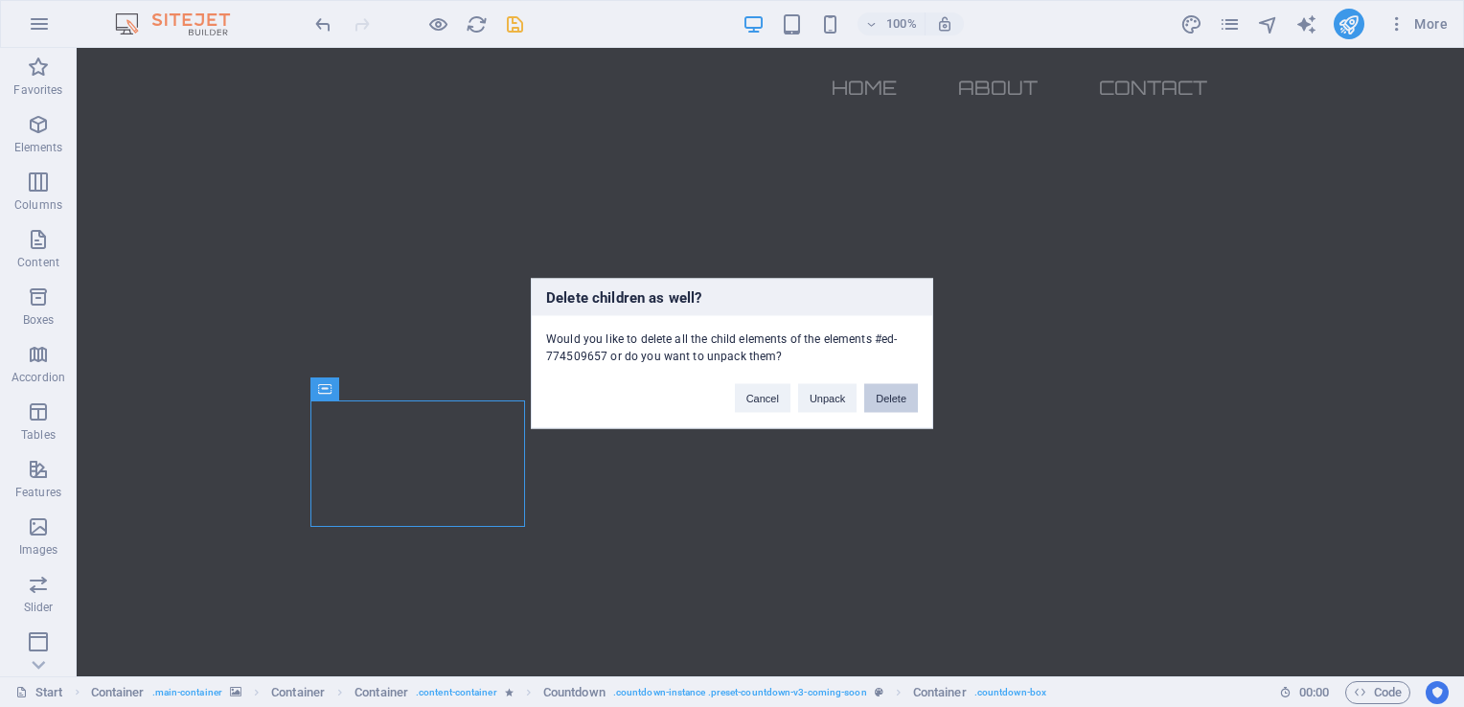
click at [889, 399] on button "Delete" at bounding box center [891, 398] width 54 height 29
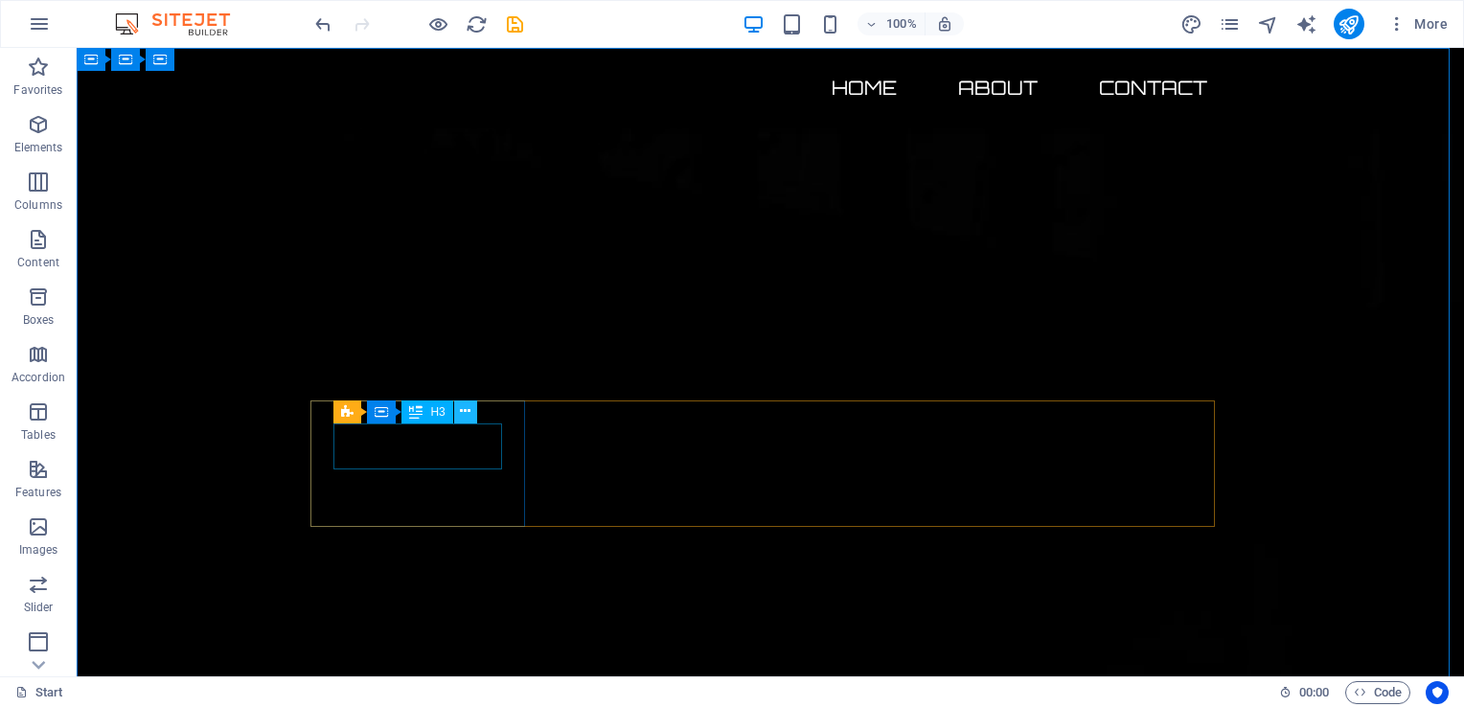
click at [467, 408] on icon at bounding box center [465, 412] width 11 height 20
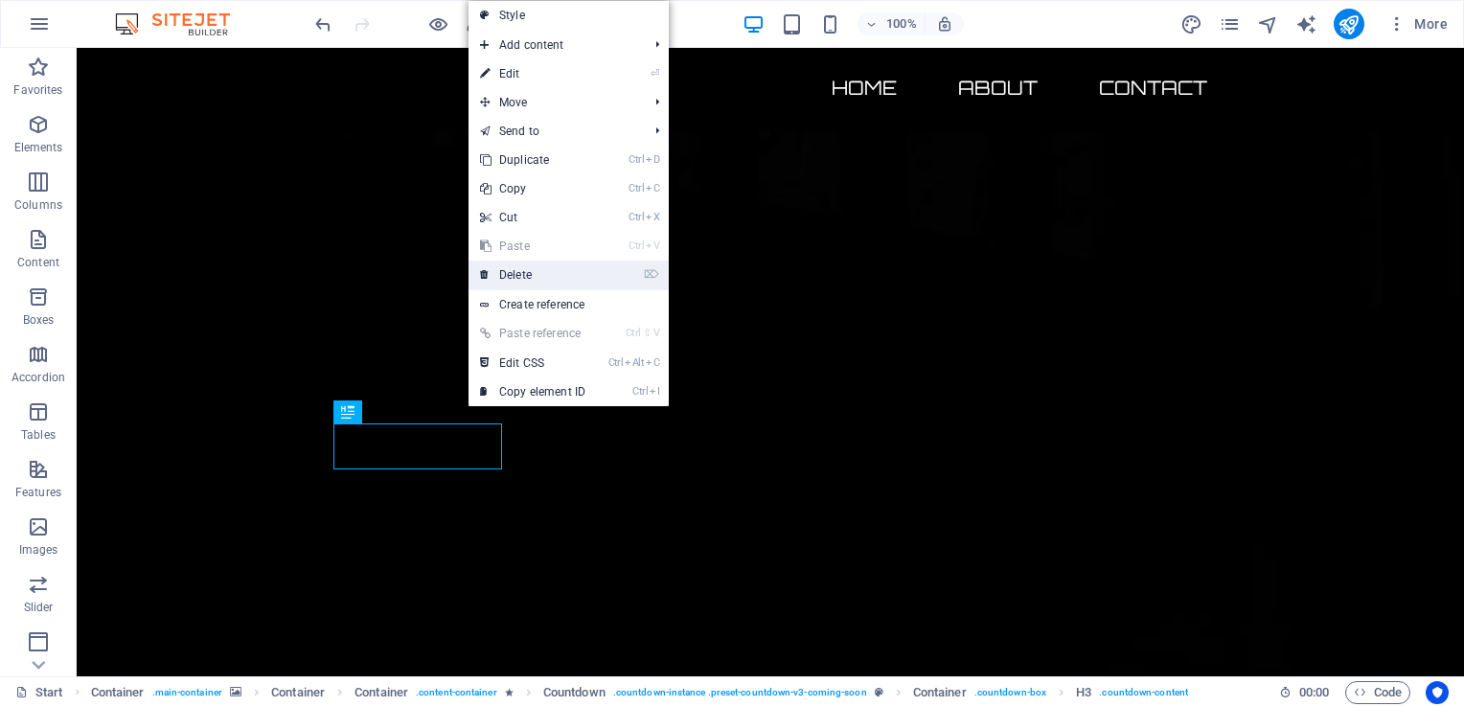
drag, startPoint x: 541, startPoint y: 277, endPoint x: 473, endPoint y: 225, distance: 84.7
click at [541, 277] on link "⌦ Delete" at bounding box center [533, 275] width 128 height 29
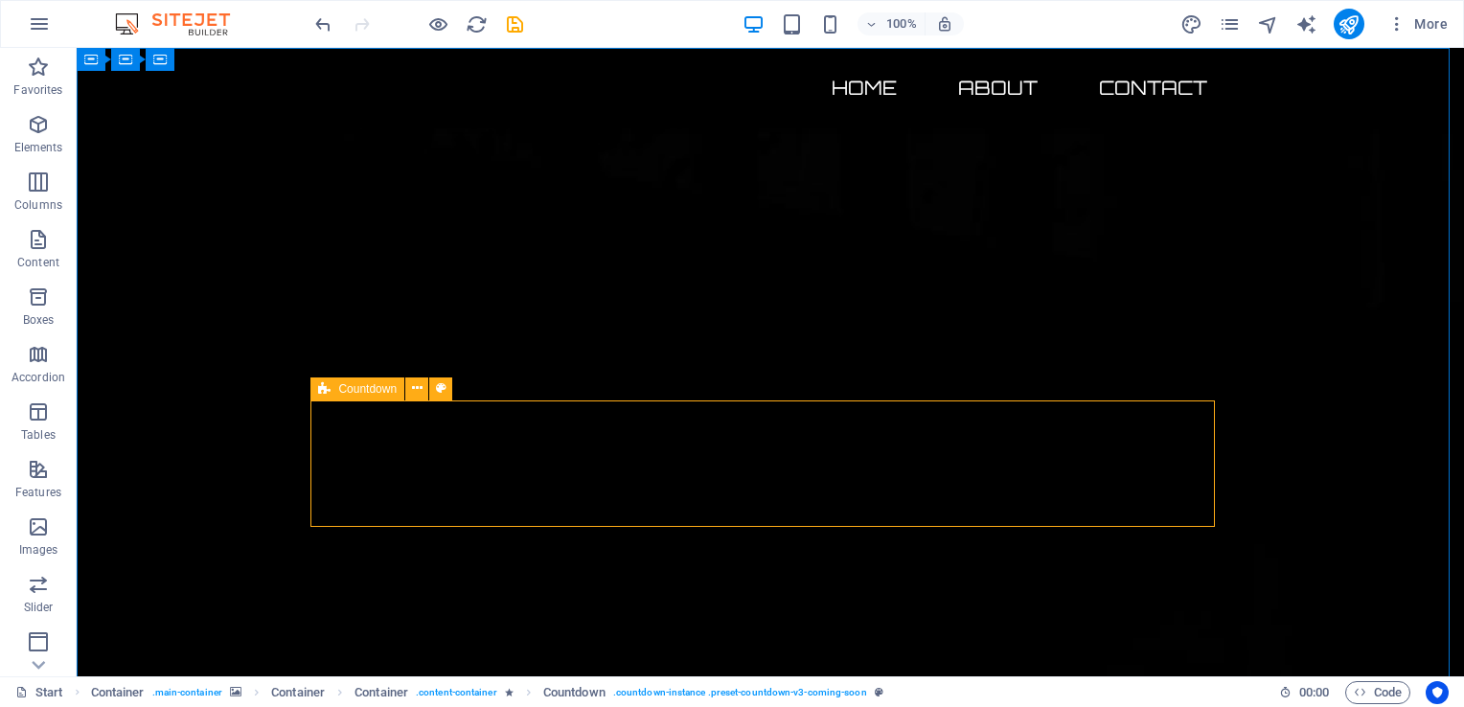
click at [320, 390] on icon at bounding box center [324, 389] width 12 height 23
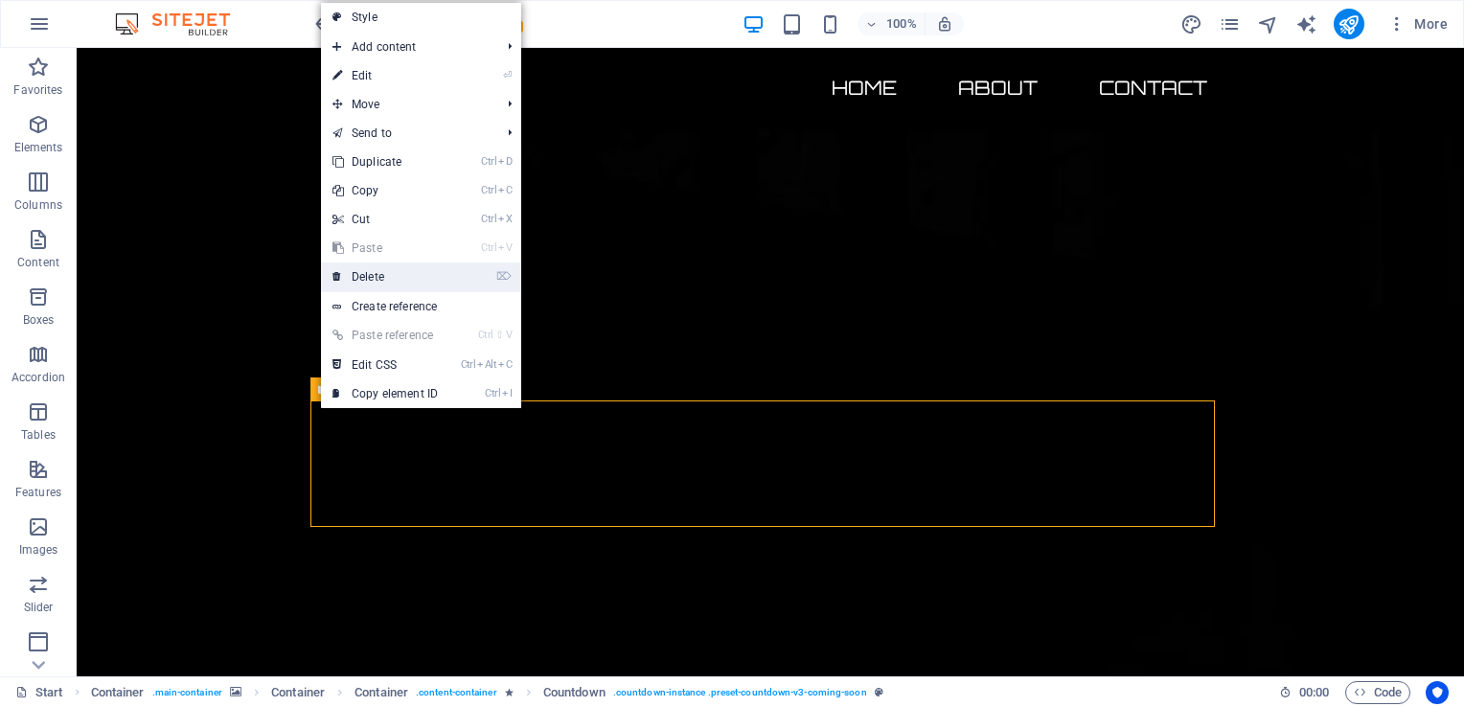
click at [375, 280] on link "⌦ Delete" at bounding box center [385, 277] width 128 height 29
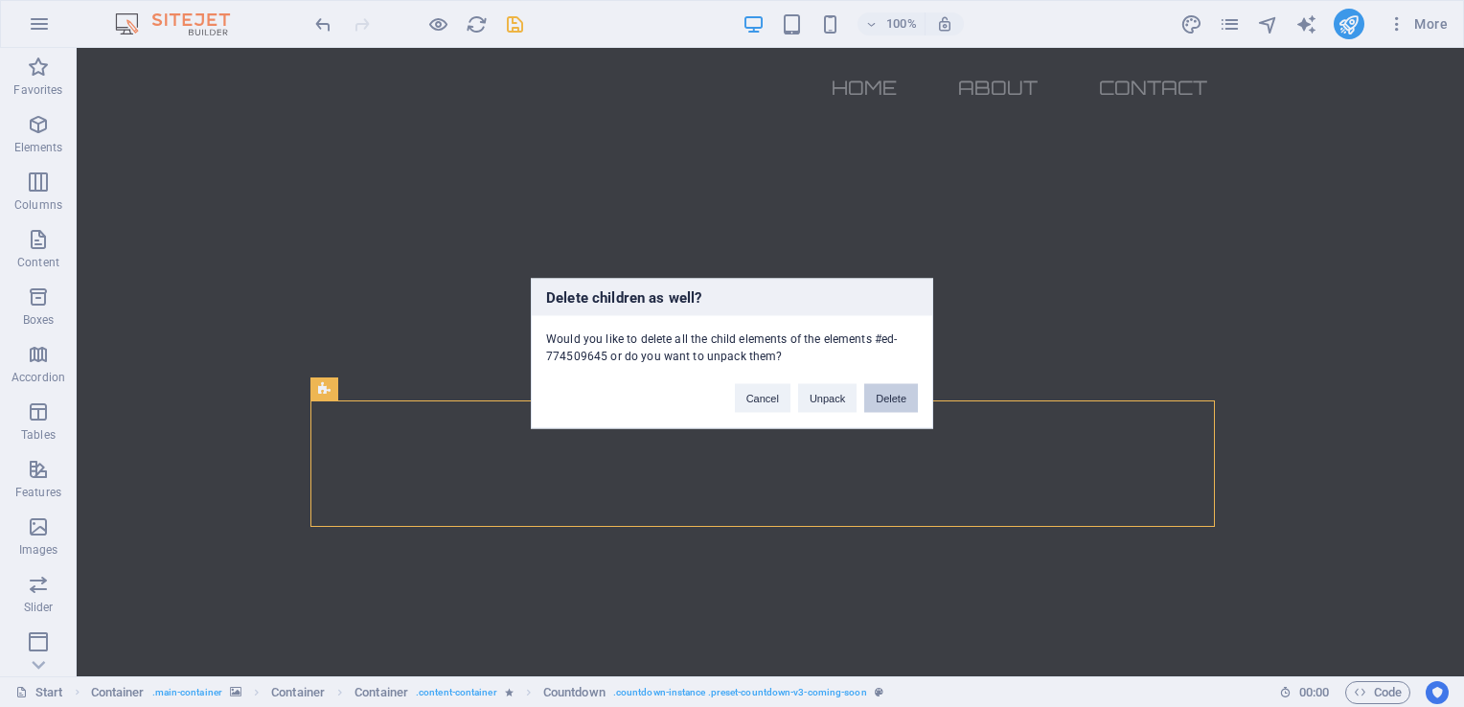
drag, startPoint x: 874, startPoint y: 395, endPoint x: 794, endPoint y: 357, distance: 89.2
click at [874, 395] on button "Delete" at bounding box center [891, 398] width 54 height 29
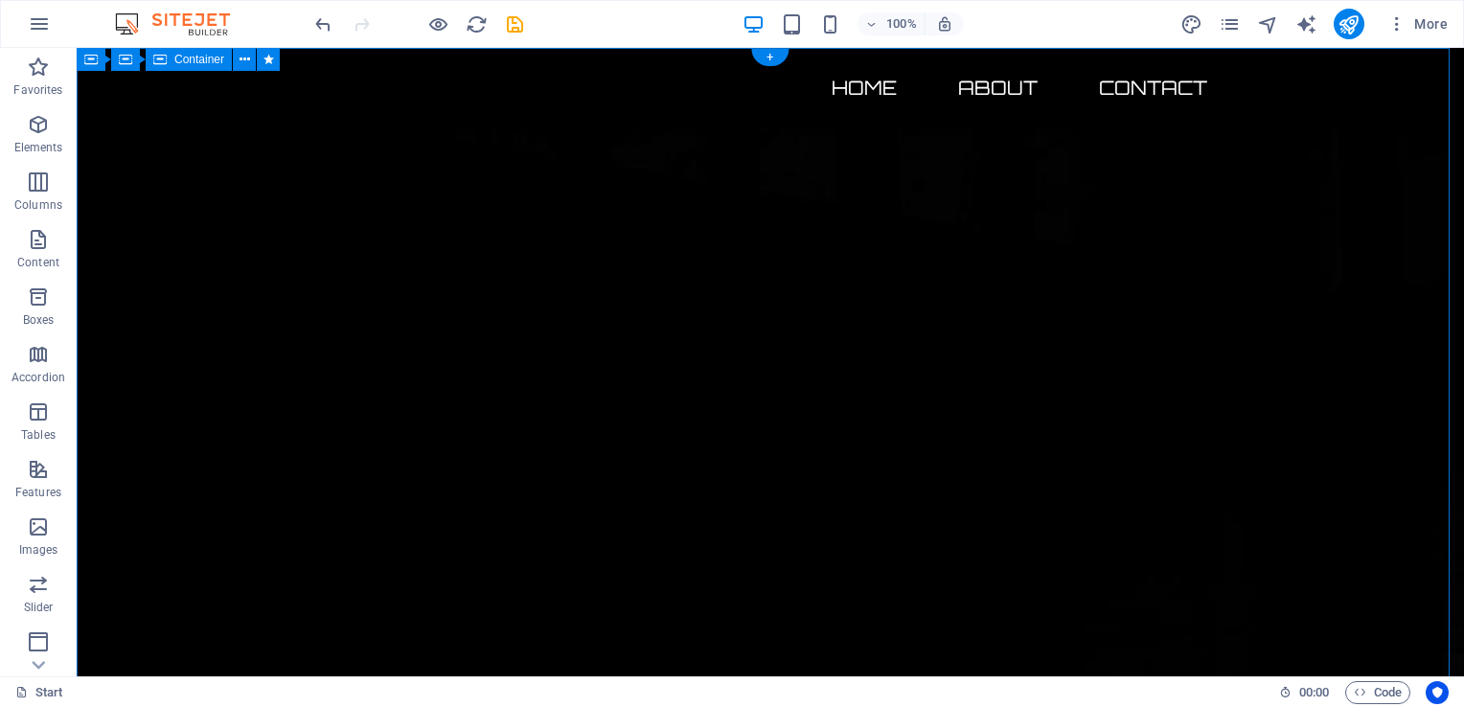
drag, startPoint x: 1354, startPoint y: 466, endPoint x: 1295, endPoint y: 472, distance: 59.7
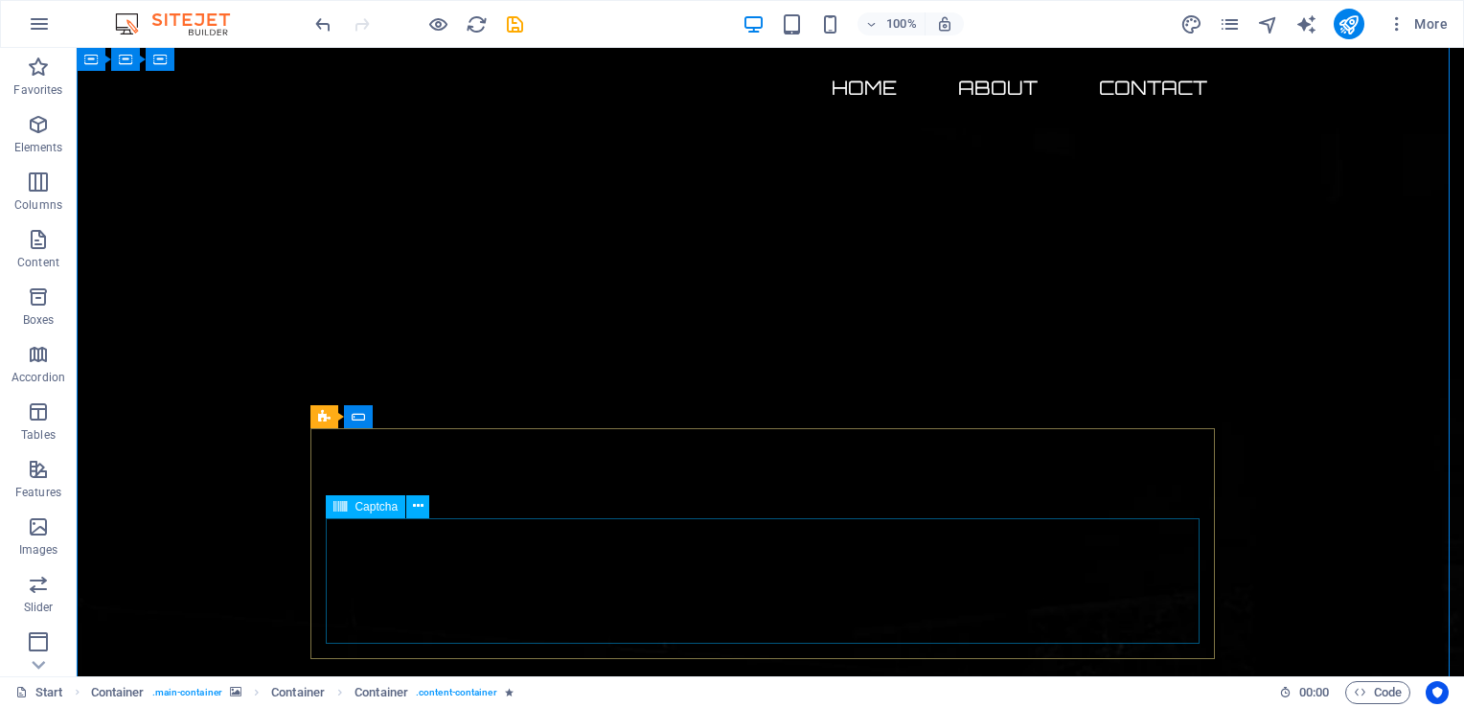
scroll to position [0, 0]
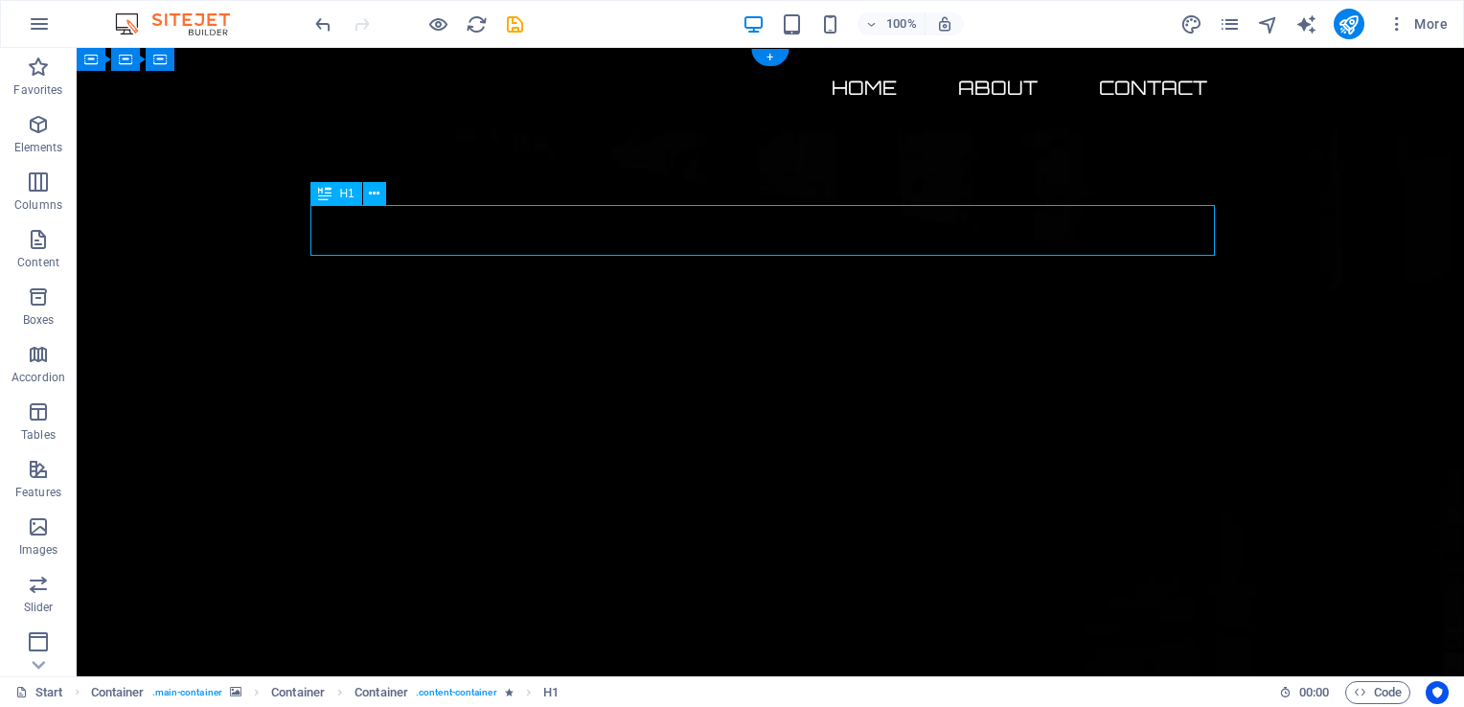
drag, startPoint x: 515, startPoint y: 232, endPoint x: 583, endPoint y: 226, distance: 68.3
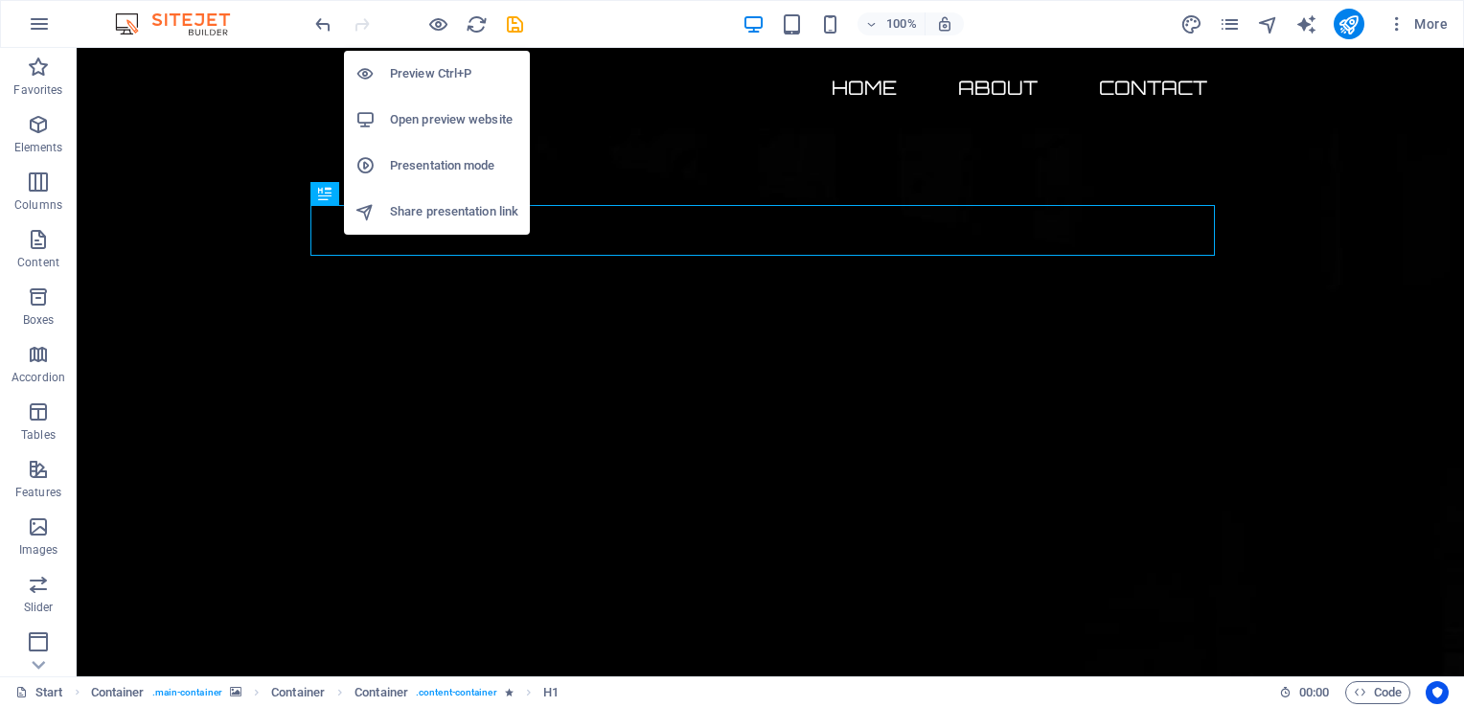
click at [440, 73] on h6 "Preview Ctrl+P" at bounding box center [454, 73] width 128 height 23
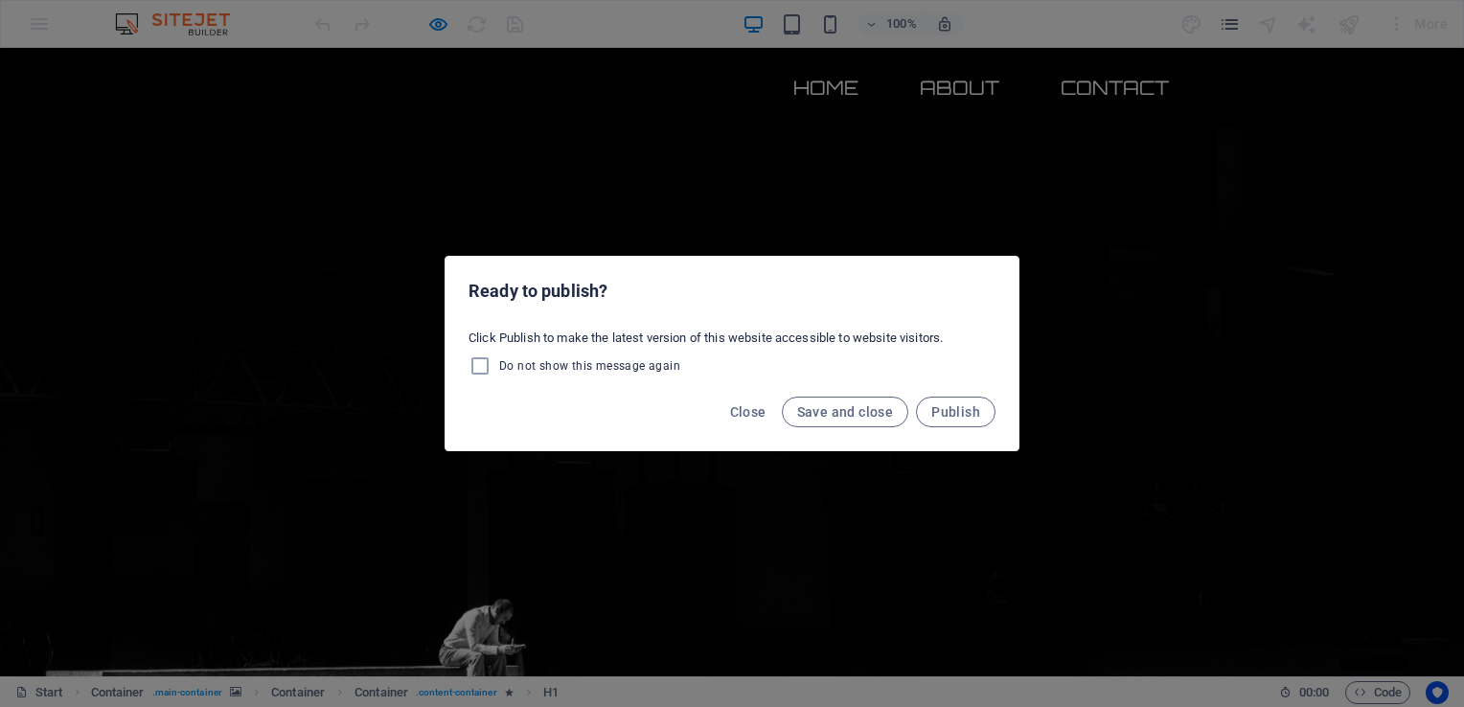
drag, startPoint x: 829, startPoint y: 334, endPoint x: 809, endPoint y: 342, distance: 21.9
click at [829, 335] on div "Click Publish to make the latest version of this website accessible to website …" at bounding box center [732, 353] width 573 height 63
click at [742, 418] on span "Close" at bounding box center [748, 411] width 36 height 15
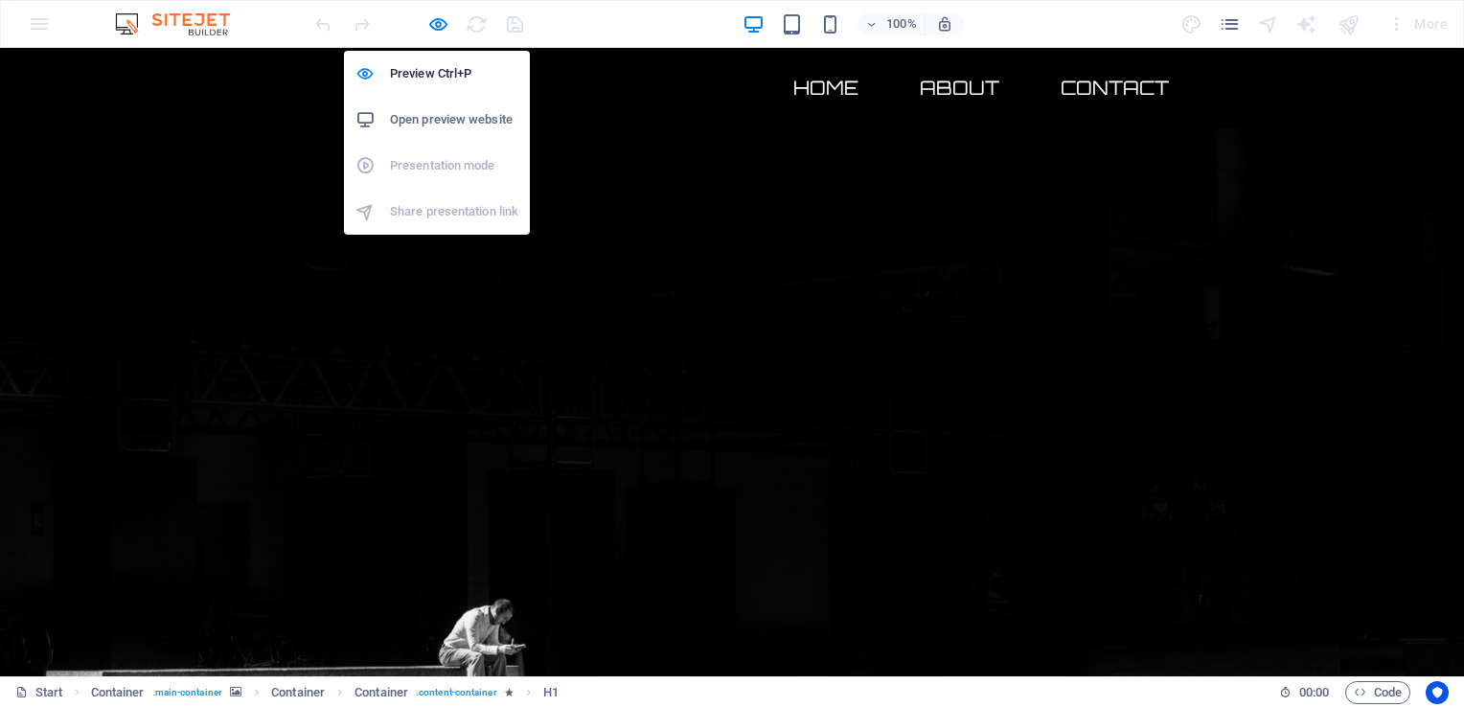
drag, startPoint x: 441, startPoint y: 25, endPoint x: 462, endPoint y: 37, distance: 24.5
click at [444, 28] on icon "button" at bounding box center [438, 24] width 22 height 22
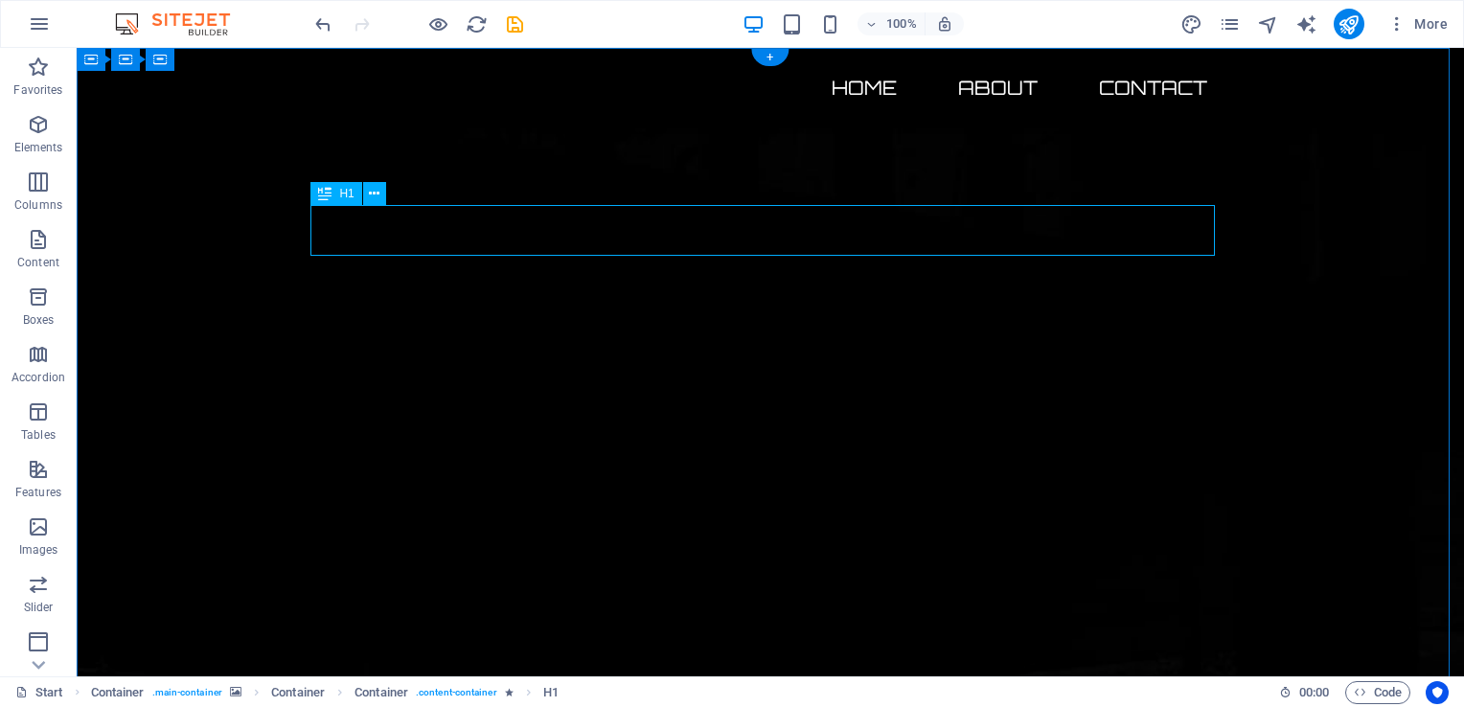
drag, startPoint x: 979, startPoint y: 233, endPoint x: 962, endPoint y: 225, distance: 18.9
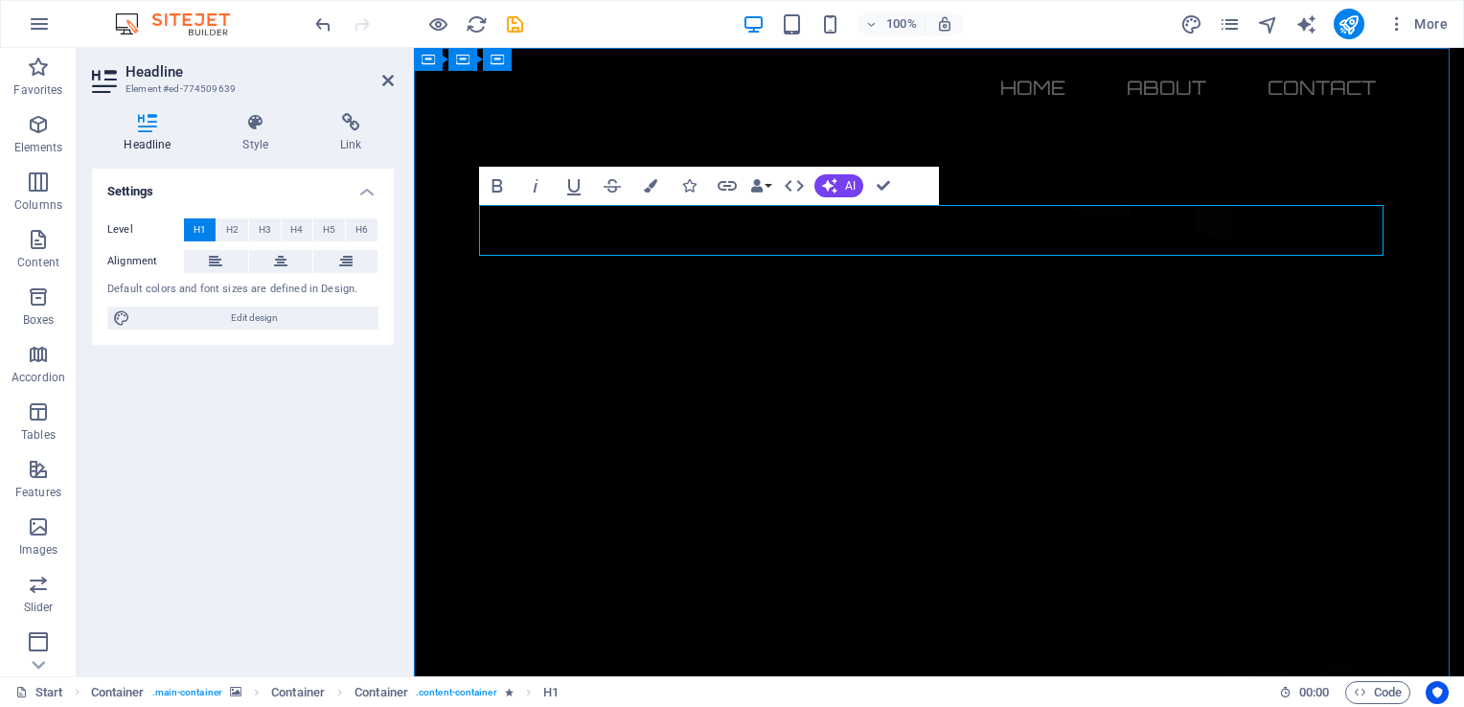
drag, startPoint x: 1087, startPoint y: 244, endPoint x: 1038, endPoint y: 234, distance: 50.0
drag, startPoint x: 1130, startPoint y: 224, endPoint x: 1071, endPoint y: 228, distance: 58.6
drag, startPoint x: 1047, startPoint y: 236, endPoint x: 1031, endPoint y: 231, distance: 16.1
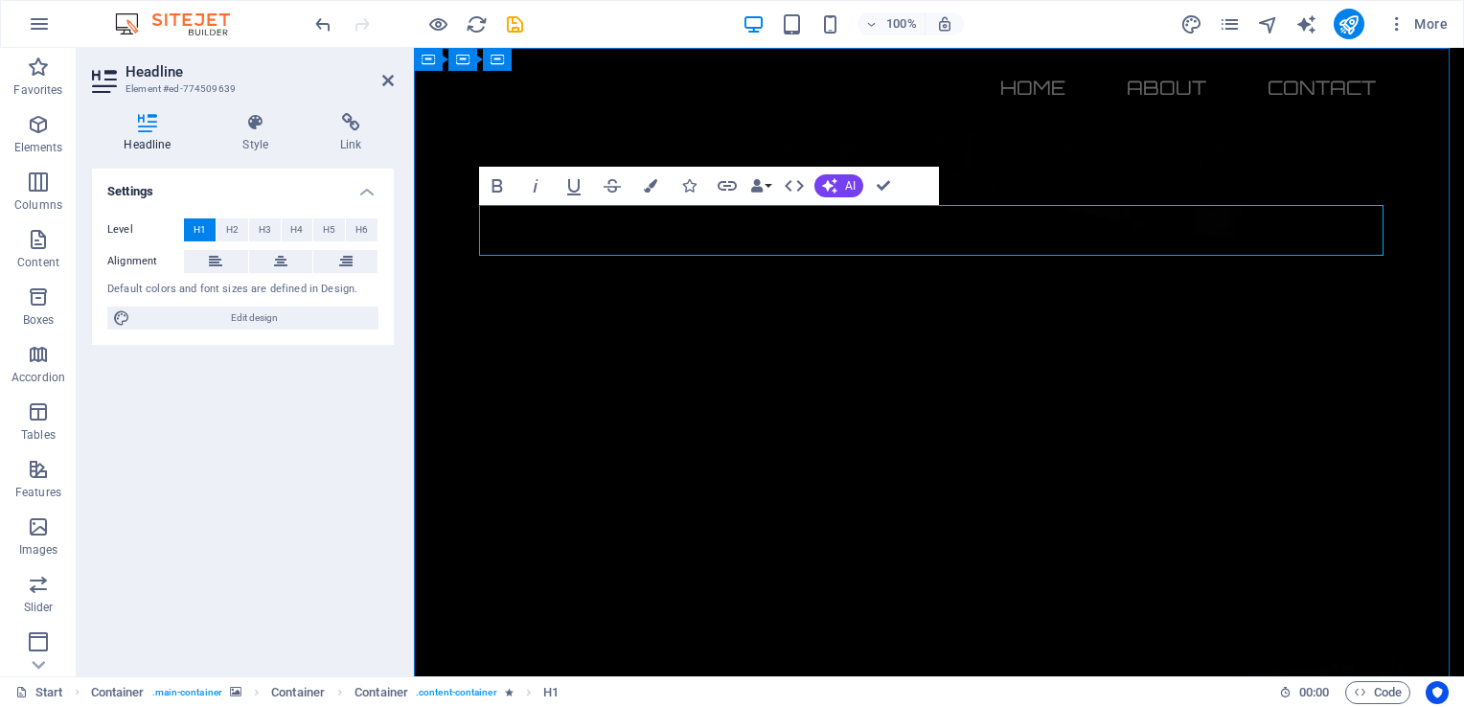
drag, startPoint x: 1030, startPoint y: 232, endPoint x: 1171, endPoint y: 243, distance: 141.3
drag, startPoint x: 1188, startPoint y: 225, endPoint x: 644, endPoint y: 205, distance: 544.7
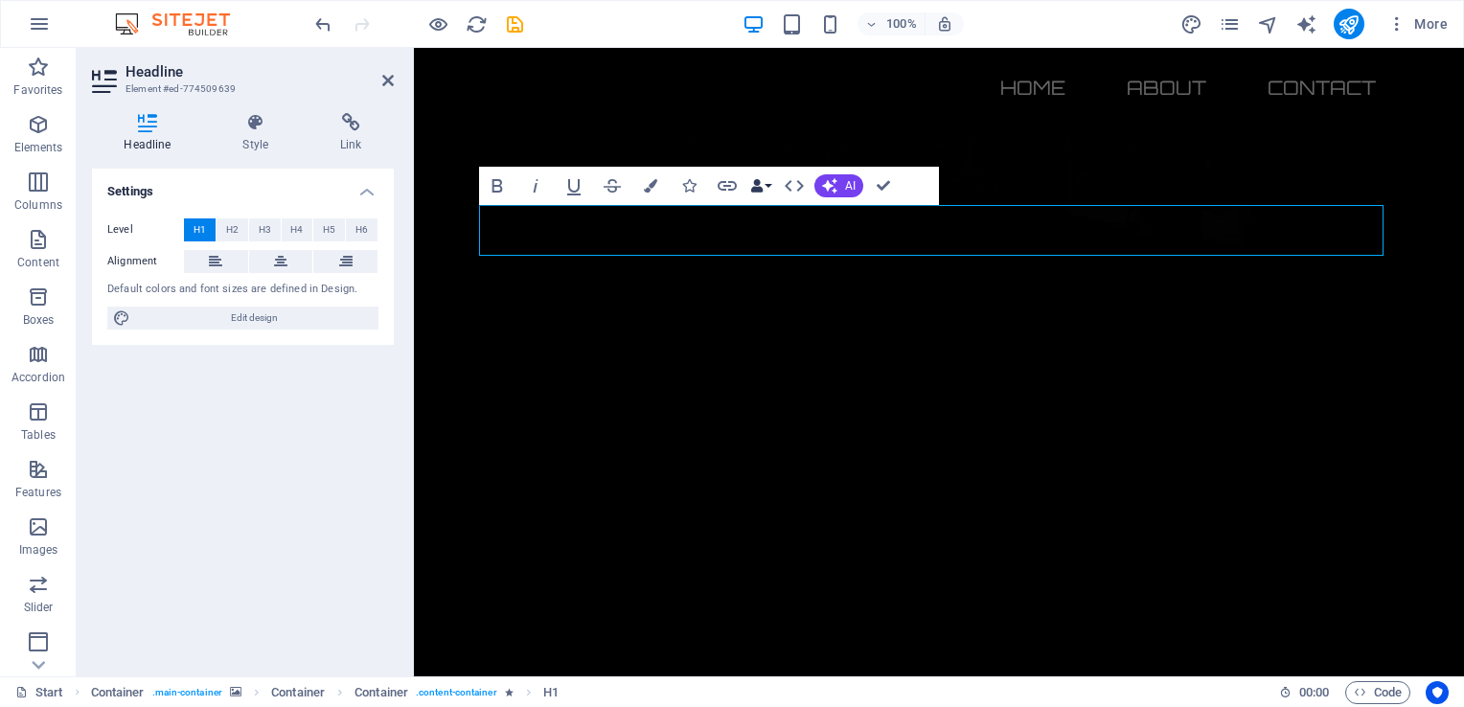
click at [767, 185] on button "Data Bindings" at bounding box center [761, 186] width 27 height 38
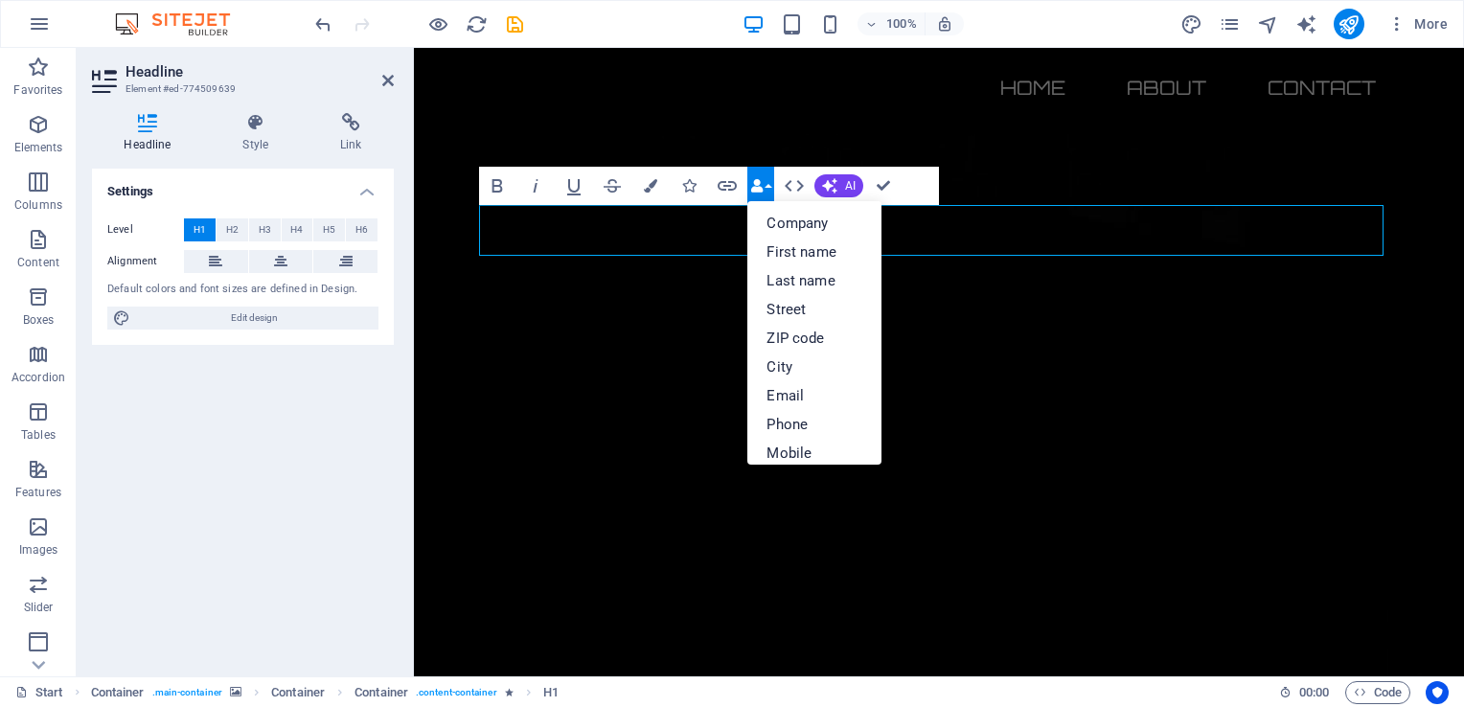
click at [767, 184] on button "Data Bindings" at bounding box center [761, 186] width 27 height 38
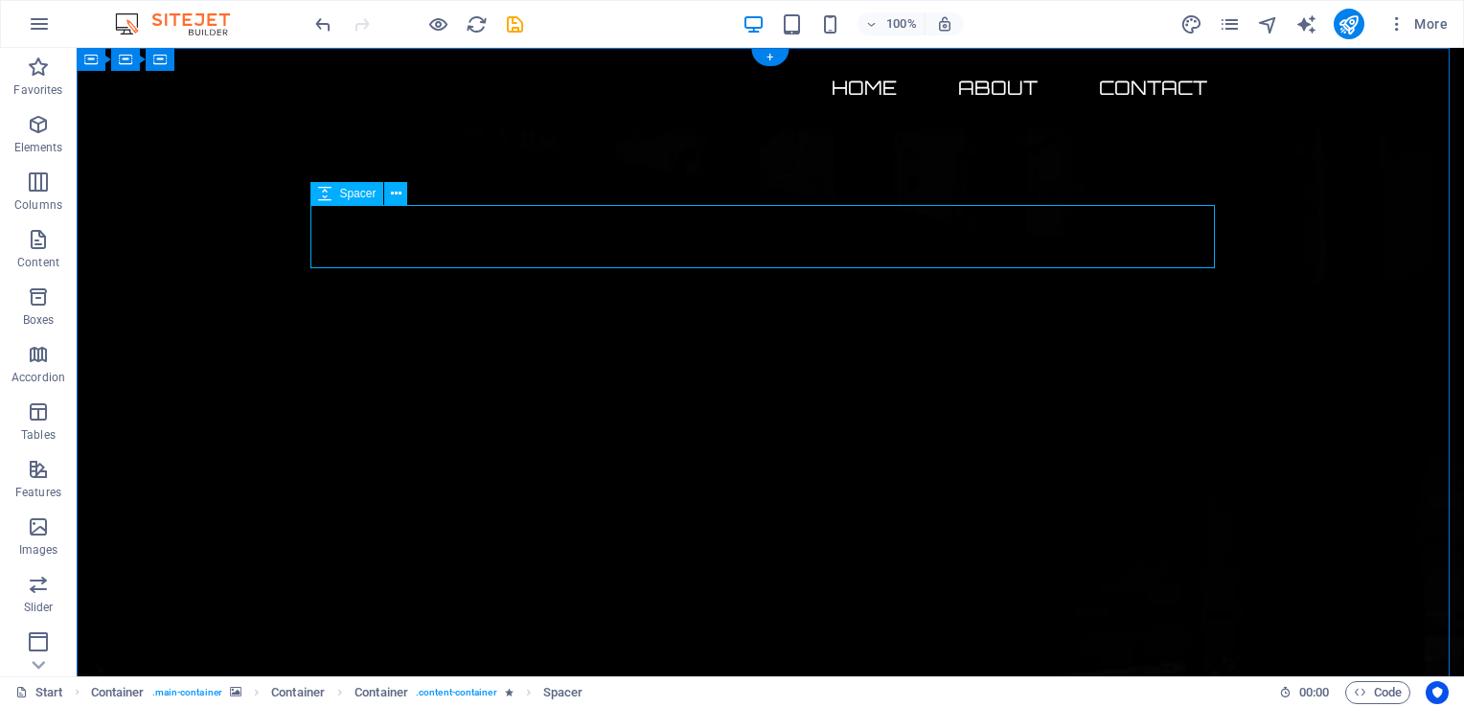
click at [399, 196] on icon at bounding box center [396, 194] width 11 height 20
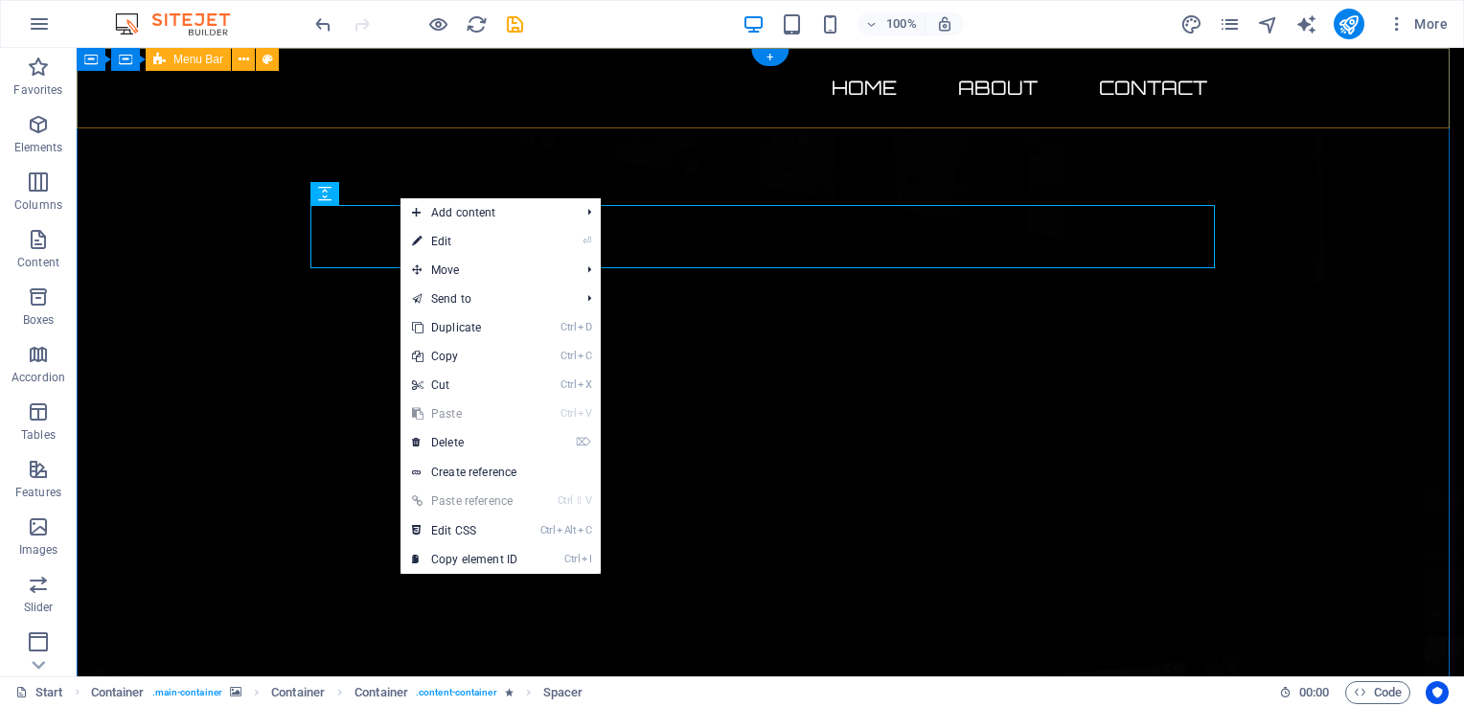
click at [480, 121] on div "Home About Contact" at bounding box center [771, 88] width 1388 height 81
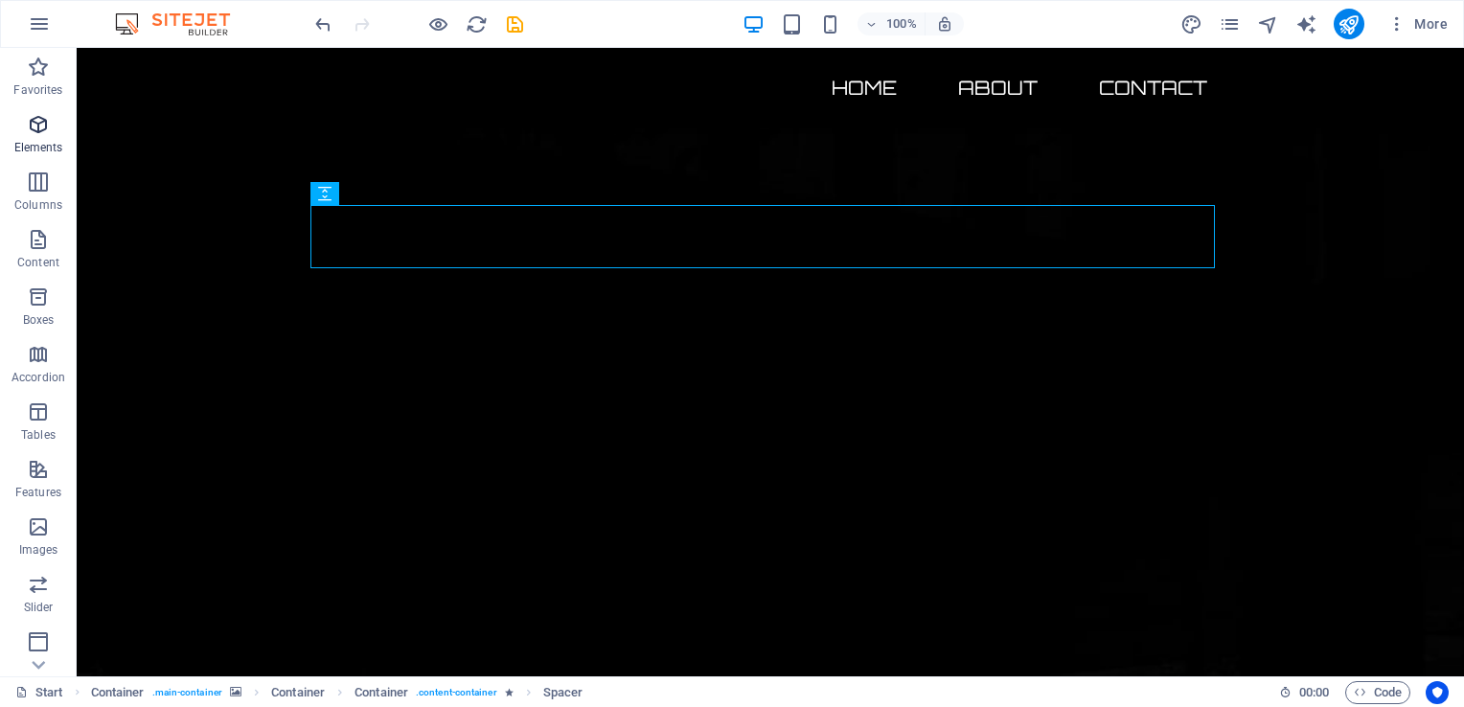
click at [43, 144] on p "Elements" at bounding box center [38, 147] width 49 height 15
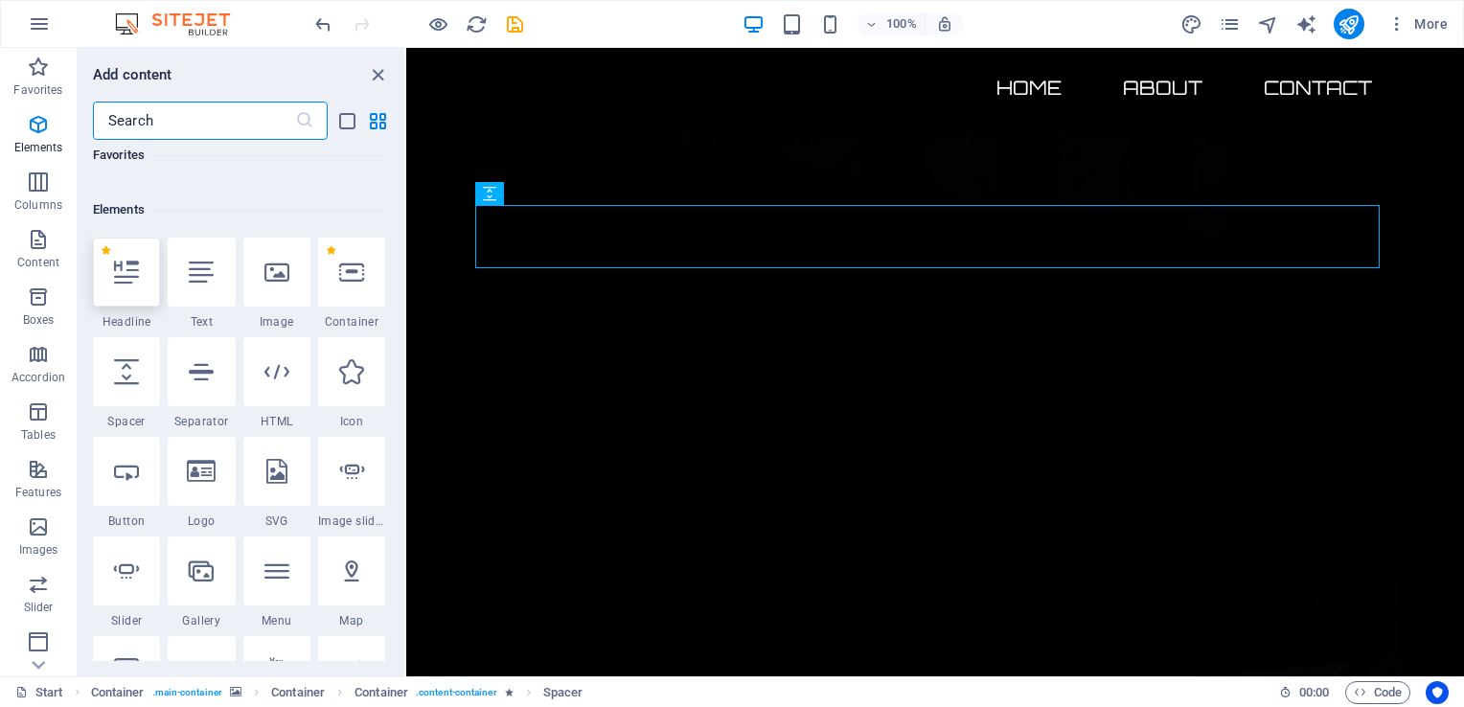
scroll to position [203, 0]
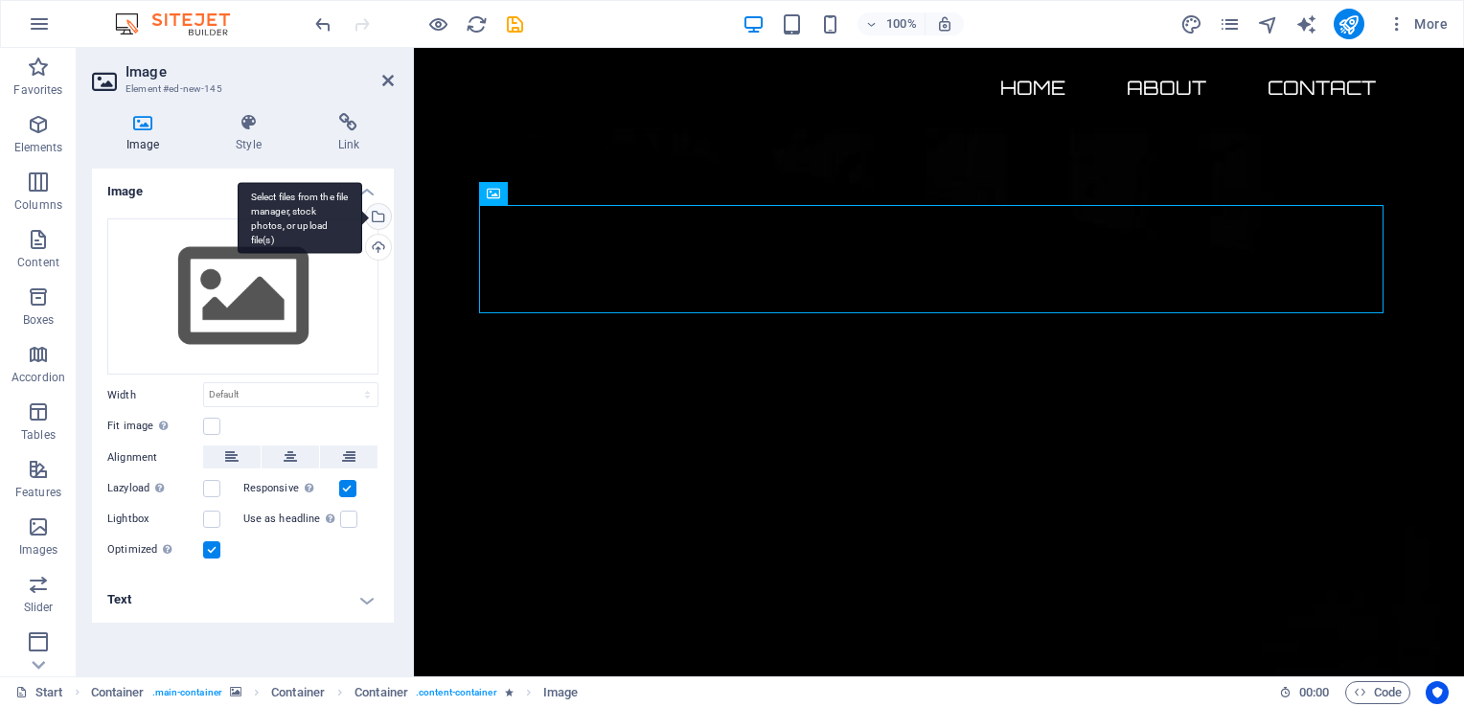
click at [378, 217] on div "Select files from the file manager, stock photos, or upload file(s)" at bounding box center [376, 218] width 29 height 29
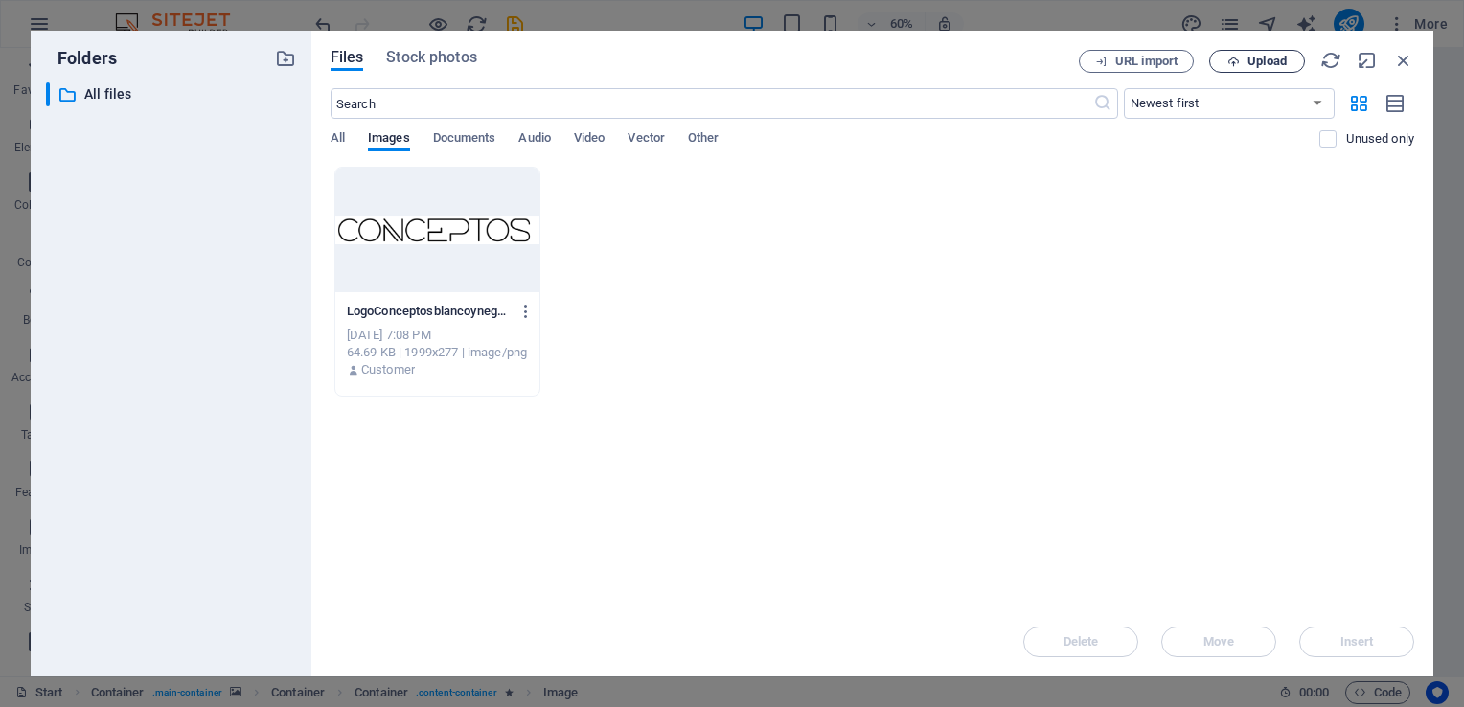
click at [1260, 59] on span "Upload" at bounding box center [1267, 62] width 39 height 12
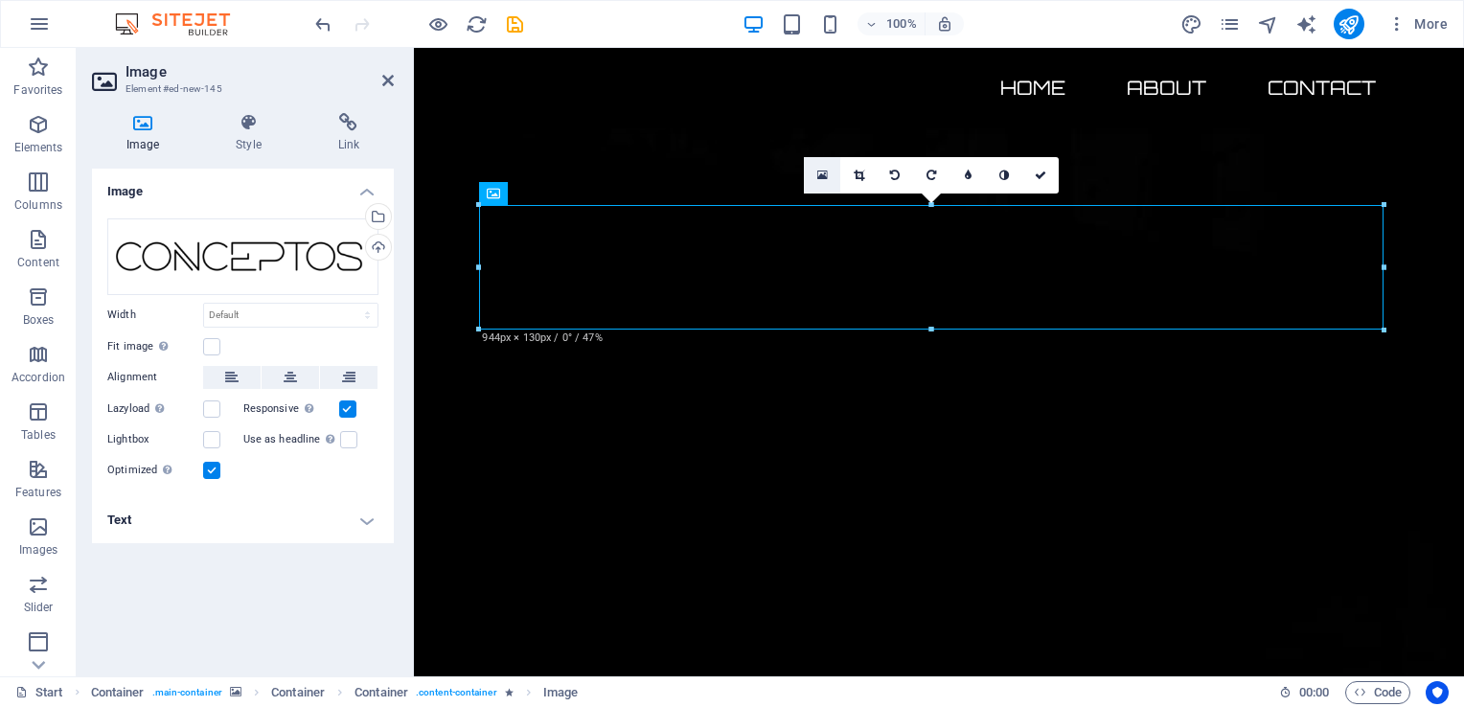
click at [827, 177] on icon at bounding box center [822, 175] width 11 height 13
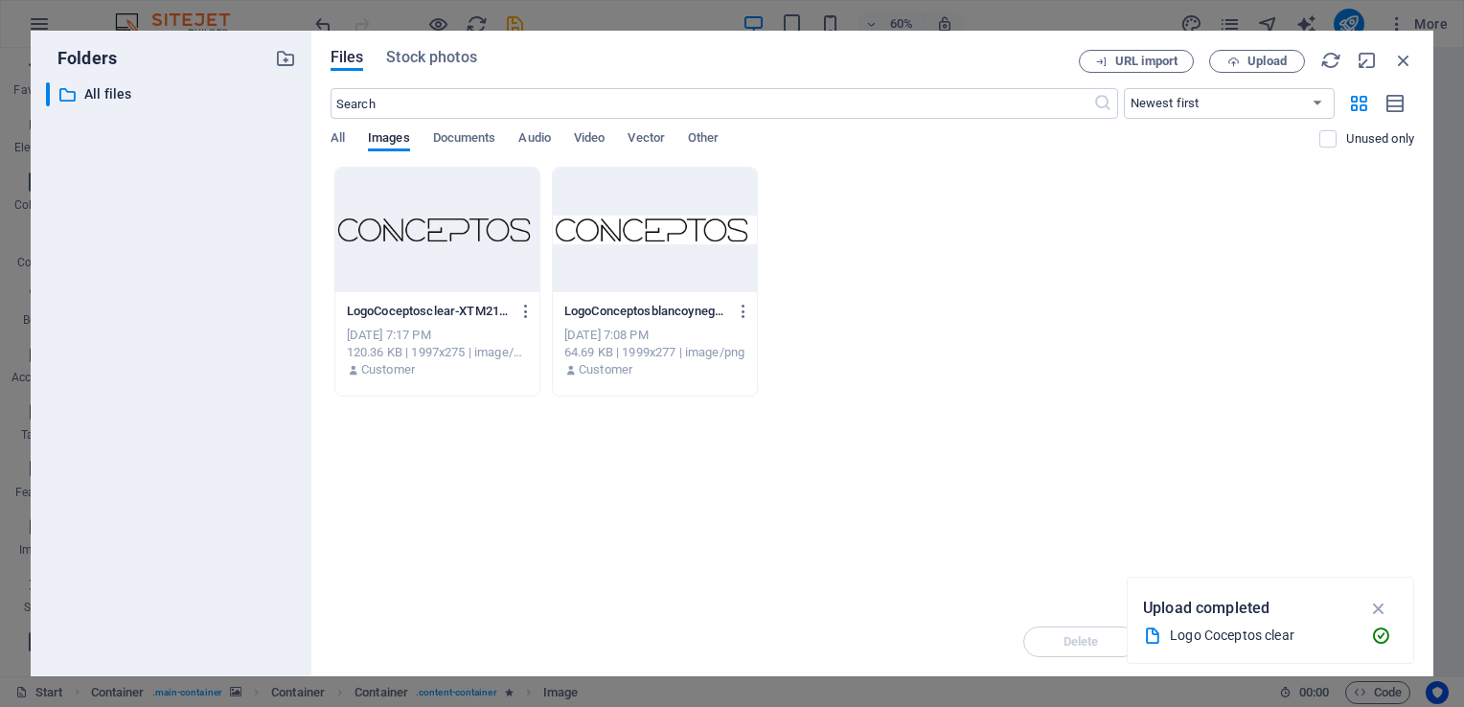
click at [640, 222] on div at bounding box center [655, 230] width 204 height 125
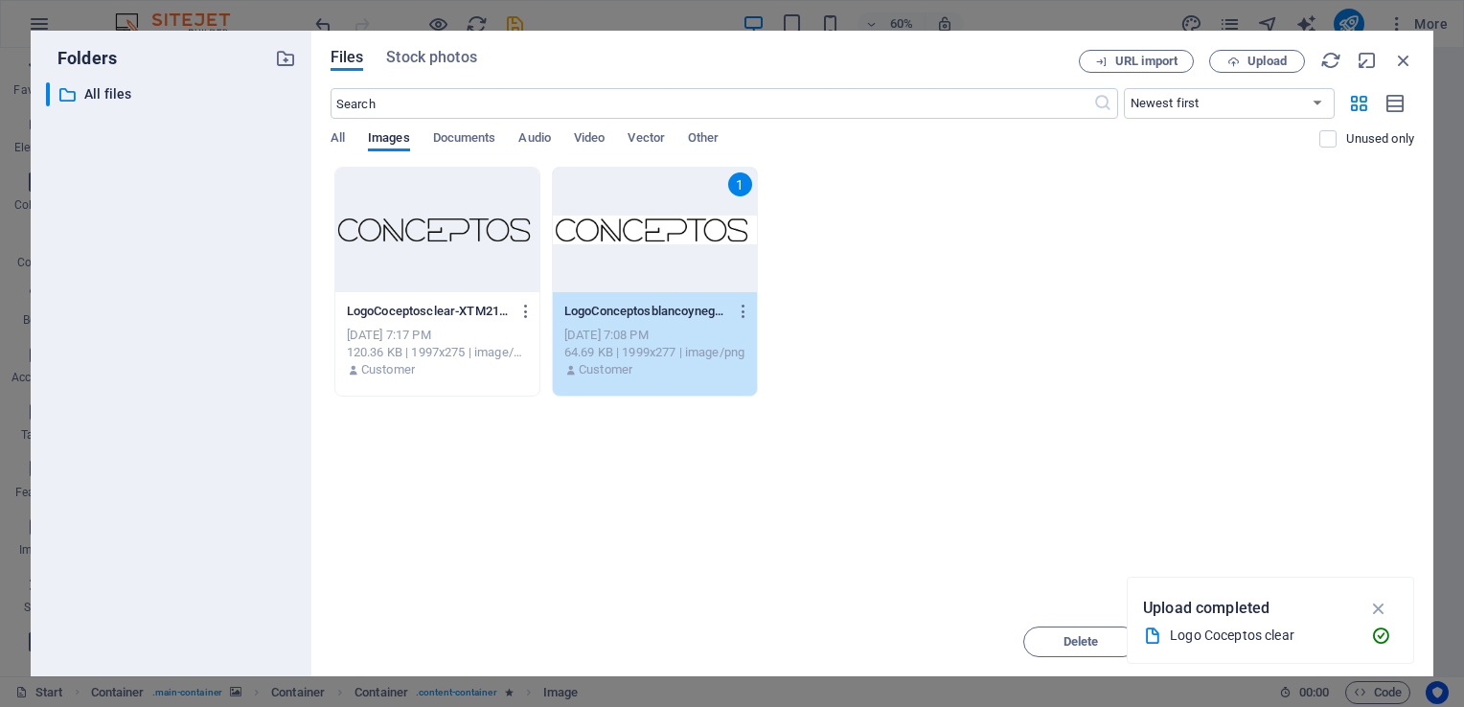
click at [667, 270] on div "1" at bounding box center [655, 230] width 204 height 125
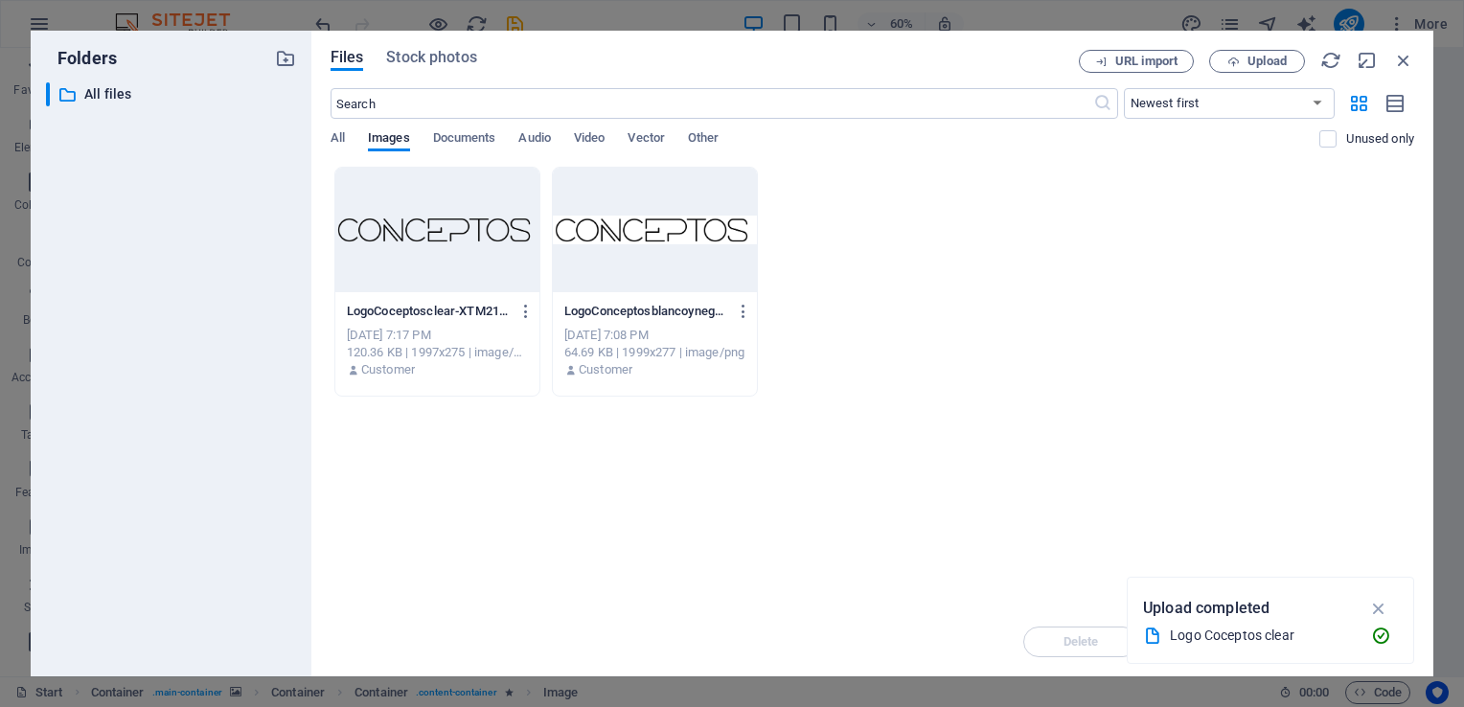
click at [668, 270] on div at bounding box center [655, 230] width 204 height 125
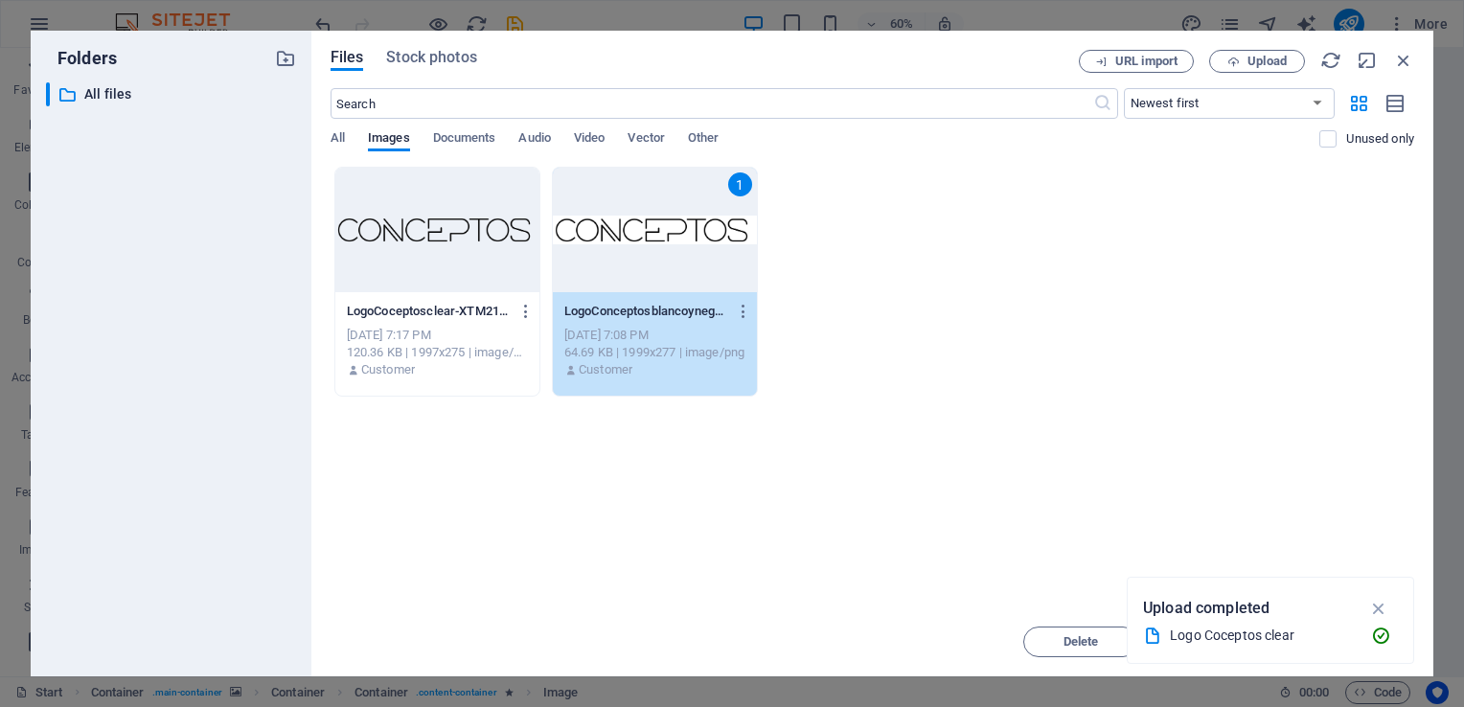
click at [1039, 403] on div "Drop files here to upload them instantly LogoCoceptosclear-XTM215TmFxVq00D_ax16…" at bounding box center [873, 387] width 1084 height 441
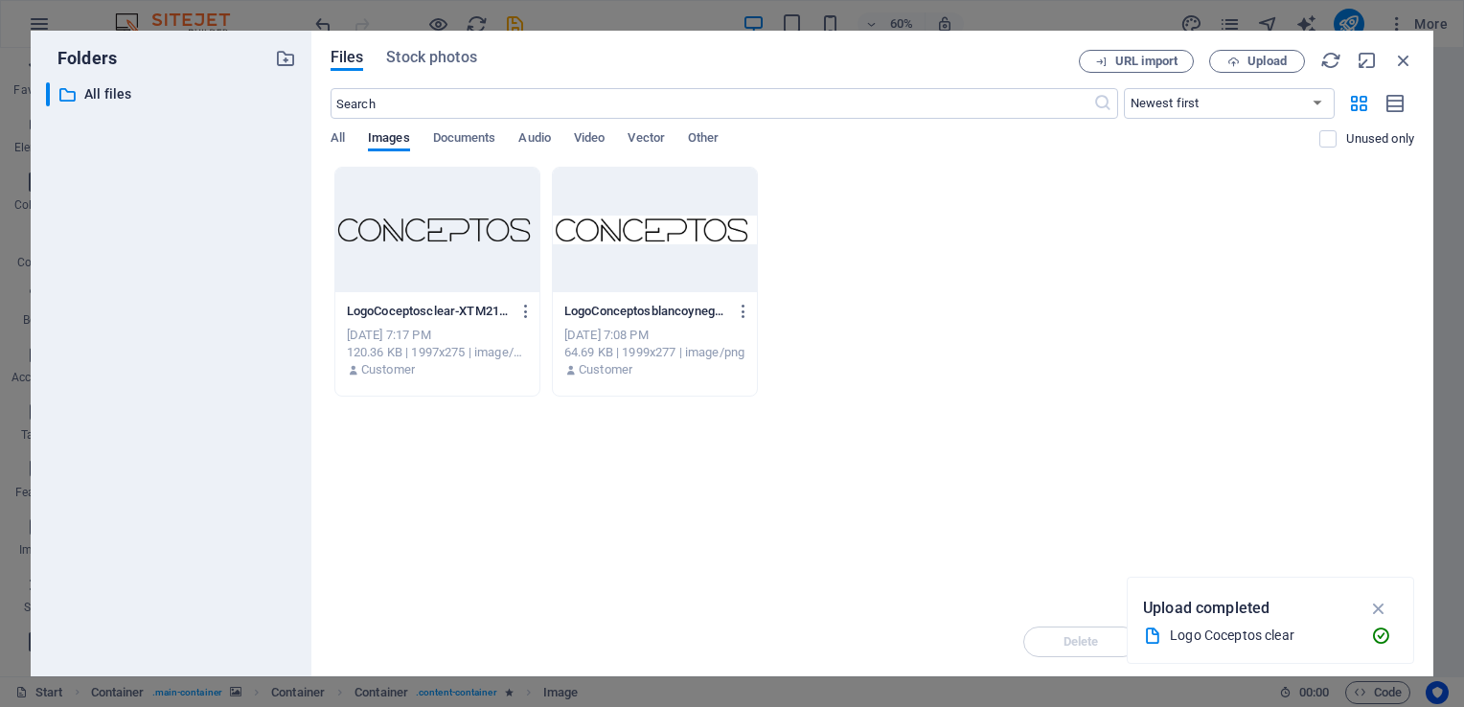
click at [1387, 611] on icon "button" at bounding box center [1380, 608] width 22 height 21
click at [610, 265] on div at bounding box center [655, 230] width 204 height 125
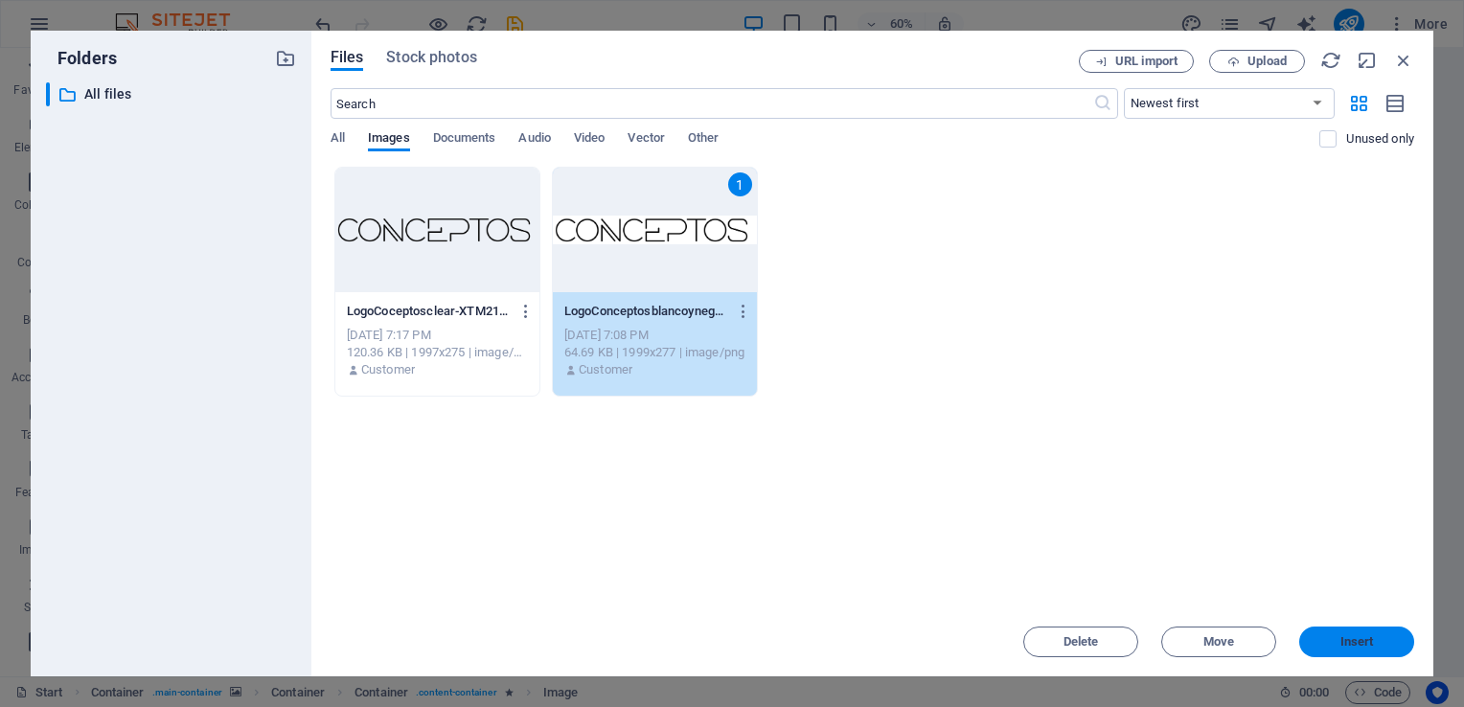
click at [1330, 637] on span "Insert" at bounding box center [1357, 642] width 100 height 12
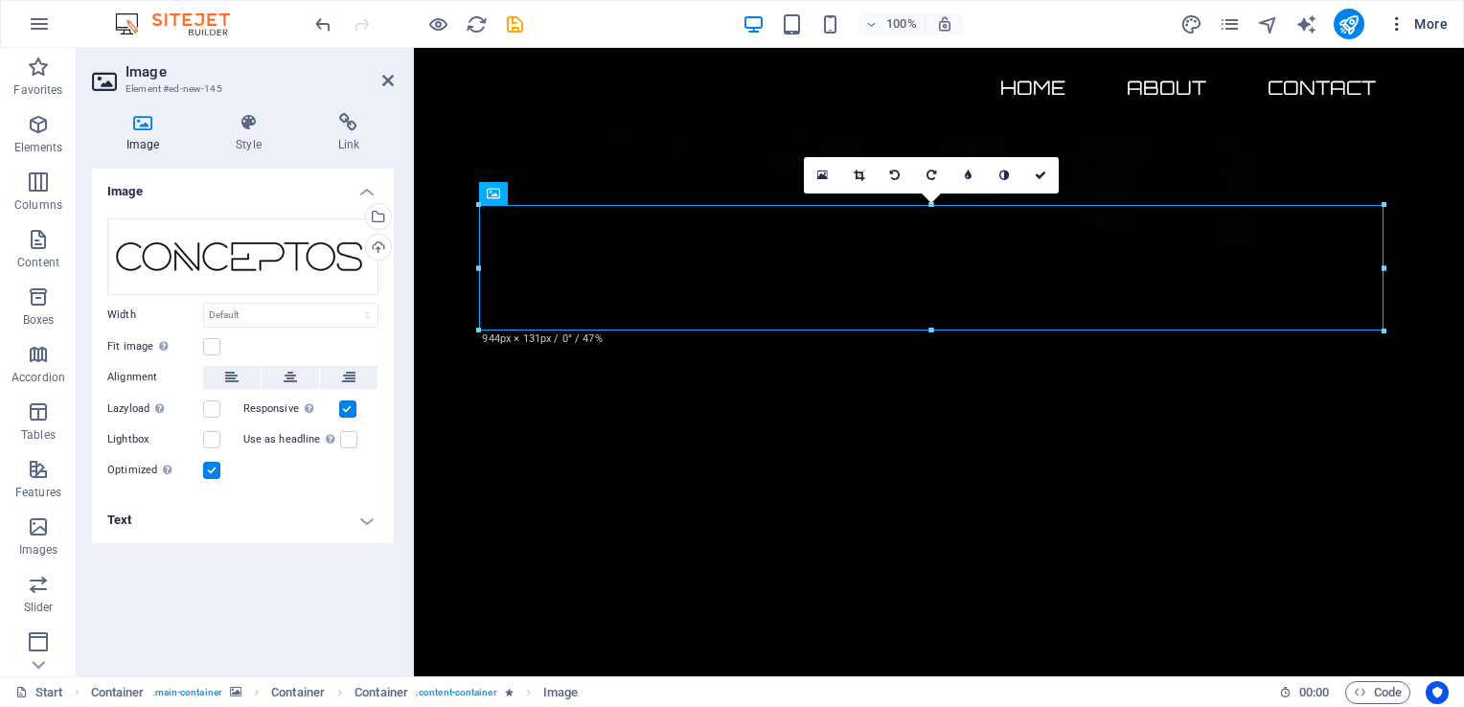
click at [1424, 14] on span "More" at bounding box center [1418, 23] width 60 height 19
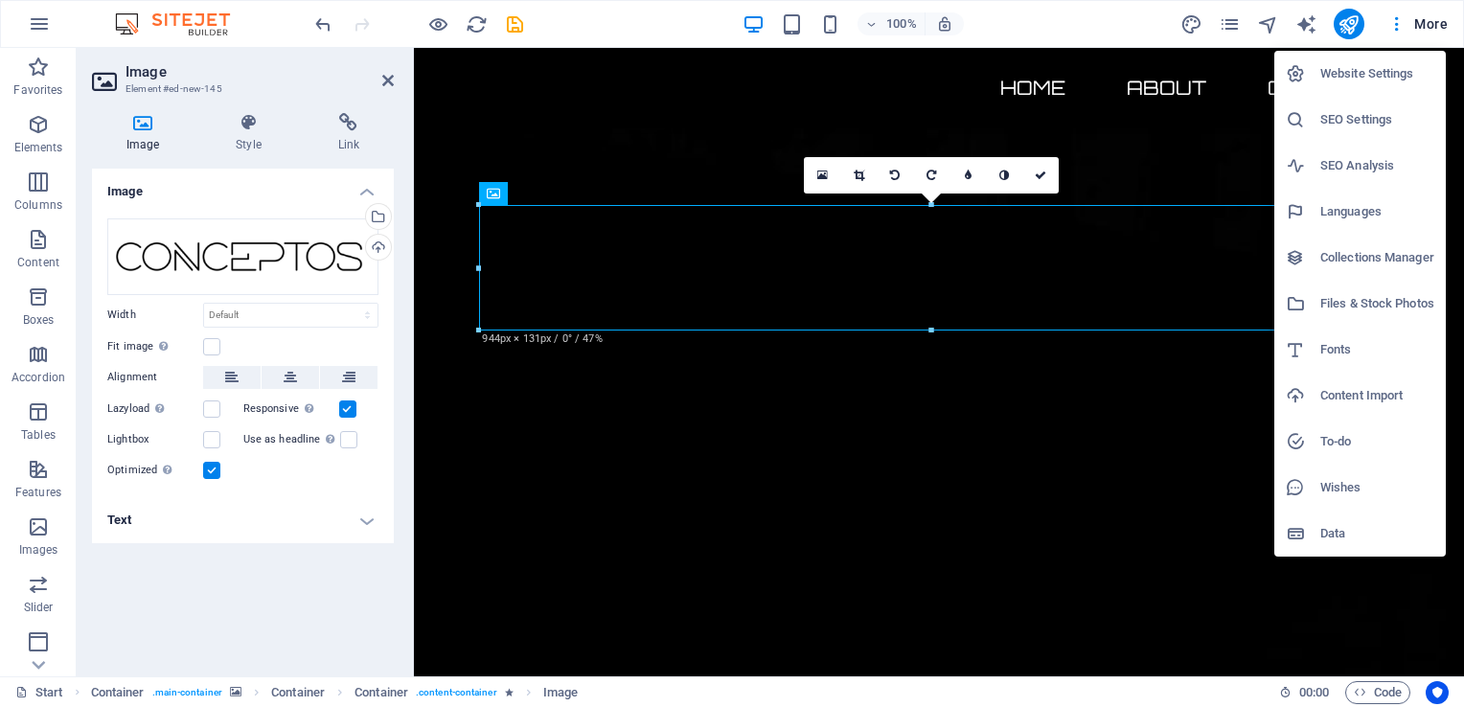
click at [642, 18] on div at bounding box center [732, 353] width 1464 height 707
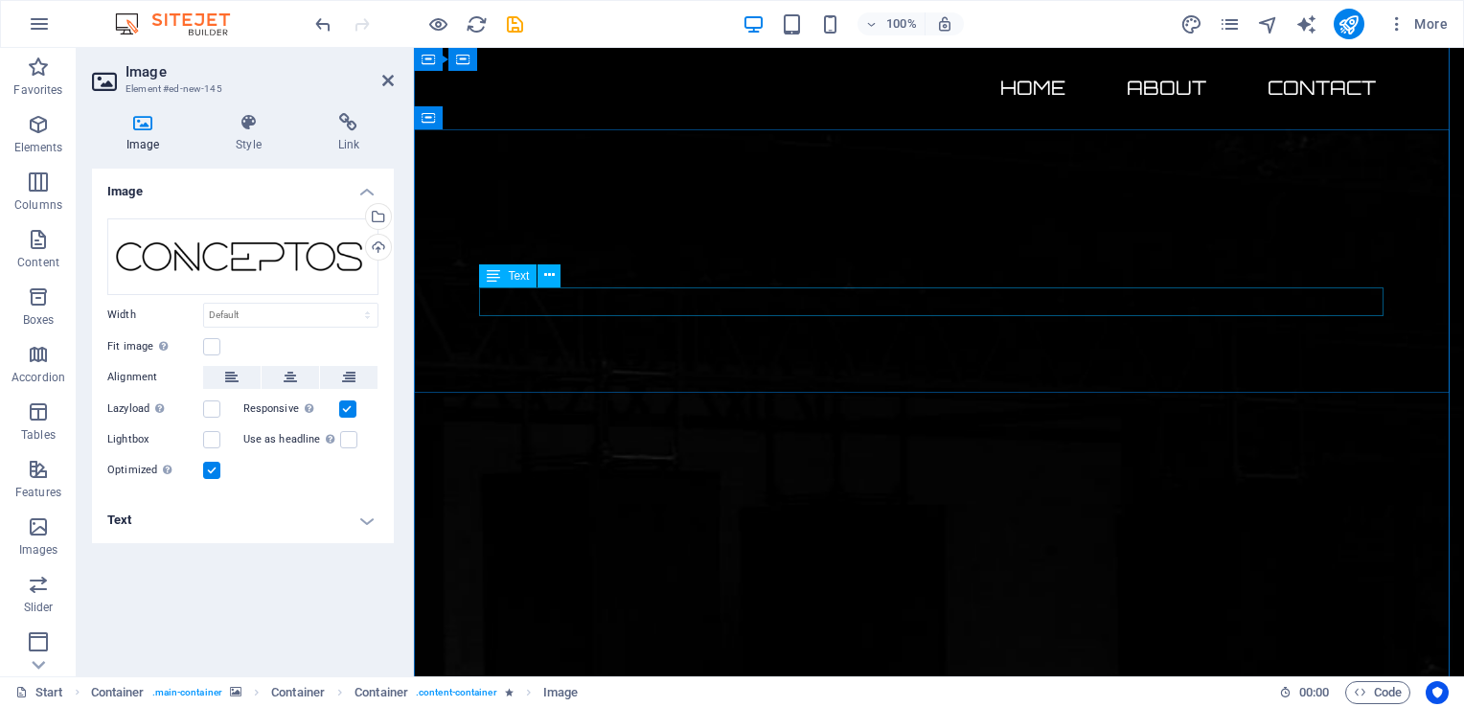
scroll to position [575, 0]
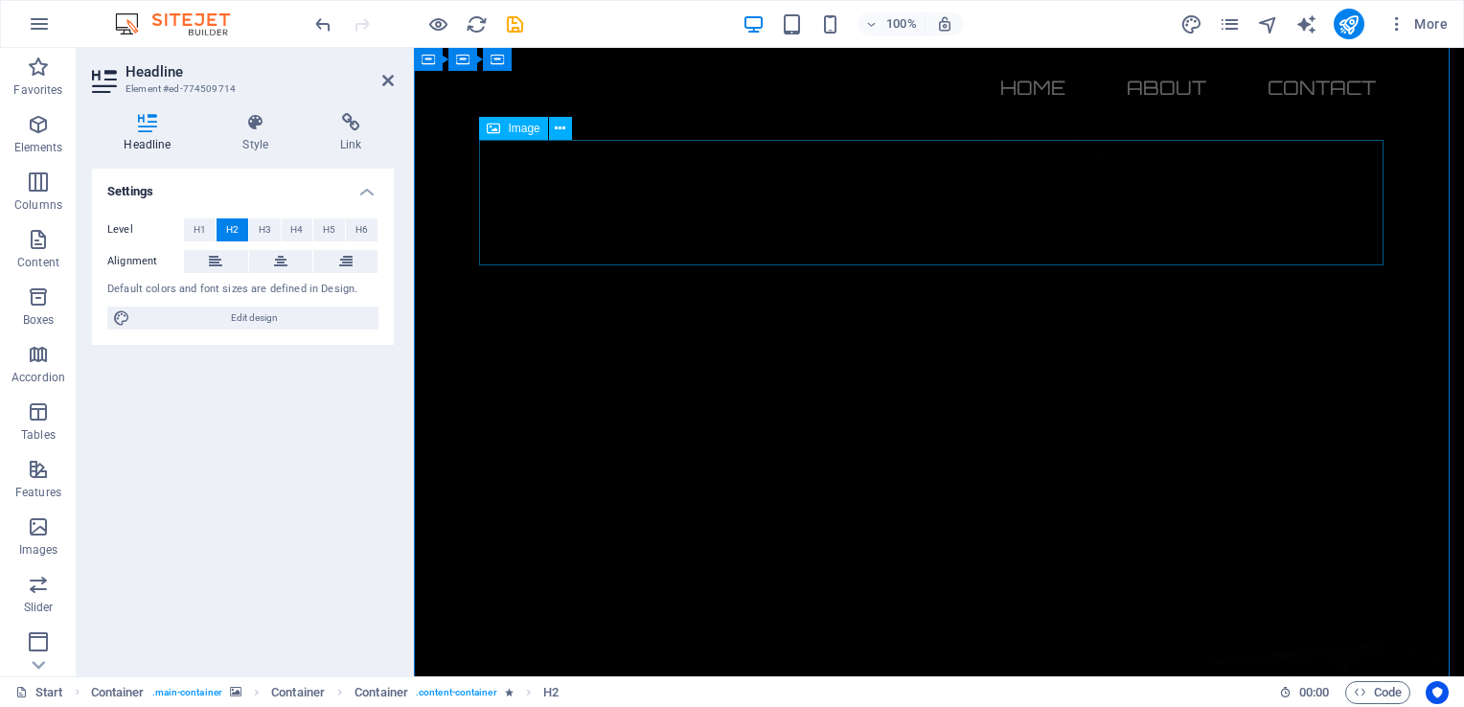
scroll to position [0, 0]
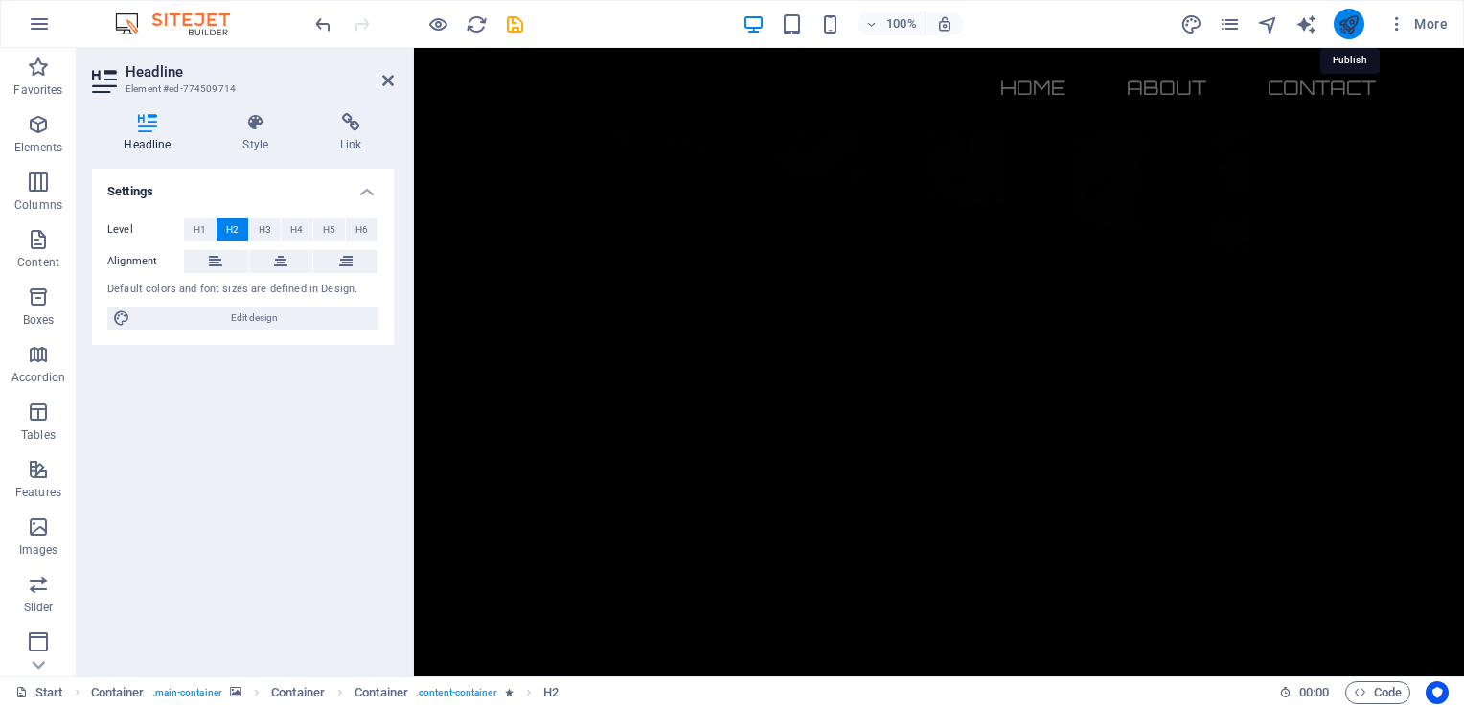
click at [1351, 15] on icon "publish" at bounding box center [1349, 24] width 22 height 22
checkbox input "false"
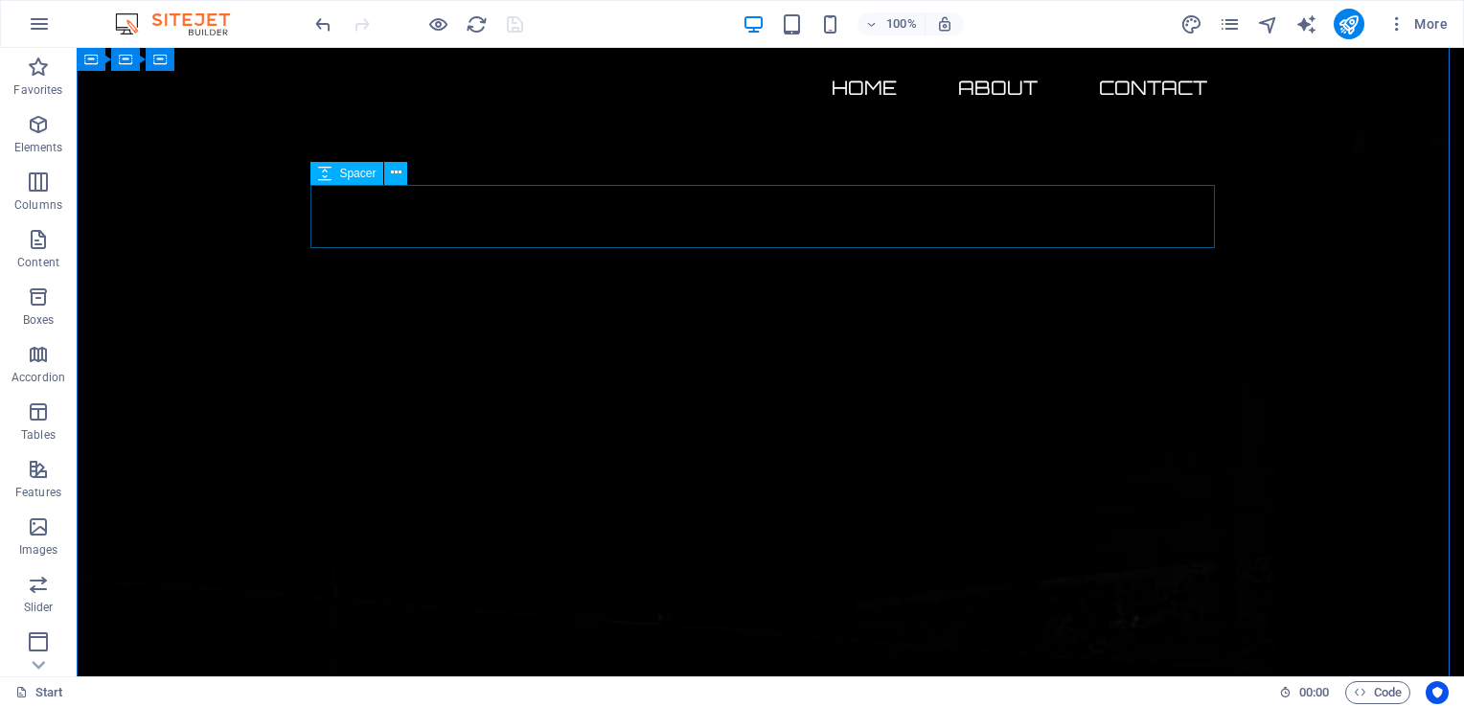
scroll to position [63, 0]
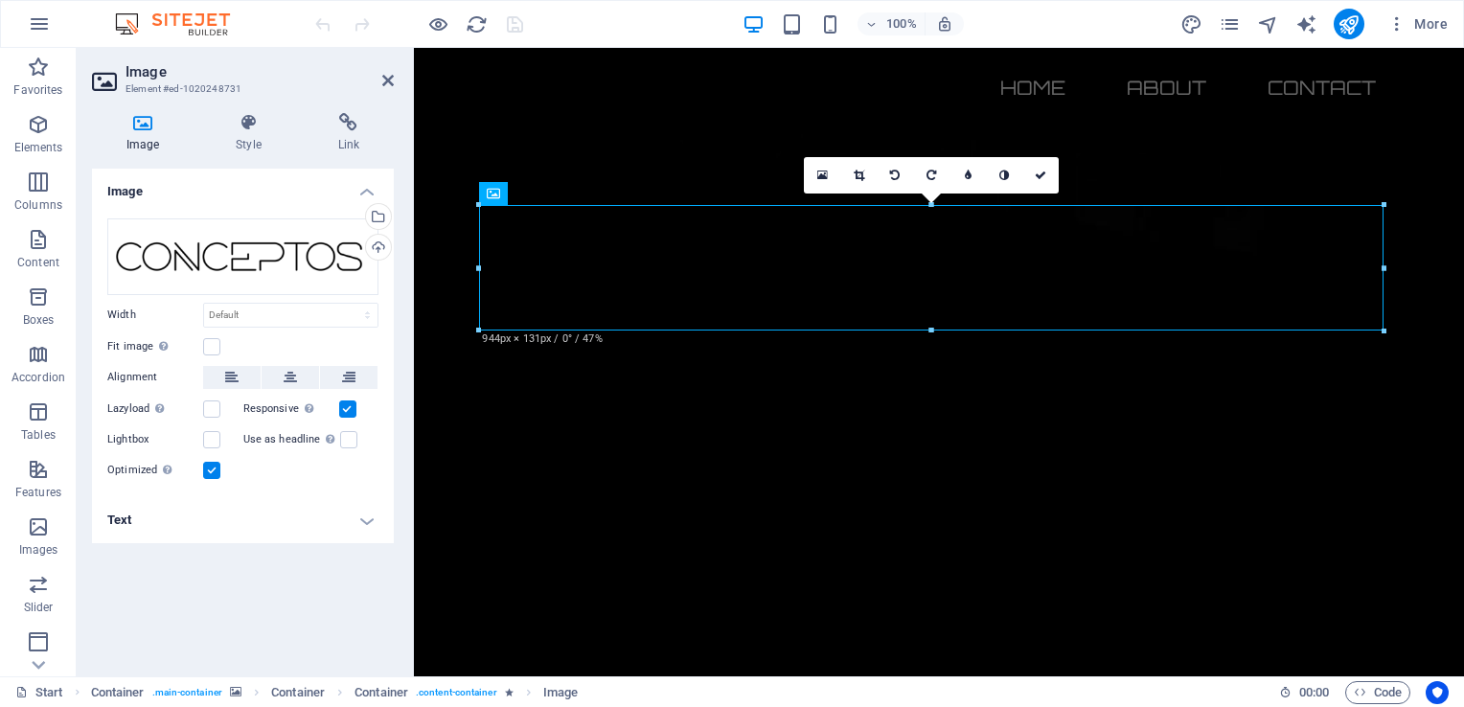
click at [293, 620] on div "Image Drag files here, click to choose files or select files from Files or our …" at bounding box center [243, 415] width 302 height 493
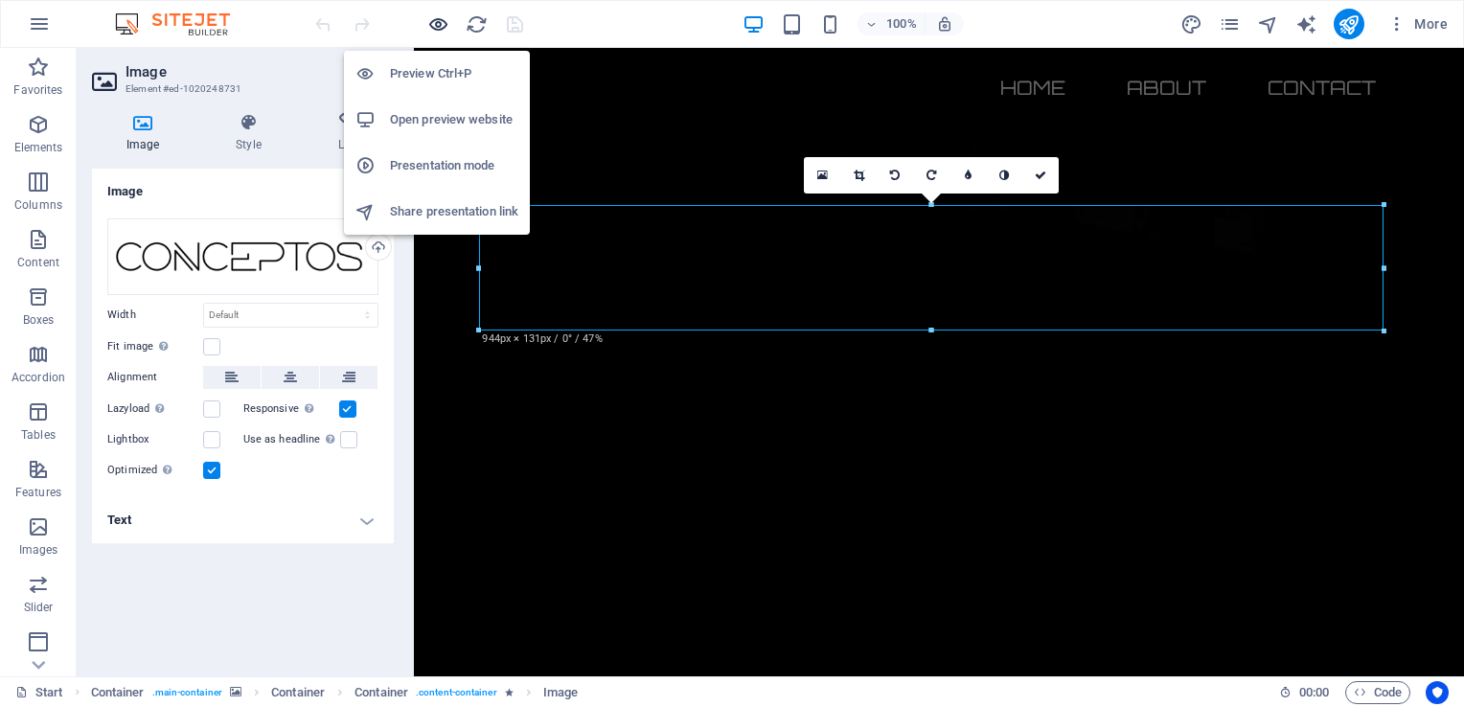
click at [440, 21] on icon "button" at bounding box center [438, 24] width 22 height 22
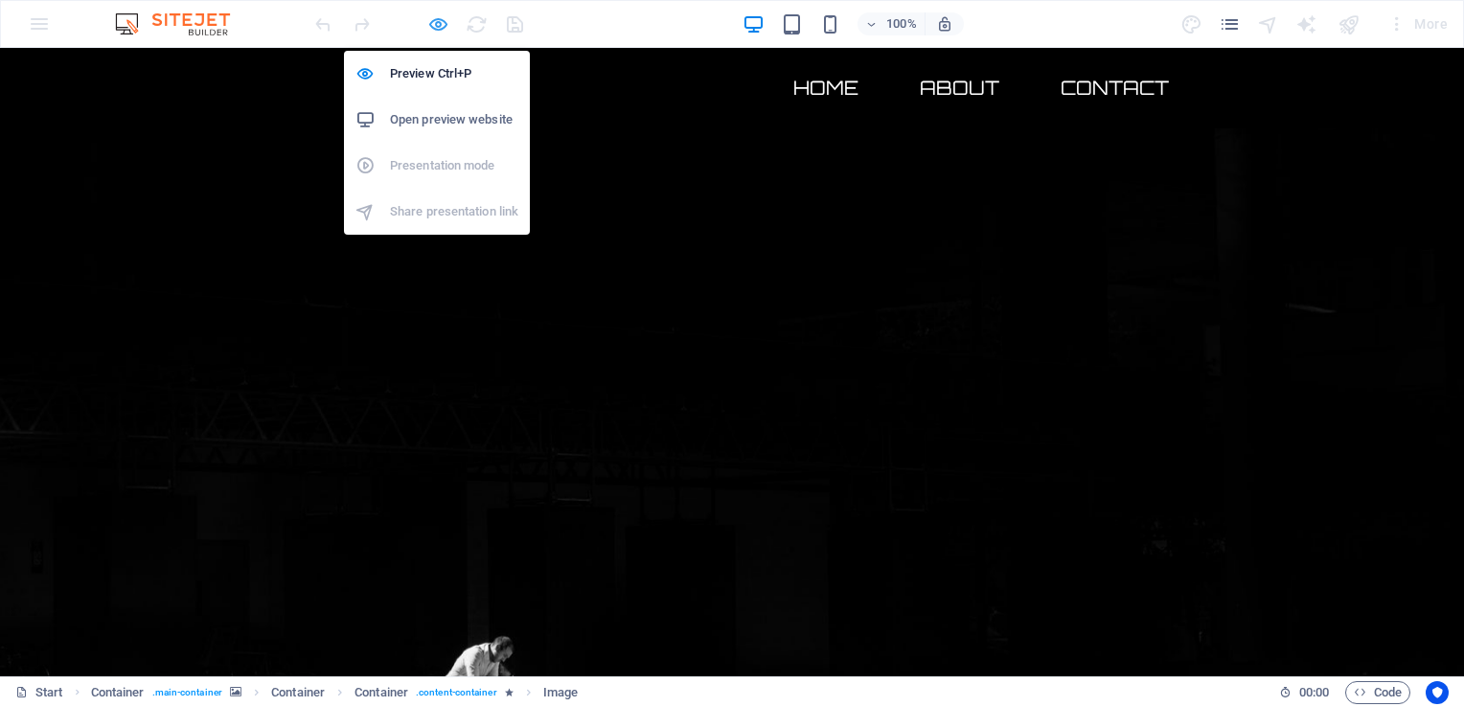
click at [442, 22] on icon "button" at bounding box center [438, 24] width 22 height 22
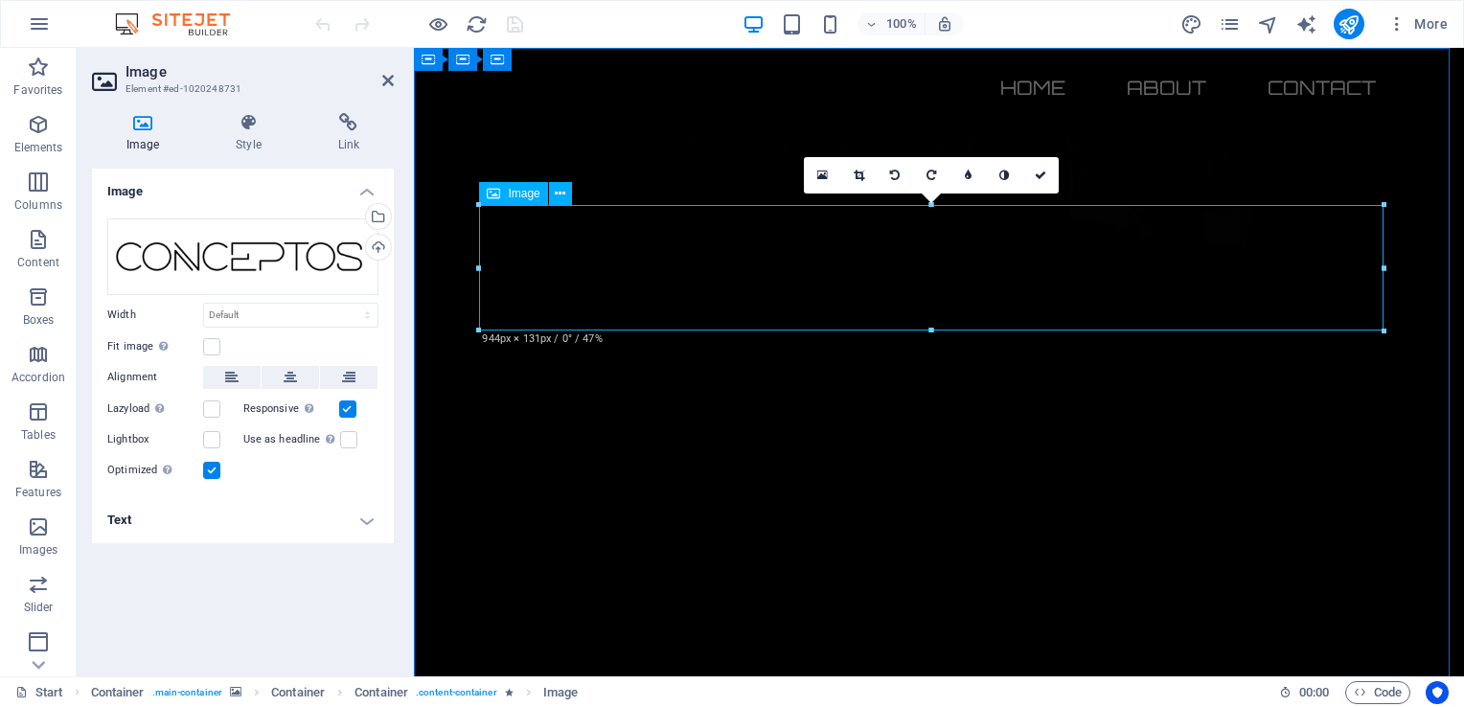
drag, startPoint x: 769, startPoint y: 239, endPoint x: 765, endPoint y: 227, distance: 12.1
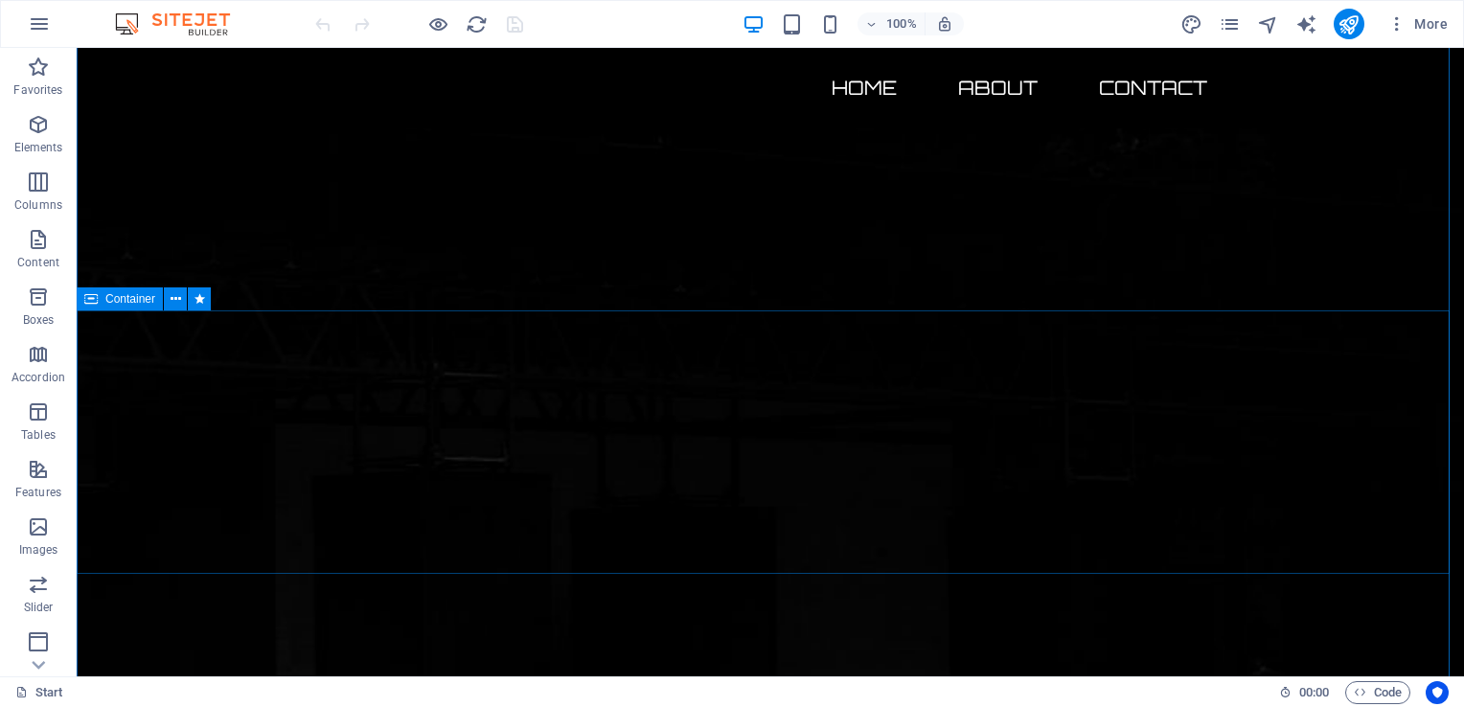
scroll to position [767, 0]
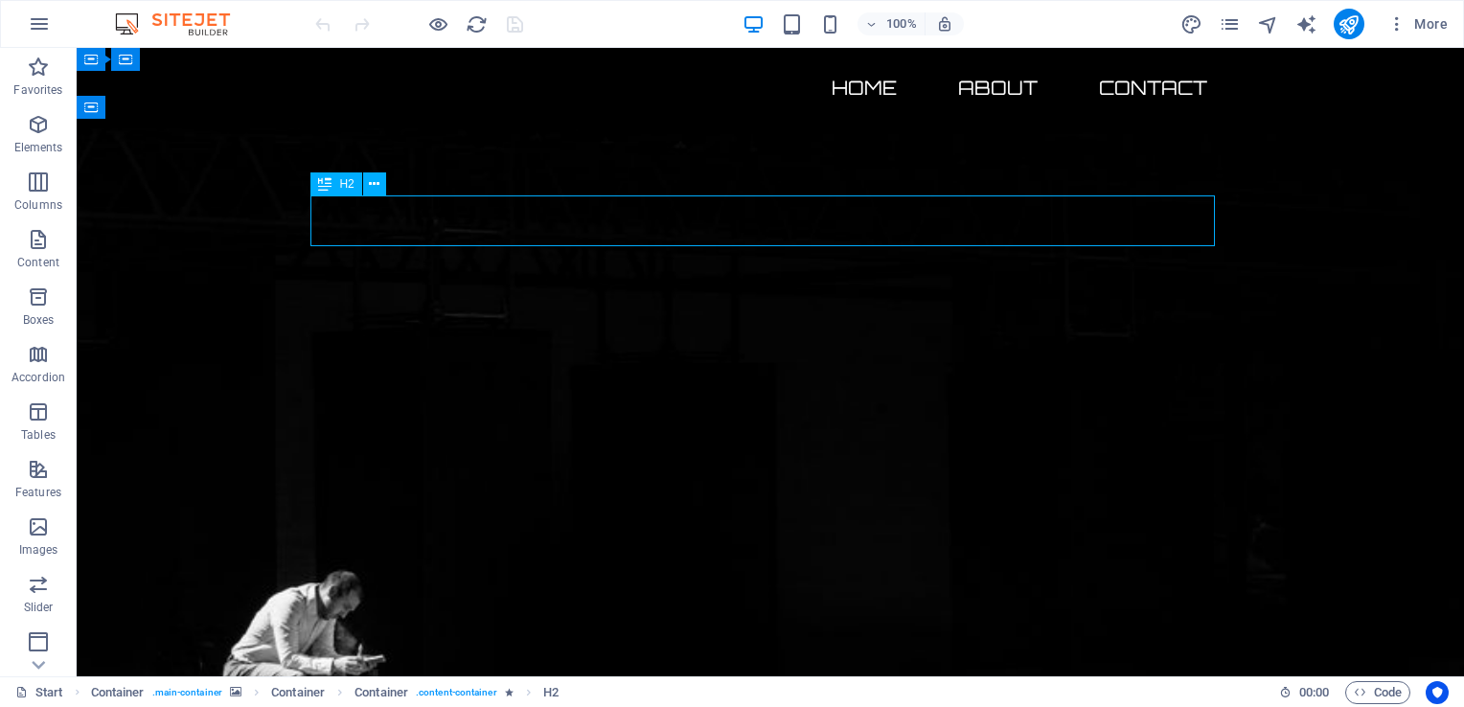
drag, startPoint x: 907, startPoint y: 209, endPoint x: 886, endPoint y: 231, distance: 30.5
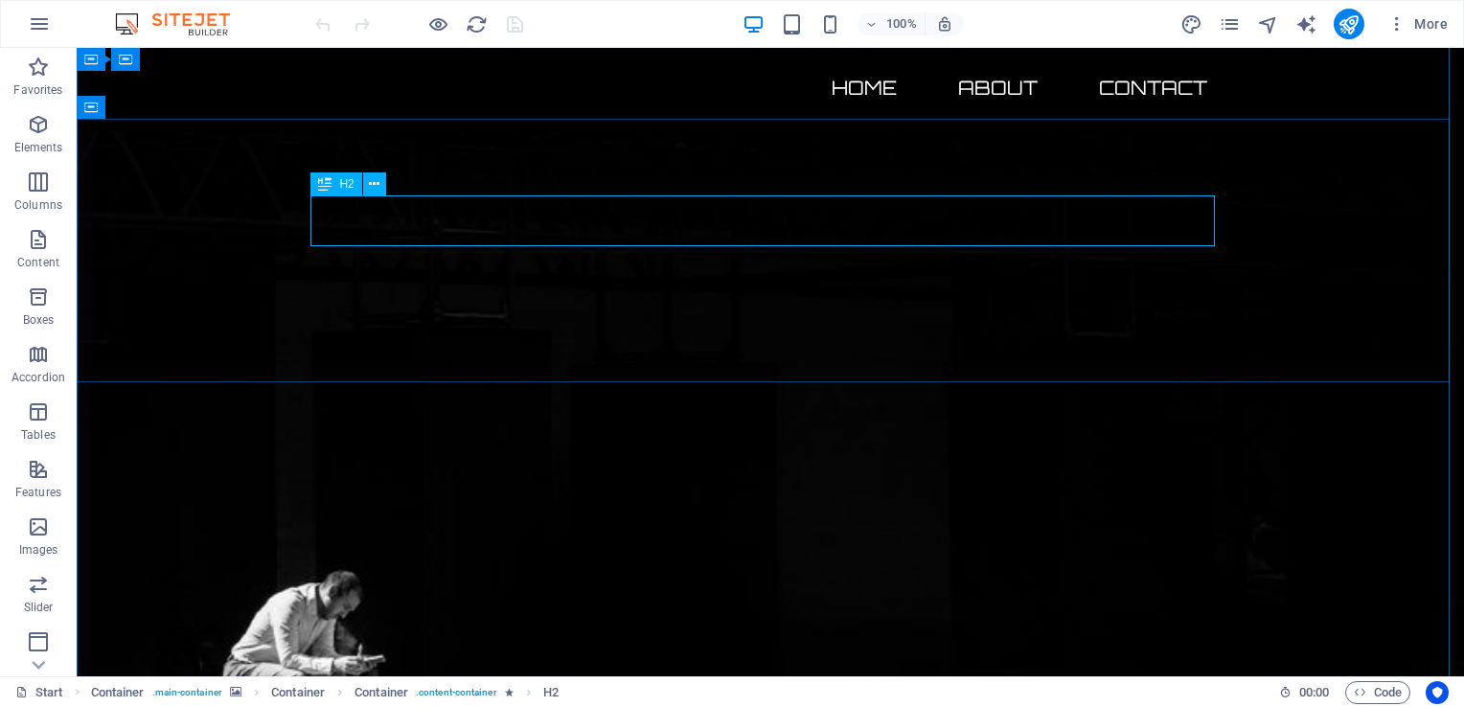
drag, startPoint x: 794, startPoint y: 247, endPoint x: 788, endPoint y: 239, distance: 10.4
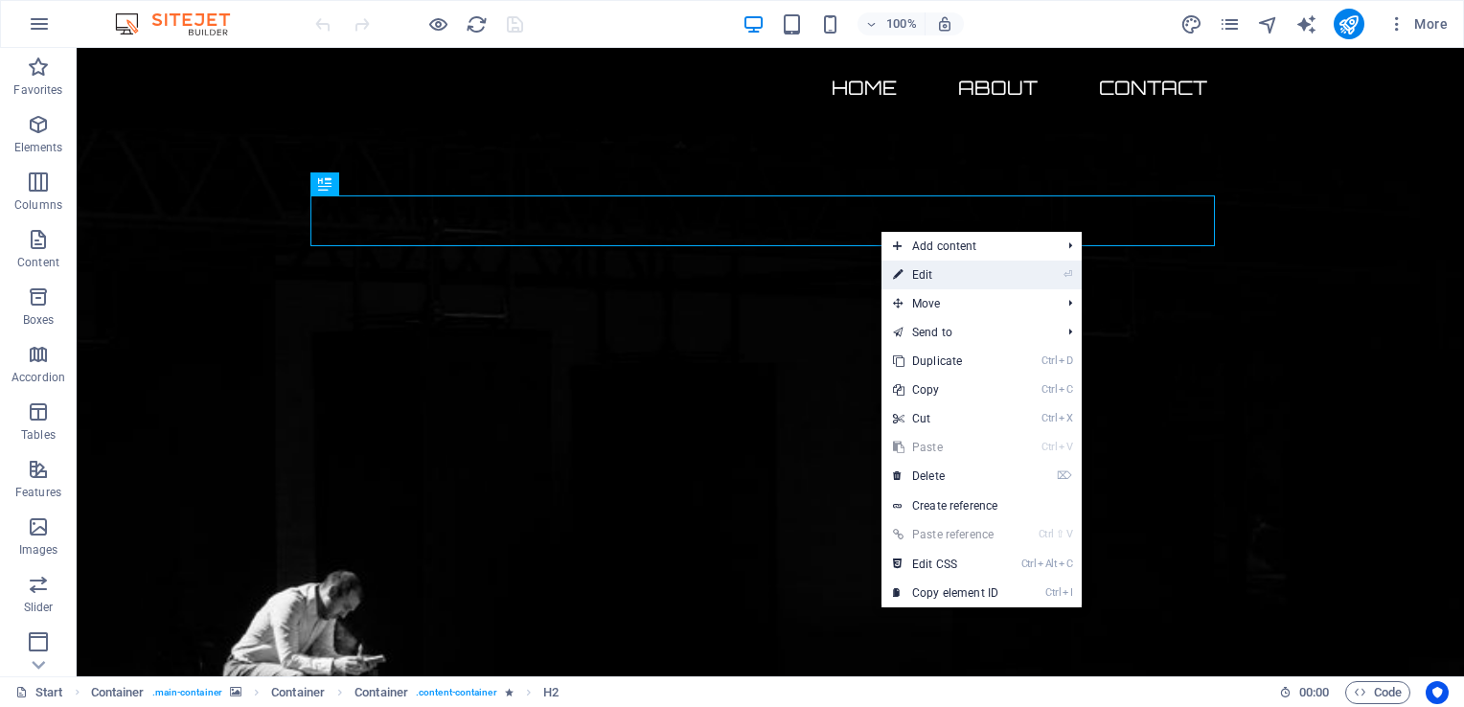
click at [935, 273] on link "⏎ Edit" at bounding box center [946, 275] width 128 height 29
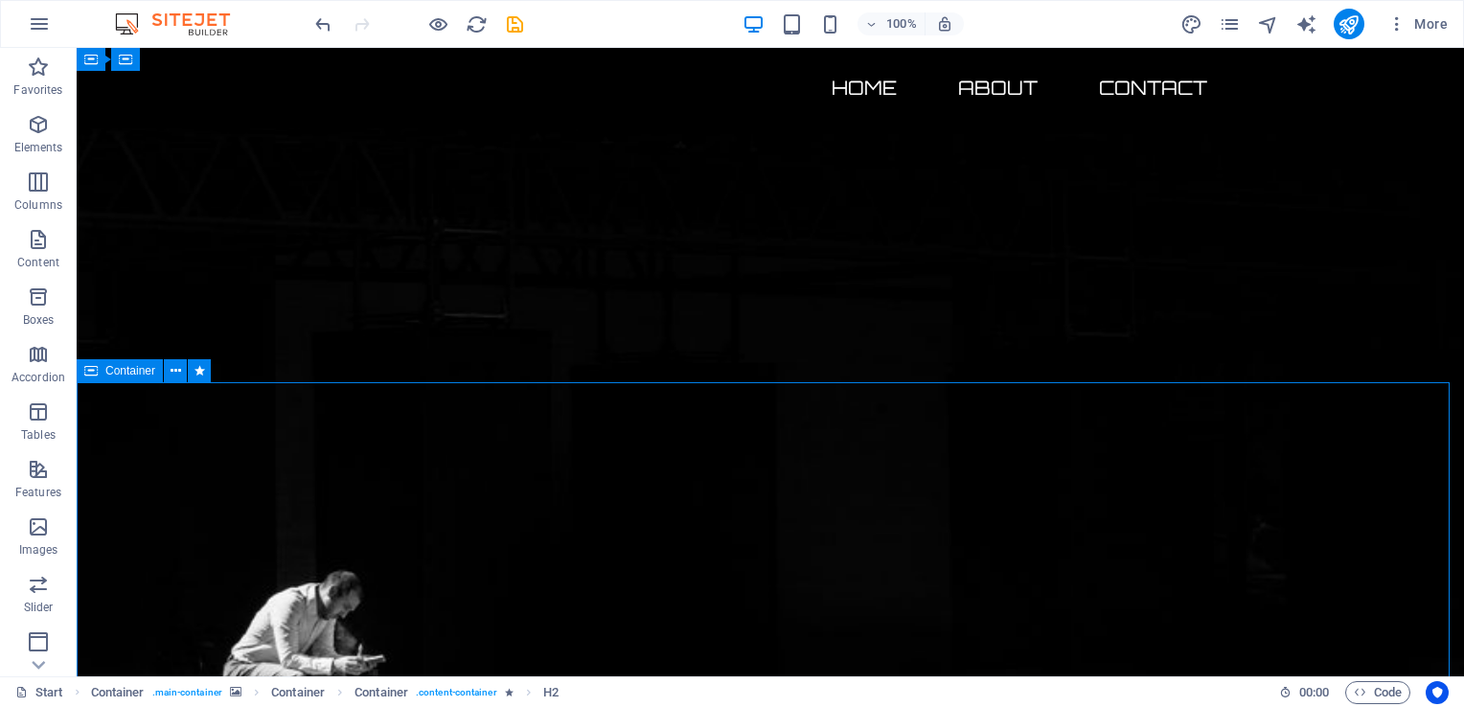
click at [514, 19] on icon "save" at bounding box center [515, 24] width 22 height 22
checkbox input "false"
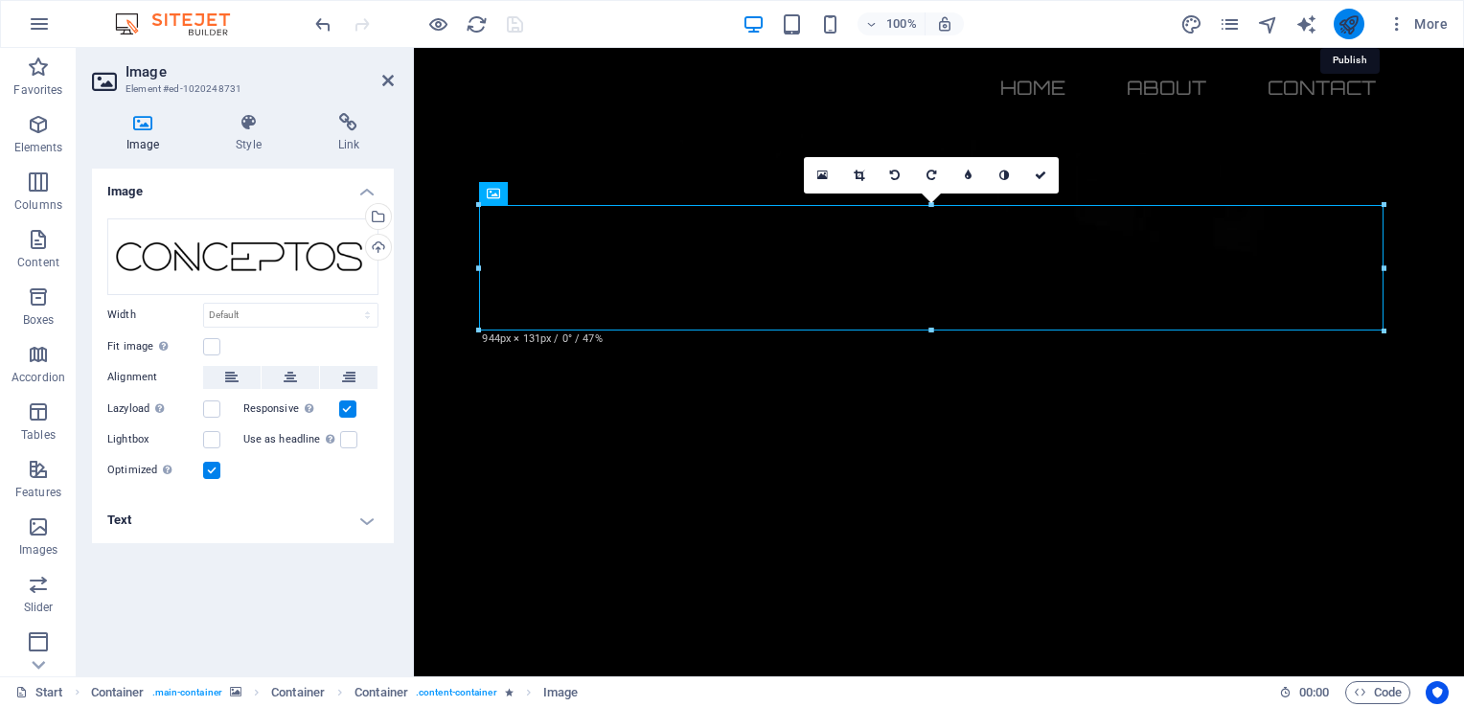
click at [1347, 28] on icon "publish" at bounding box center [1349, 24] width 22 height 22
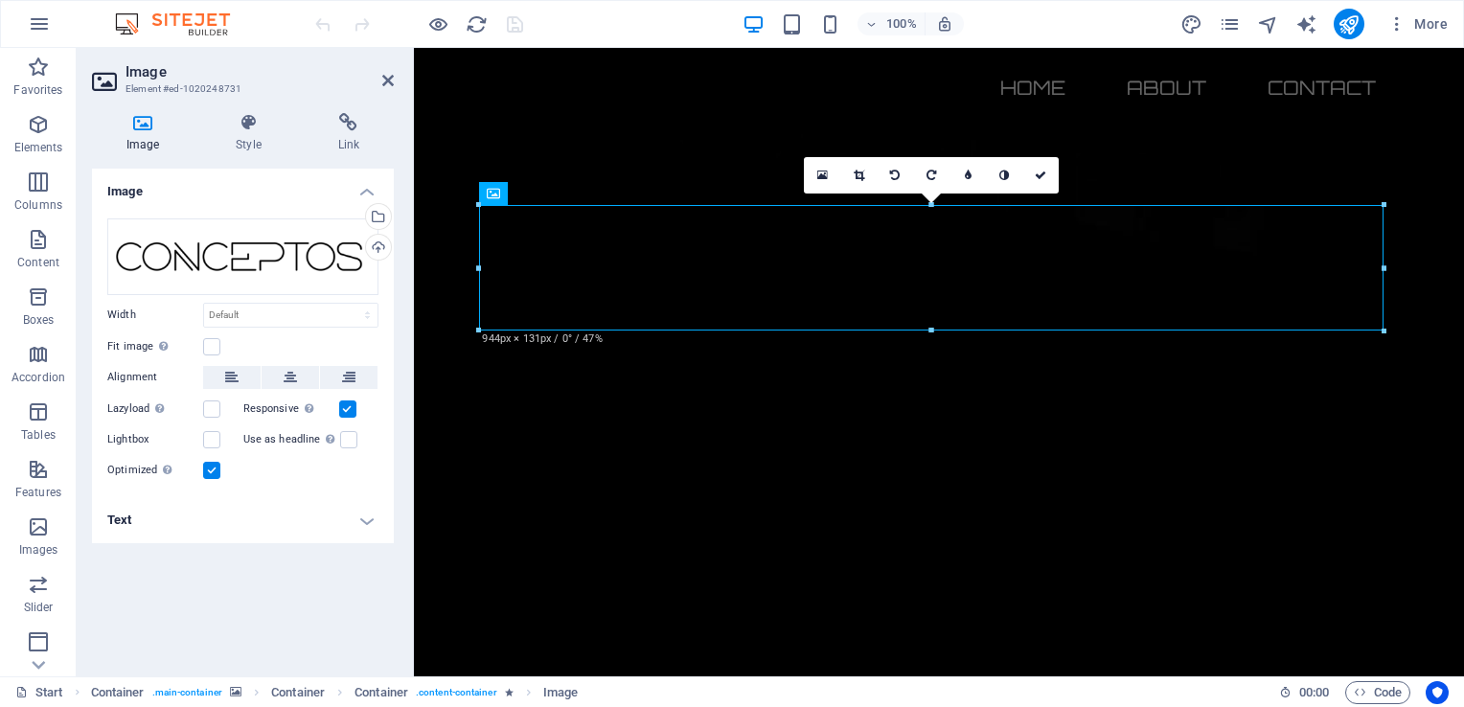
click at [284, 582] on div "Image Drag files here, click to choose files or select files from Files or our …" at bounding box center [243, 415] width 302 height 493
click at [373, 247] on div "Upload" at bounding box center [376, 249] width 29 height 29
click at [376, 245] on div "Upload" at bounding box center [376, 249] width 29 height 29
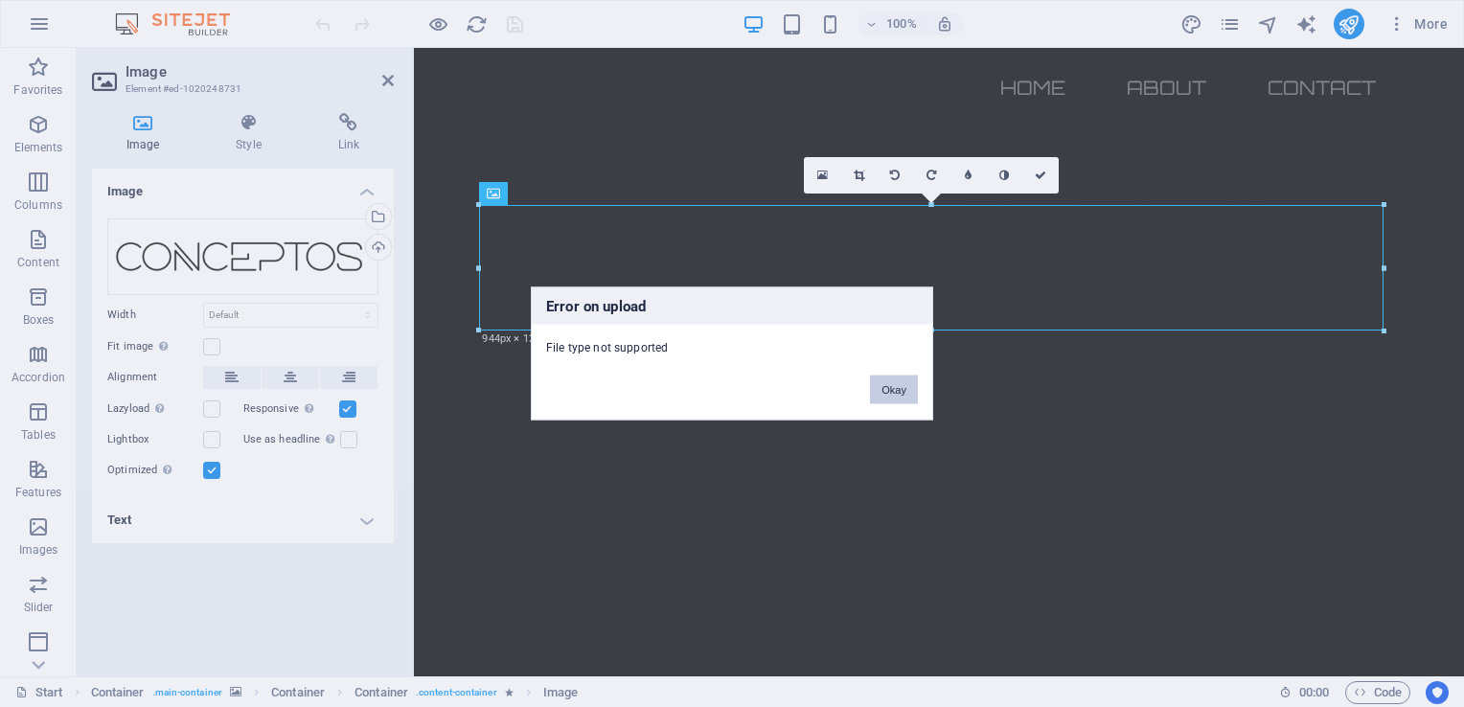
click at [889, 391] on button "Okay" at bounding box center [894, 390] width 48 height 29
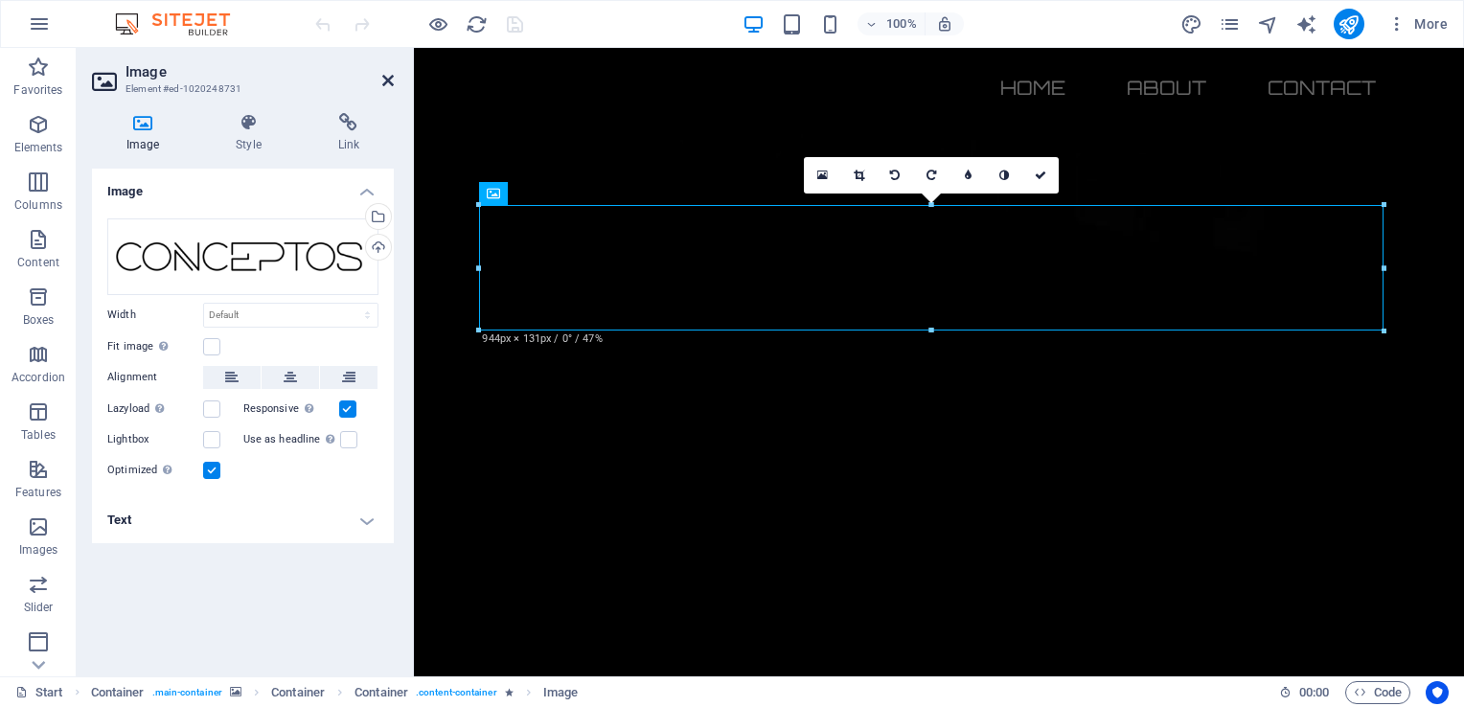
click at [390, 82] on icon at bounding box center [388, 80] width 12 height 15
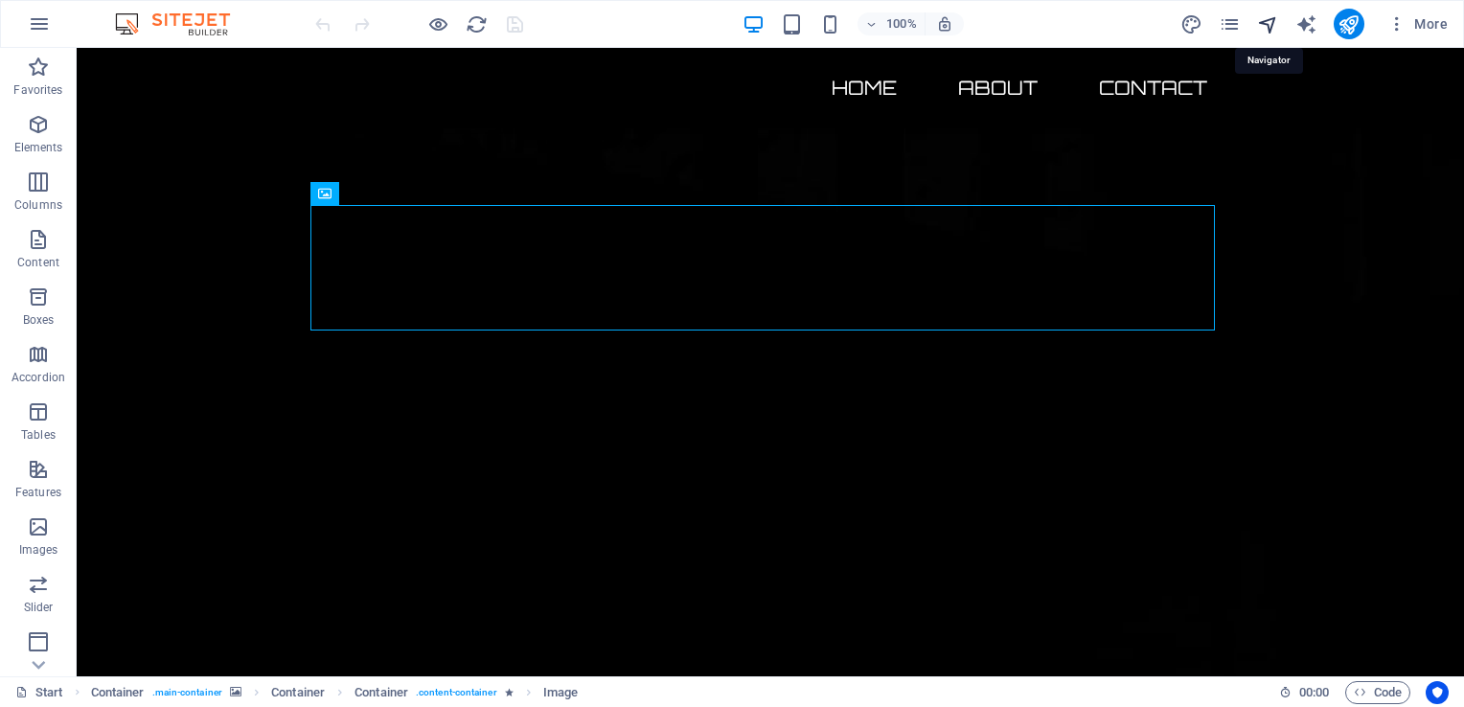
click at [1272, 22] on icon "navigator" at bounding box center [1268, 24] width 22 height 22
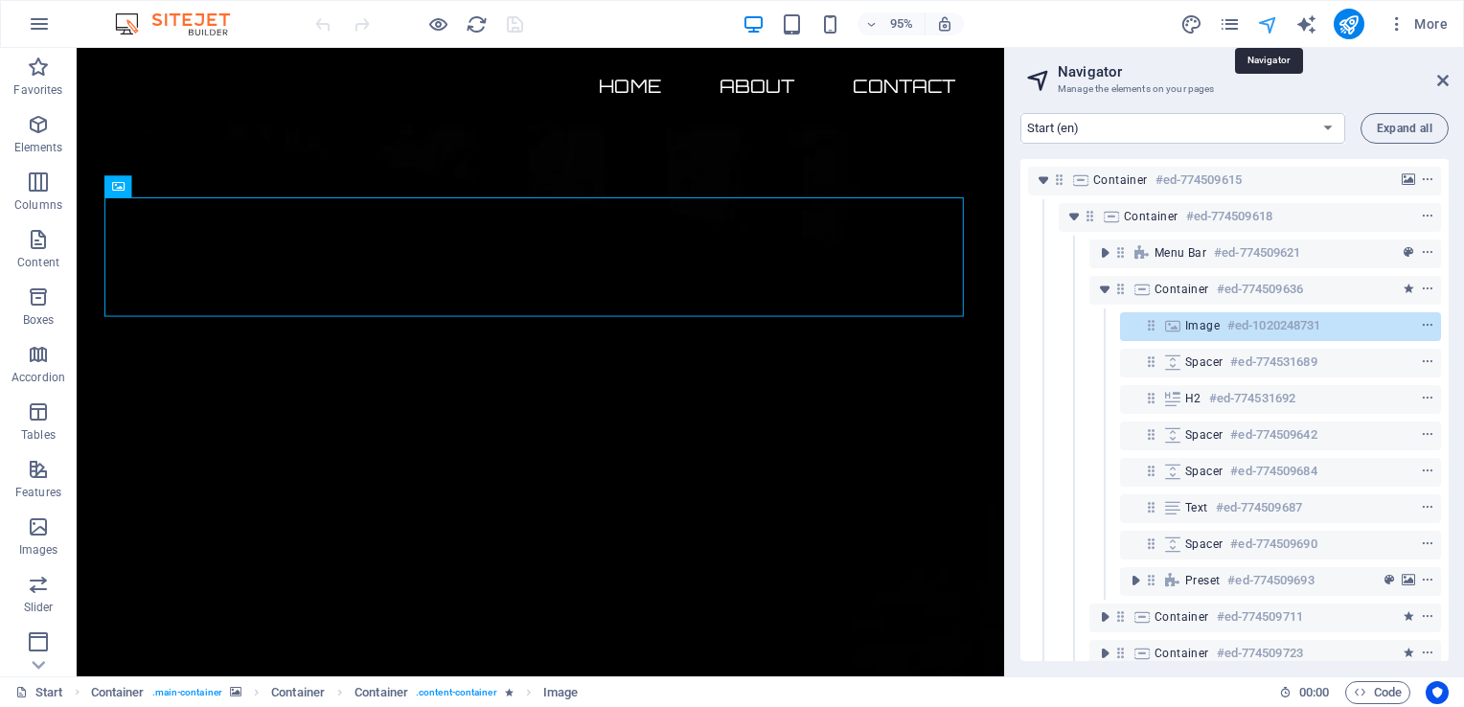
click at [1274, 24] on icon "navigator" at bounding box center [1268, 24] width 22 height 22
click at [1338, 21] on button "publish" at bounding box center [1349, 24] width 31 height 31
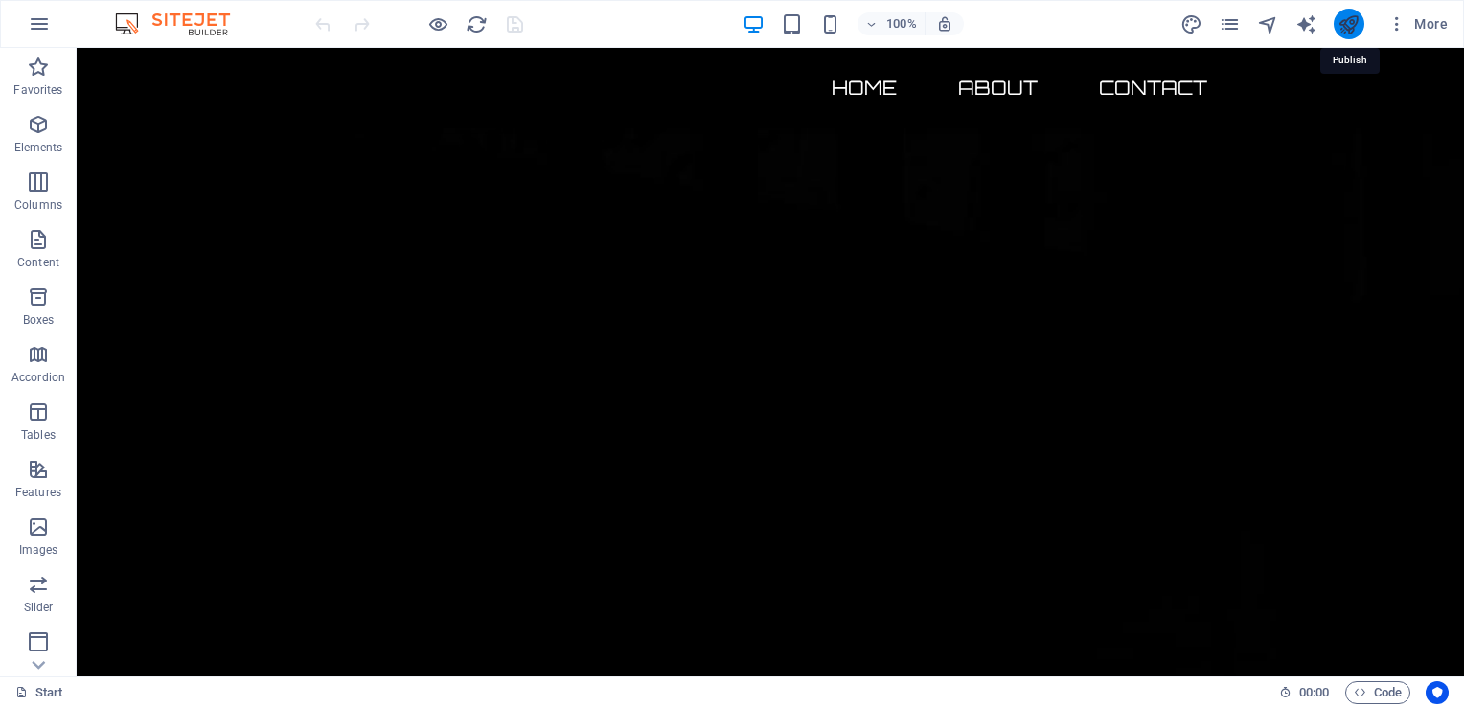
click at [1347, 22] on icon "publish" at bounding box center [1349, 24] width 22 height 22
